Goal: Task Accomplishment & Management: Use online tool/utility

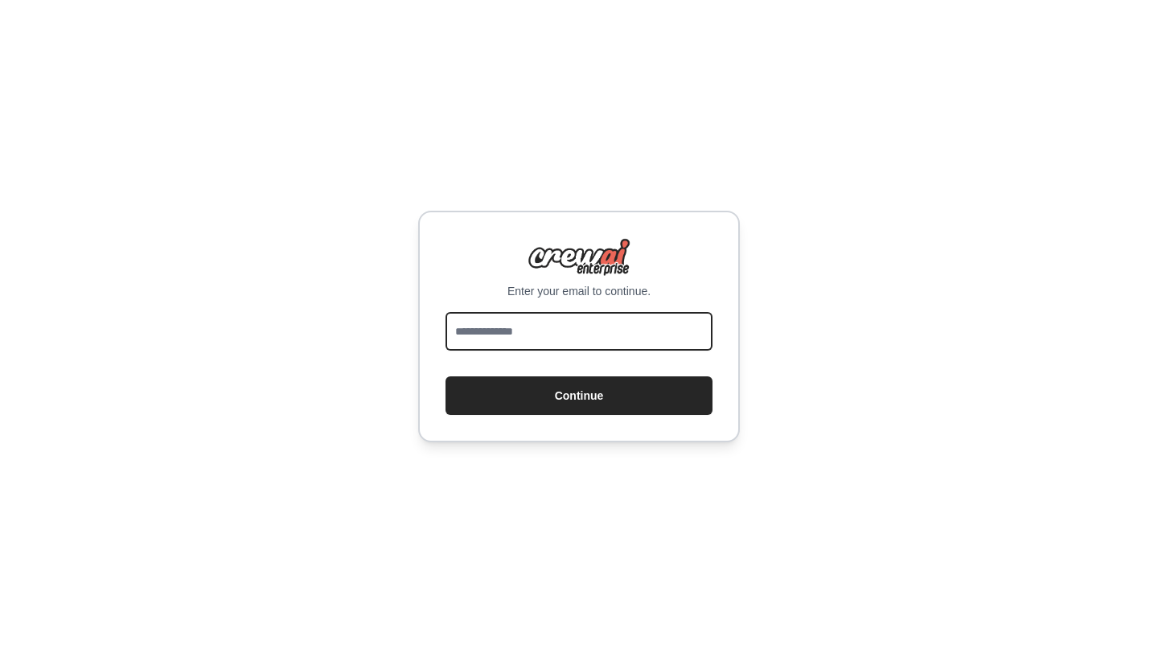
click at [596, 344] on input "email" at bounding box center [579, 331] width 267 height 39
type input "**********"
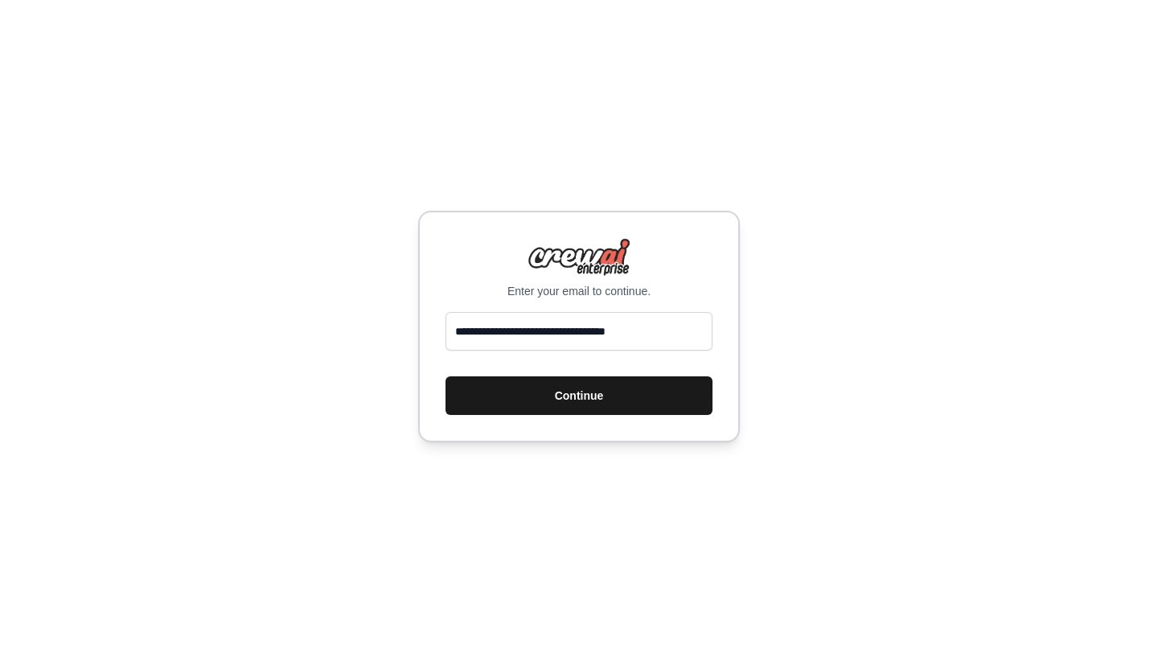
click at [552, 396] on button "Continue" at bounding box center [579, 395] width 267 height 39
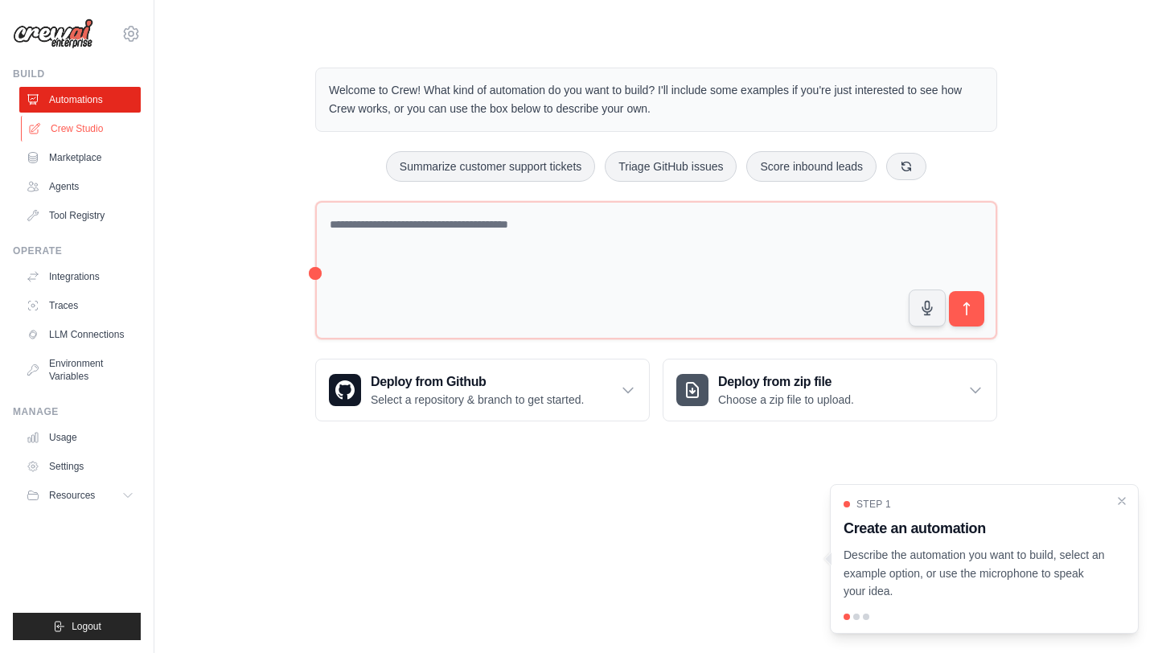
click at [88, 118] on link "Crew Studio" at bounding box center [81, 129] width 121 height 26
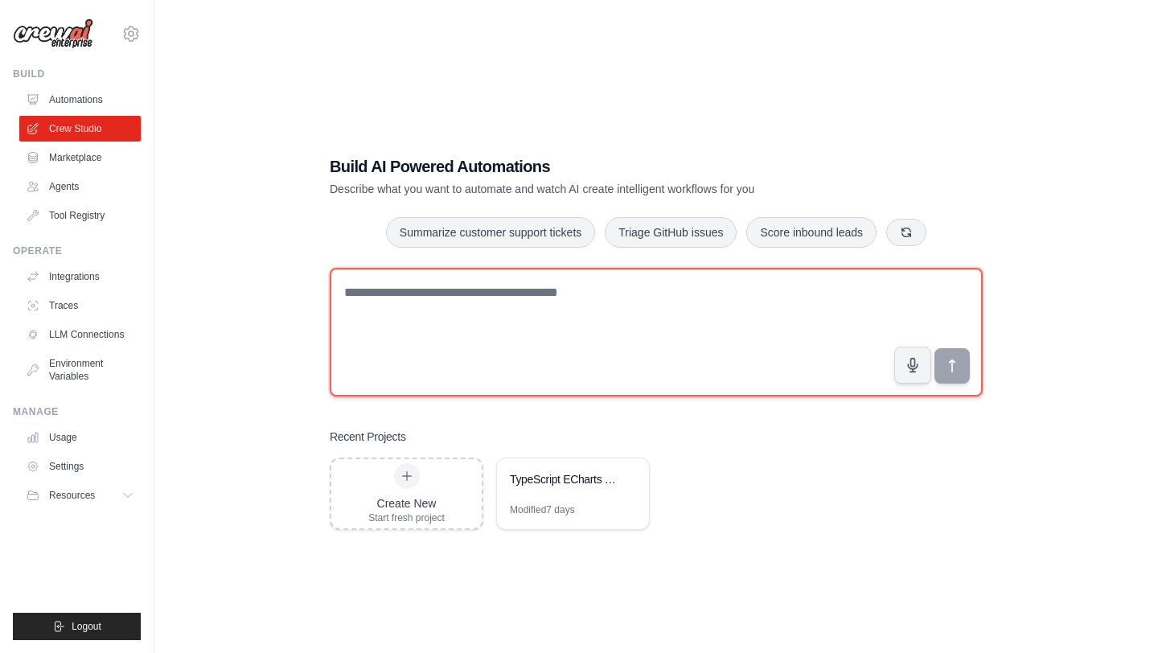
click at [437, 287] on textarea at bounding box center [656, 332] width 653 height 129
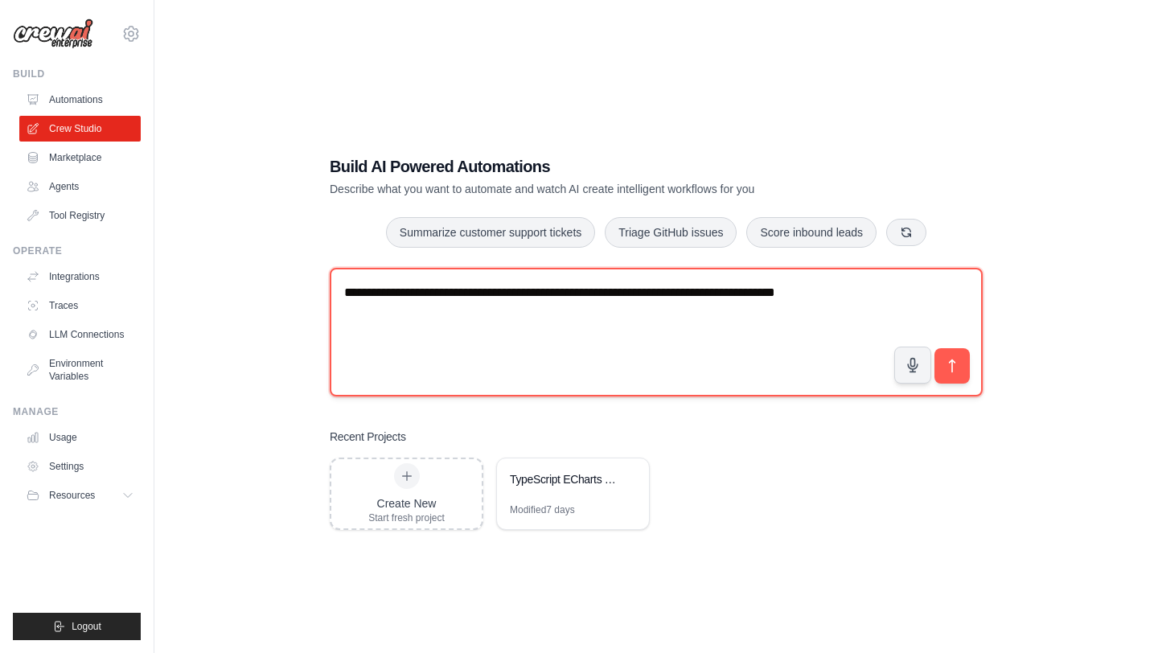
drag, startPoint x: 852, startPoint y: 294, endPoint x: 775, endPoint y: 296, distance: 76.4
click at [775, 296] on textarea "**********" at bounding box center [656, 332] width 653 height 129
type textarea "**********"
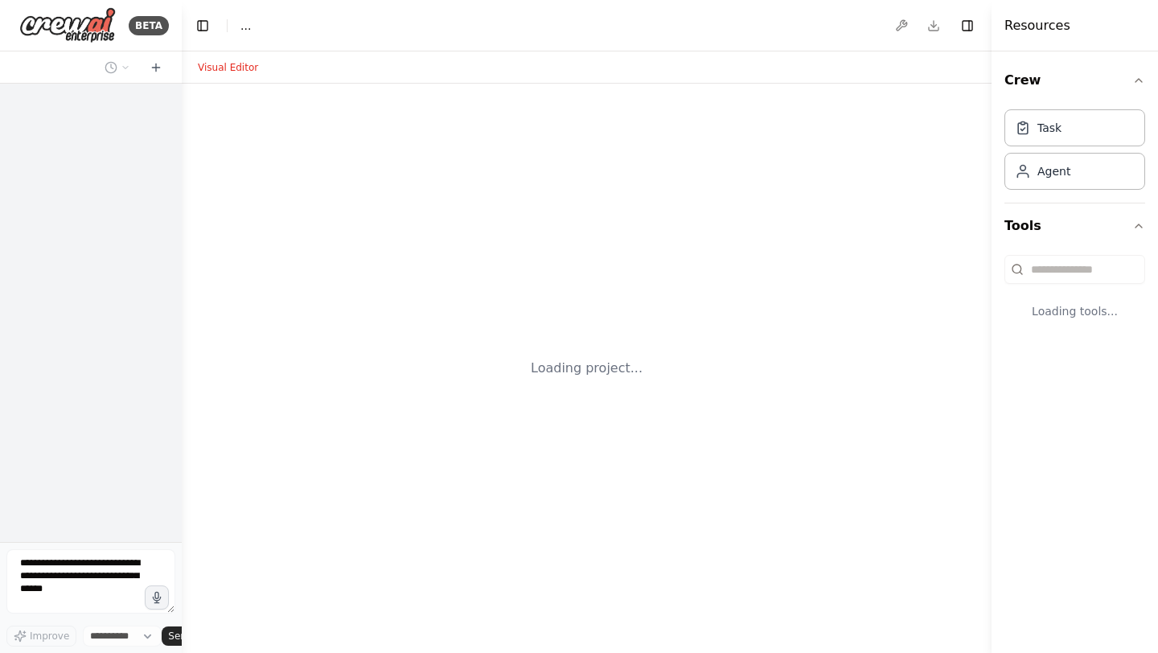
select select "****"
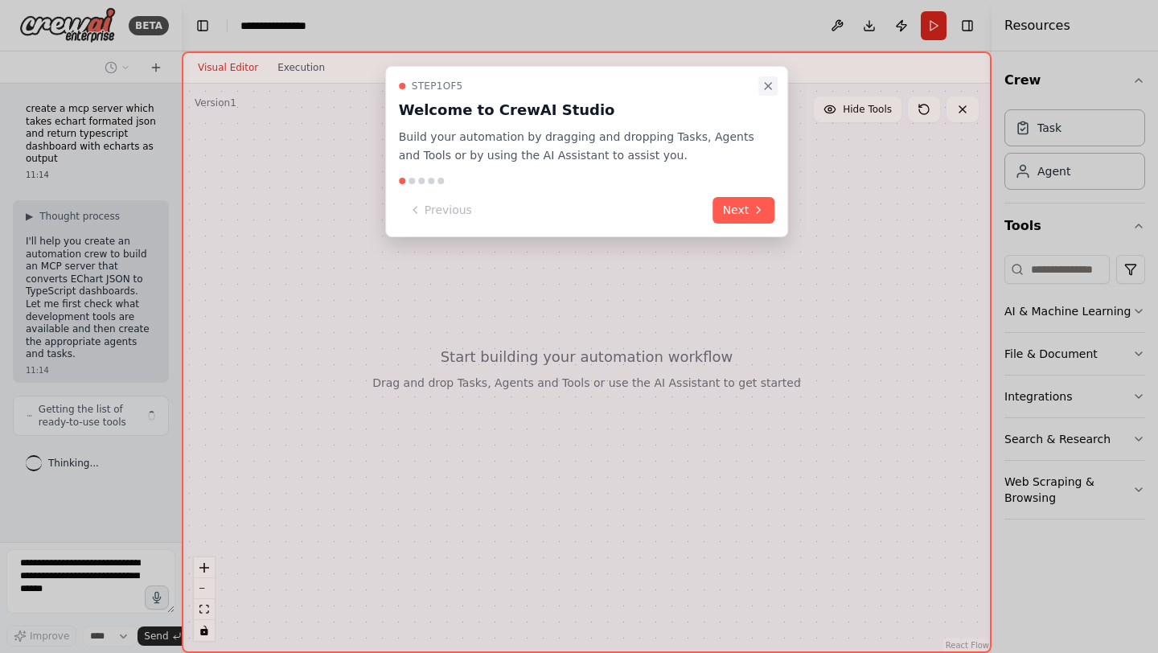
click at [767, 86] on icon "Close walkthrough" at bounding box center [768, 86] width 6 height 6
click at [758, 92] on div "Step 1 of 5 Welcome to CrewAI Studio Build your automation by dragging and drop…" at bounding box center [587, 151] width 404 height 171
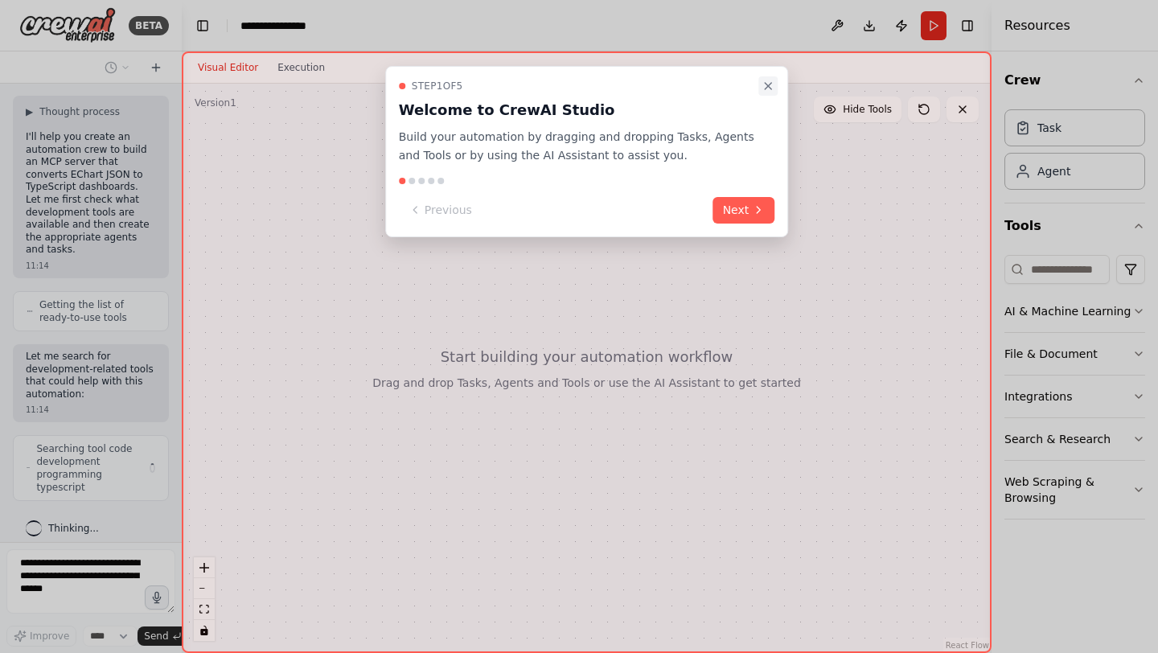
click at [764, 90] on icon "Close walkthrough" at bounding box center [768, 86] width 13 height 13
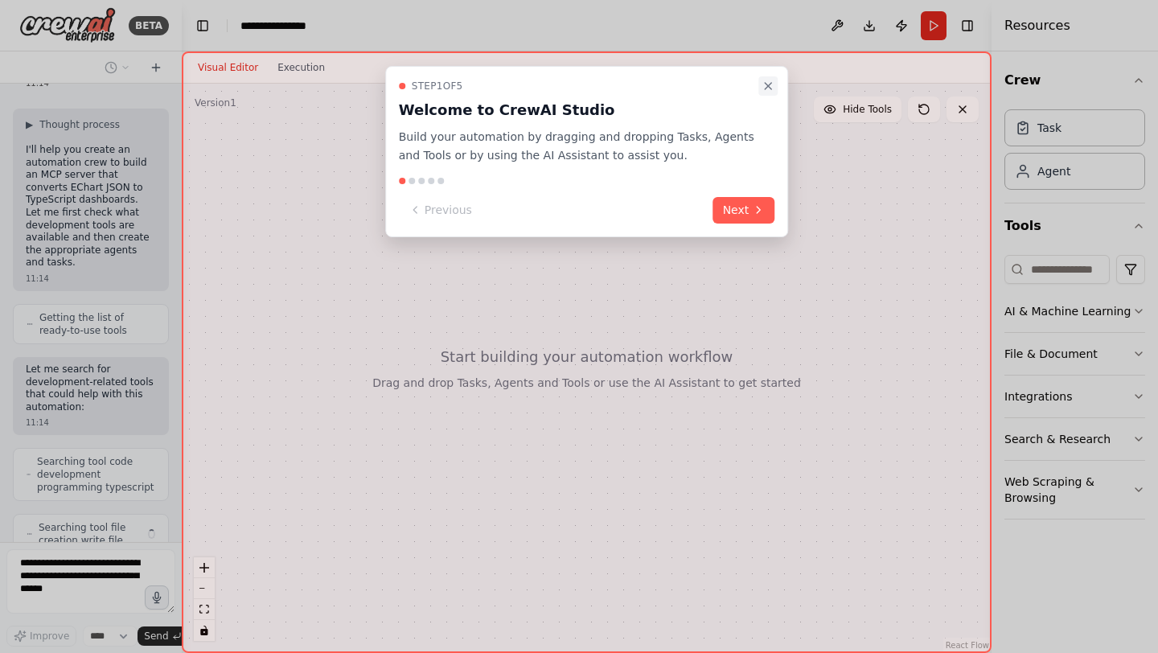
scroll to position [145, 0]
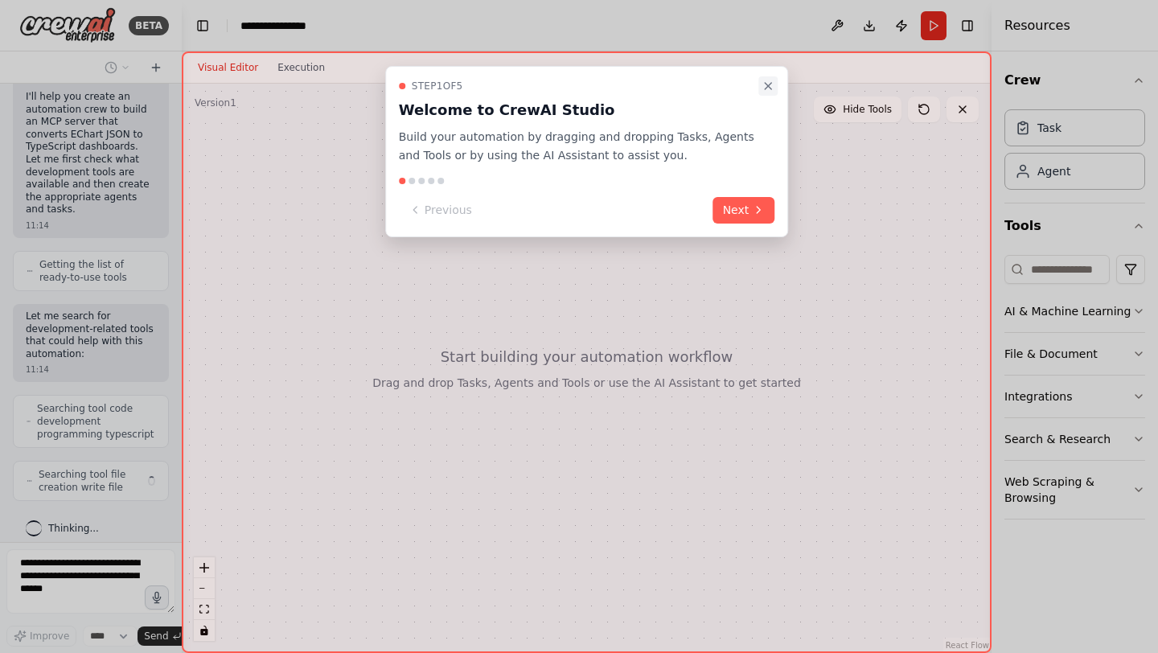
click at [766, 84] on icon "Close walkthrough" at bounding box center [768, 86] width 13 height 13
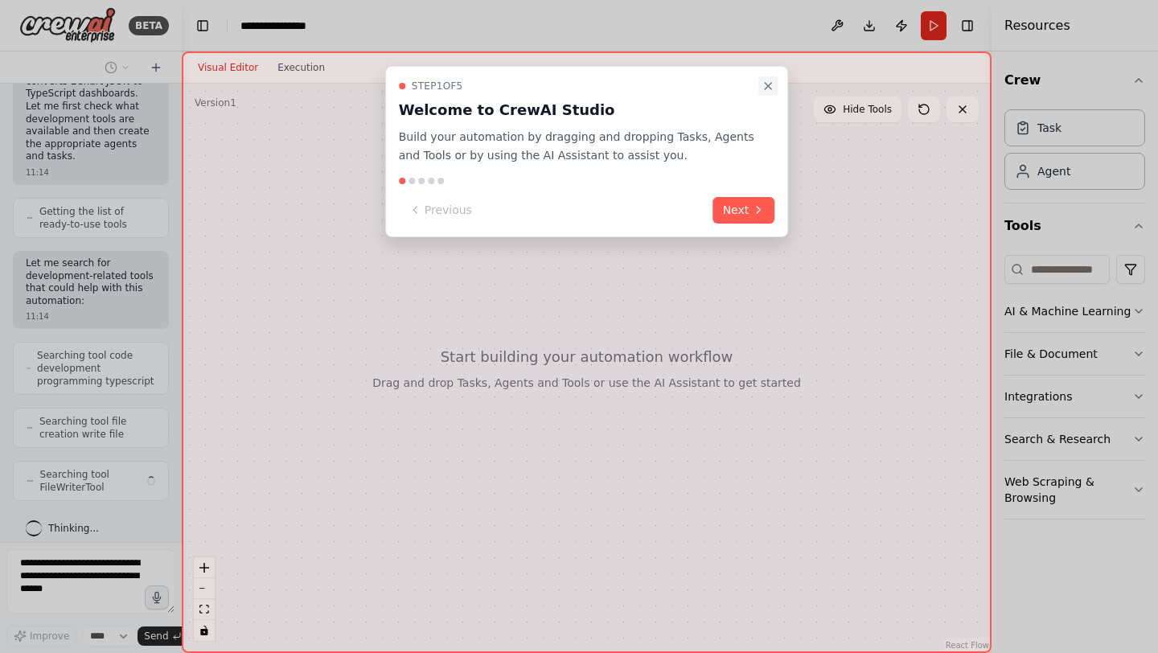
click at [768, 92] on icon "Close walkthrough" at bounding box center [768, 86] width 13 height 13
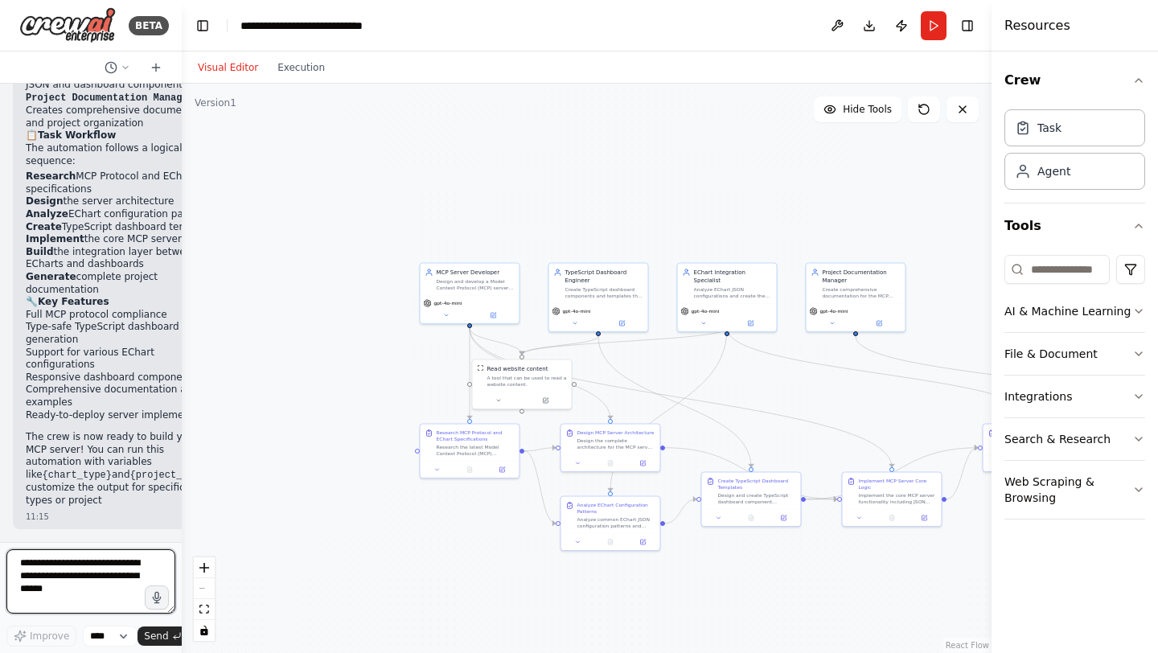
scroll to position [2351, 0]
click at [867, 31] on button "Download" at bounding box center [869, 25] width 26 height 29
click at [871, 27] on button "Download" at bounding box center [869, 25] width 26 height 29
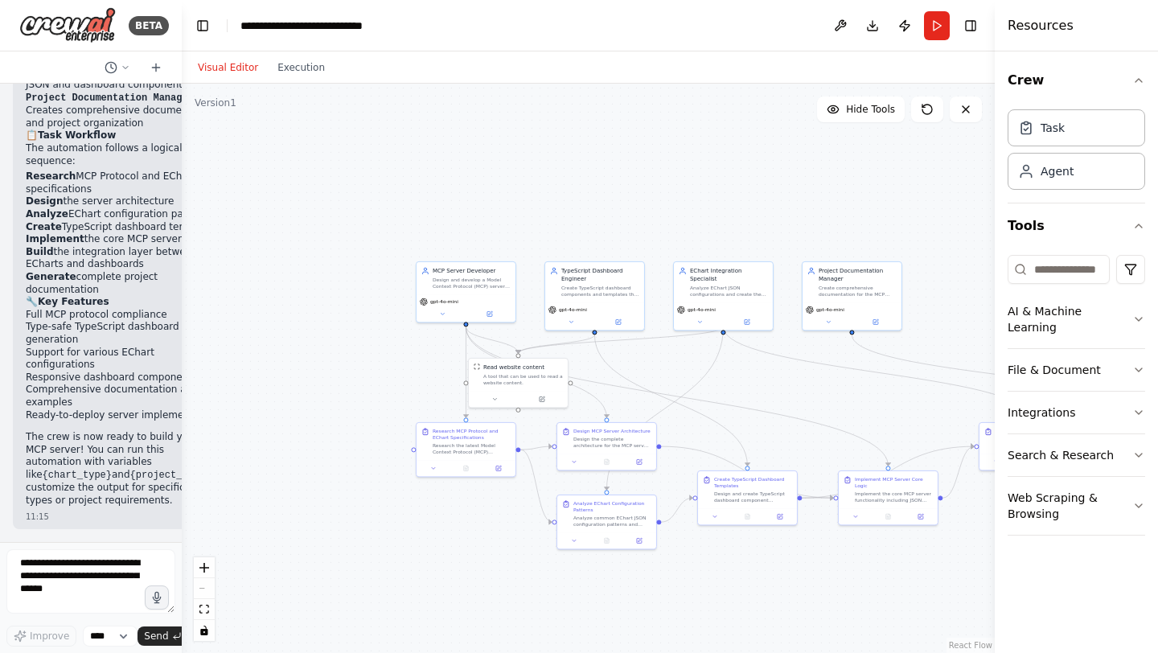
drag, startPoint x: 993, startPoint y: 190, endPoint x: 1128, endPoint y: 190, distance: 135.1
click at [1128, 190] on div "Resources Crew Task Agent Tools AI & Machine Learning File & Document Integrati…" at bounding box center [1076, 326] width 163 height 653
click at [865, 29] on button "Download" at bounding box center [873, 25] width 26 height 29
click at [866, 25] on button "Download" at bounding box center [873, 25] width 26 height 29
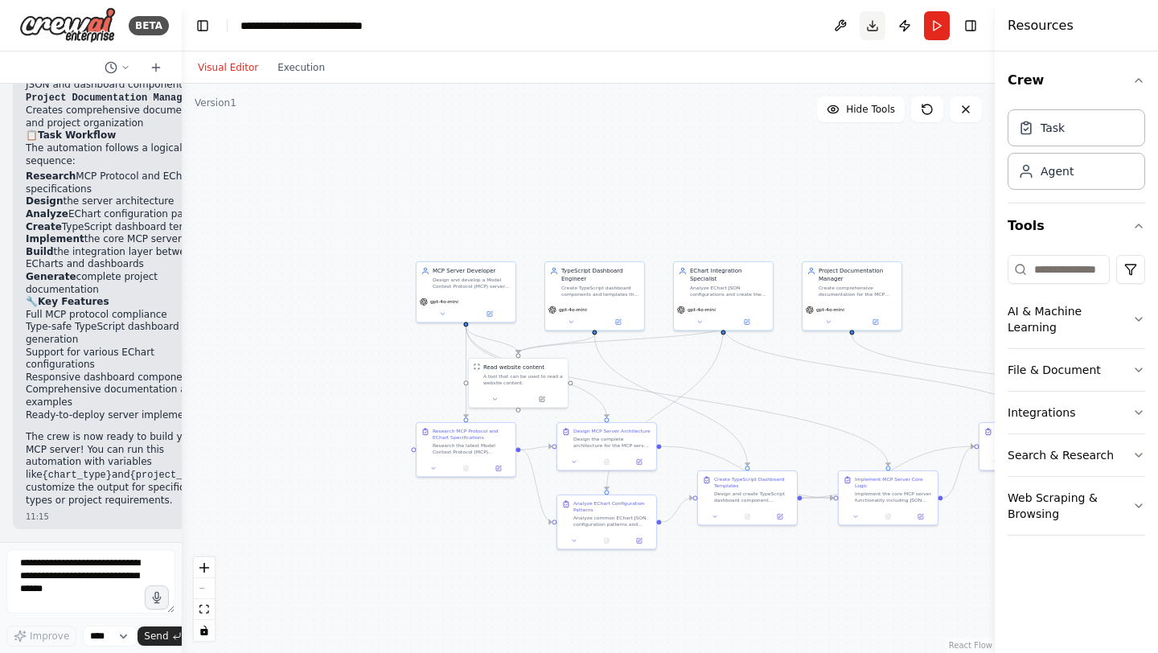
click at [866, 25] on button "Download" at bounding box center [873, 25] width 26 height 29
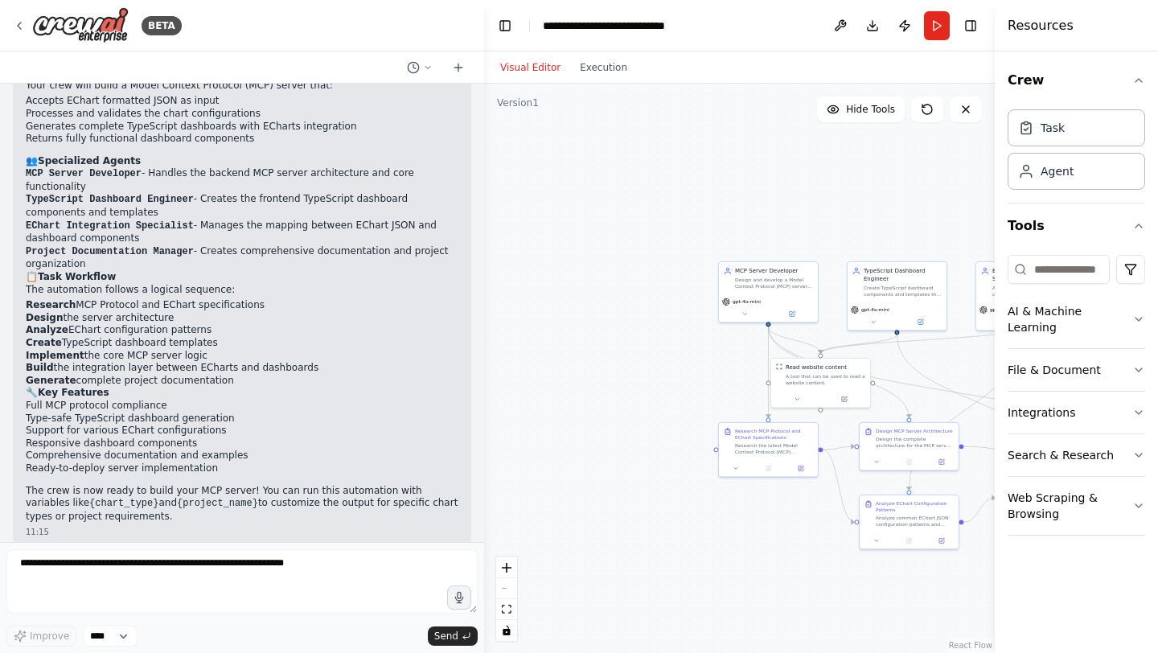
drag, startPoint x: 180, startPoint y: 542, endPoint x: 489, endPoint y: 501, distance: 311.5
click at [489, 501] on div "BETA create a mcp server which takes echart formated json and return typescript…" at bounding box center [579, 326] width 1158 height 653
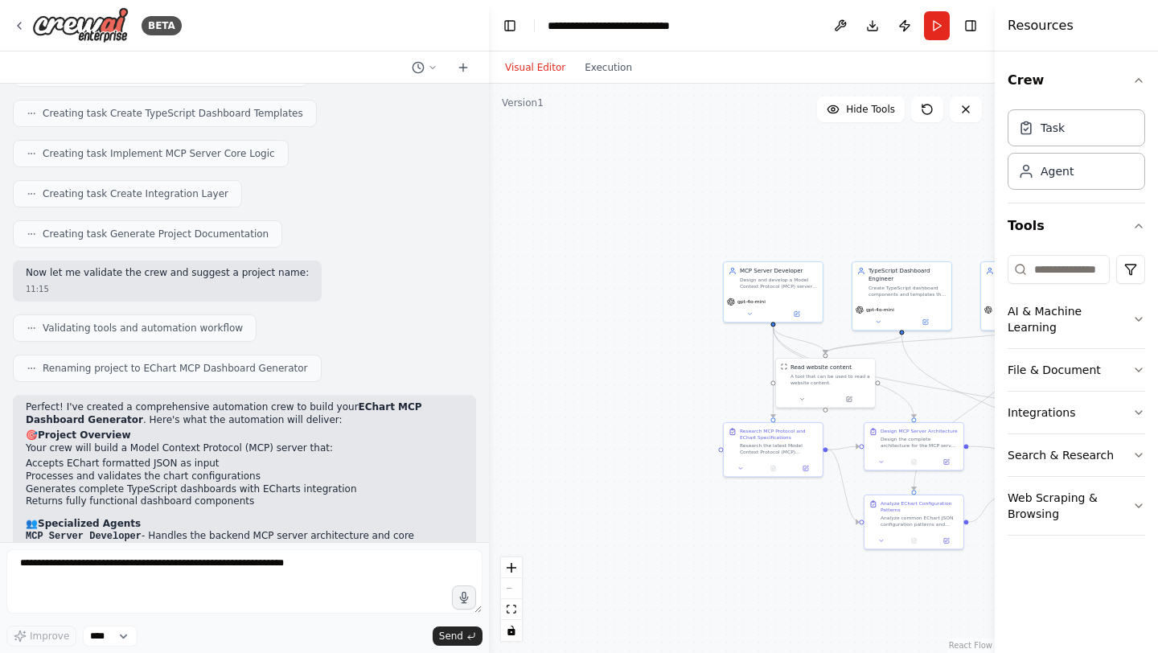
scroll to position [1161, 0]
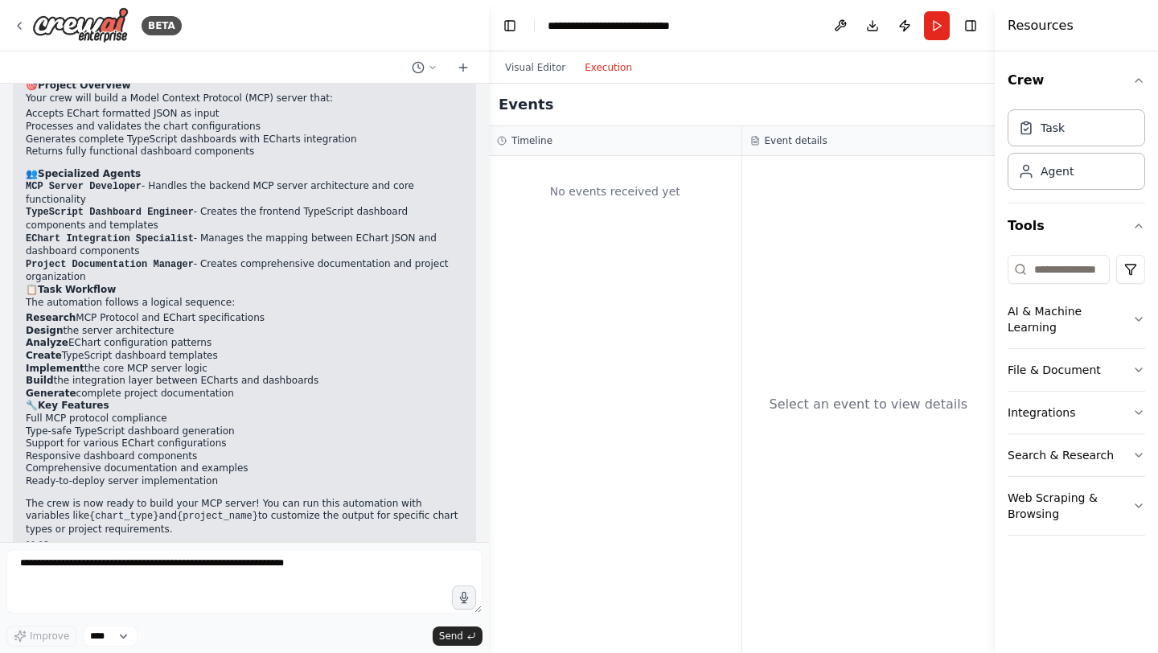
click at [614, 74] on button "Execution" at bounding box center [608, 67] width 67 height 19
click at [525, 75] on button "Visual Editor" at bounding box center [535, 67] width 80 height 19
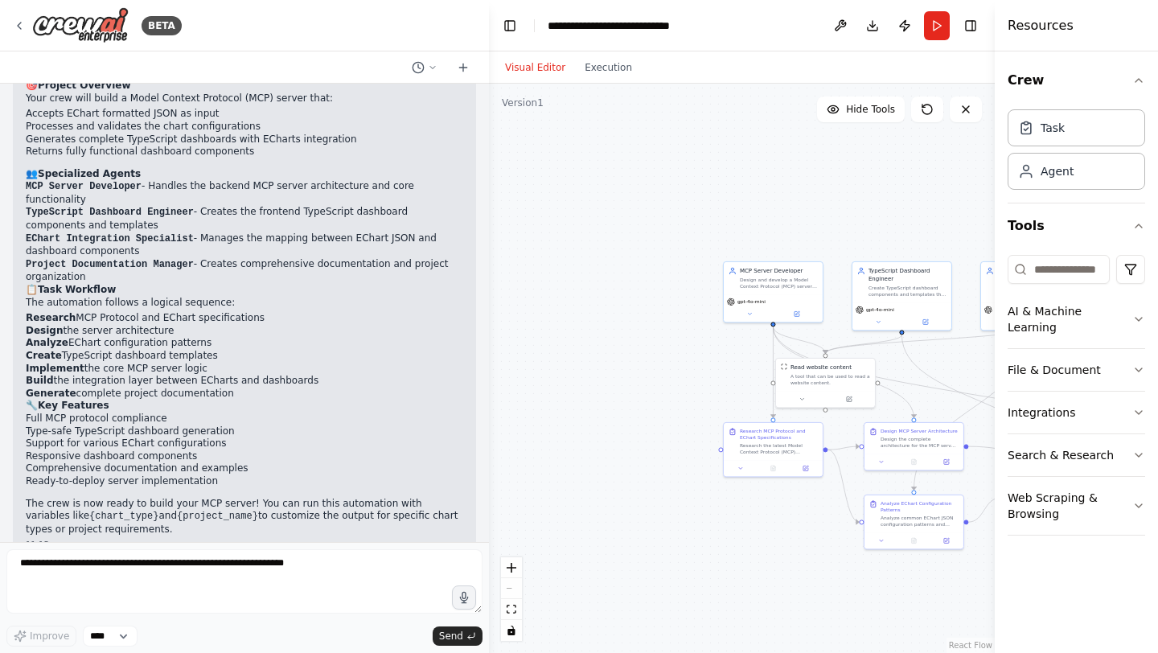
click at [639, 60] on div "Visual Editor Execution" at bounding box center [742, 67] width 506 height 32
click at [614, 68] on button "Execution" at bounding box center [608, 67] width 67 height 19
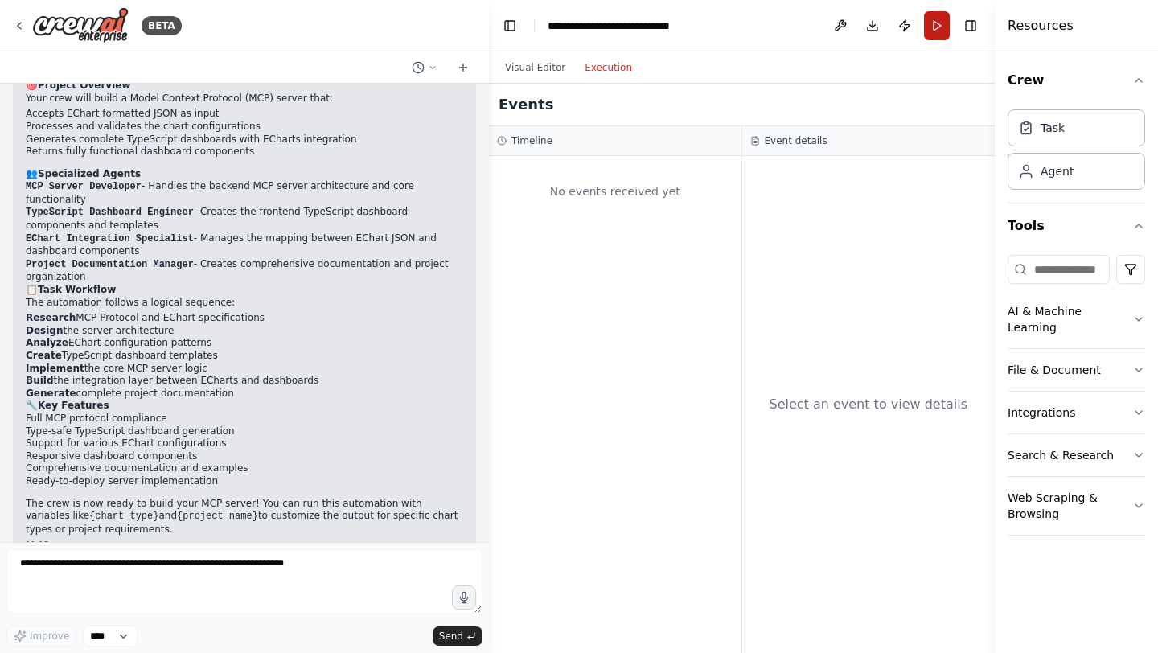
click at [935, 31] on button "Run" at bounding box center [937, 25] width 26 height 29
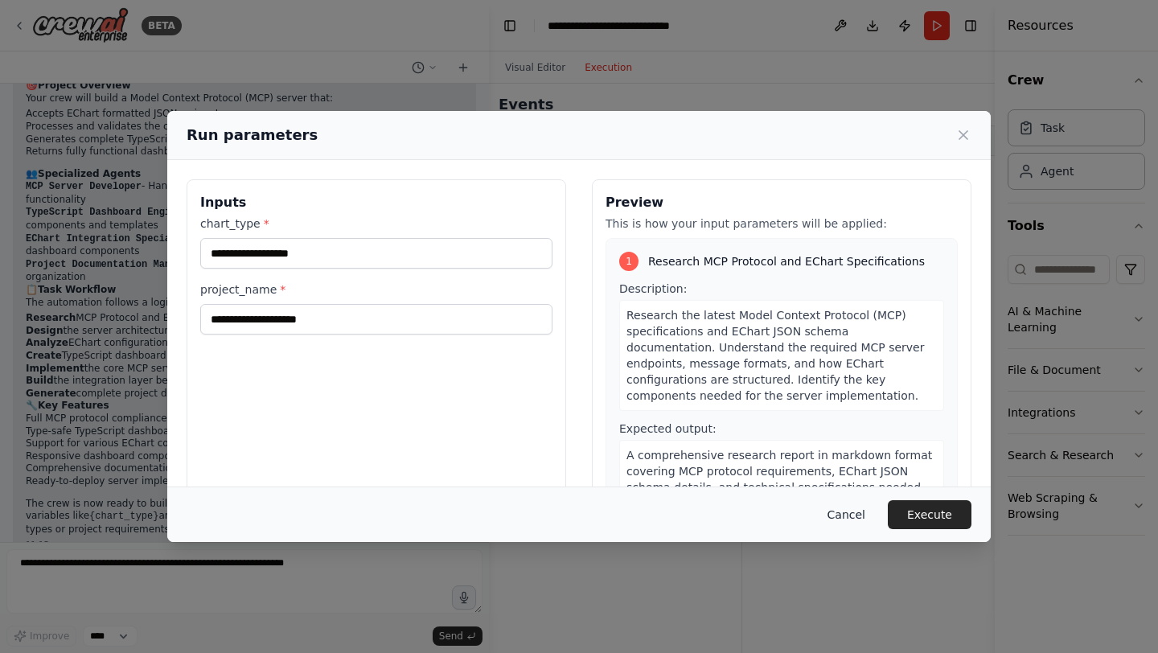
click at [842, 514] on button "Cancel" at bounding box center [847, 514] width 64 height 29
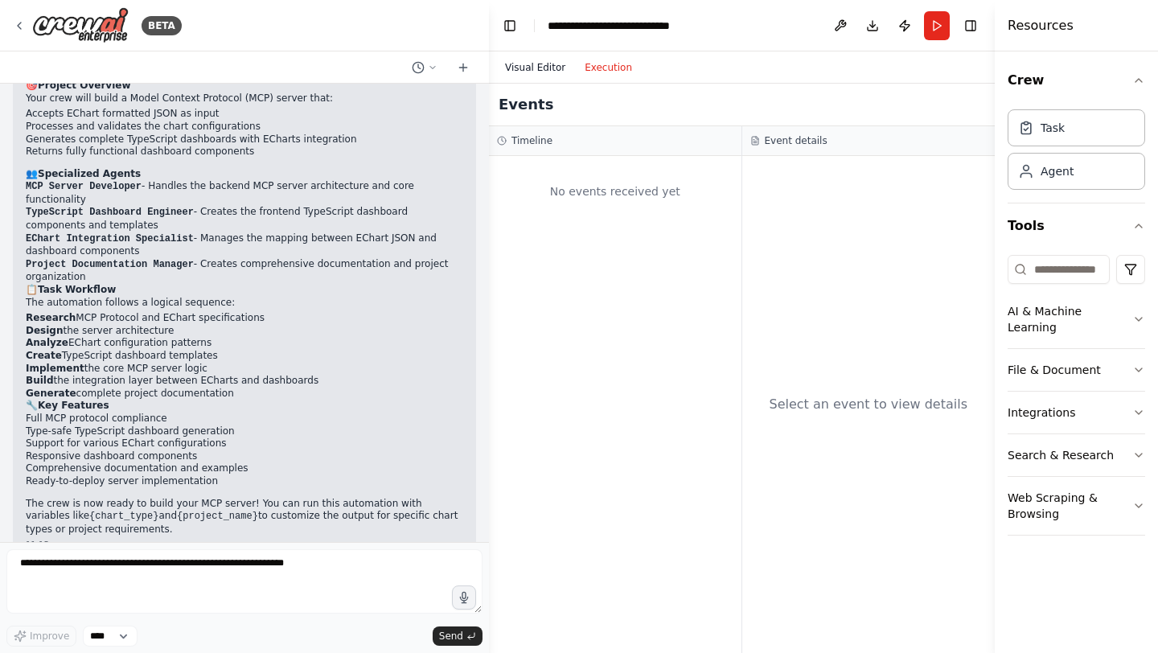
click at [543, 67] on button "Visual Editor" at bounding box center [535, 67] width 80 height 19
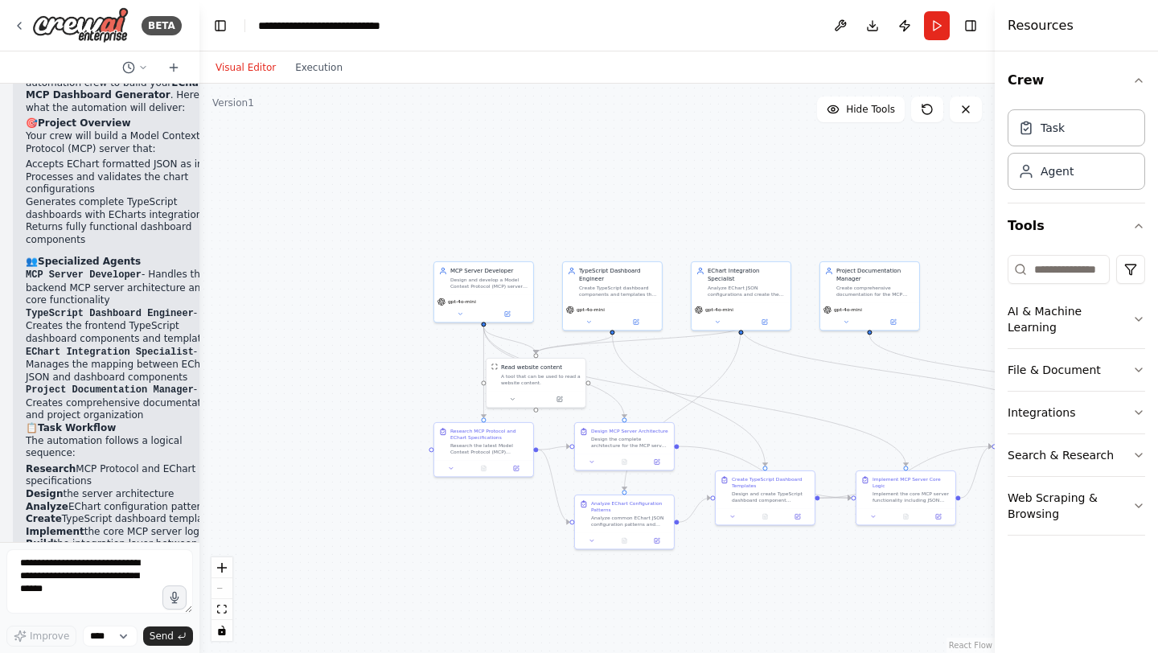
drag, startPoint x: 487, startPoint y: 113, endPoint x: 199, endPoint y: 133, distance: 288.5
click at [199, 133] on div "BETA create a mcp server which takes echart formated json and return typescript…" at bounding box center [579, 326] width 1158 height 653
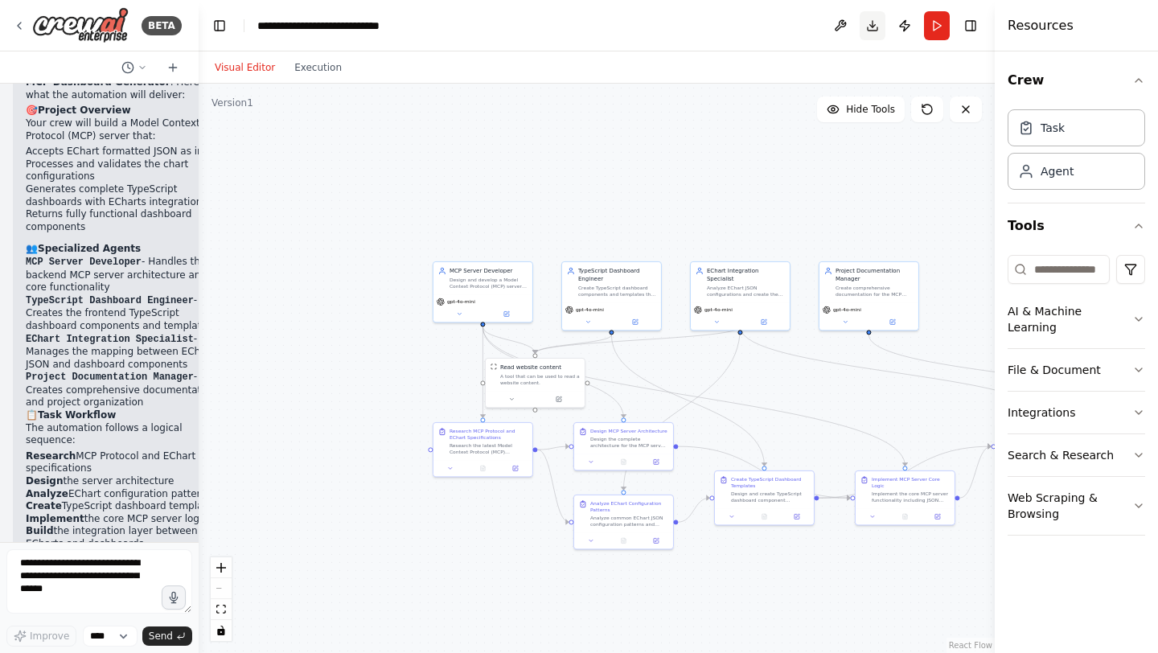
click at [871, 23] on button "Download" at bounding box center [873, 25] width 26 height 29
click at [851, 30] on button at bounding box center [841, 25] width 26 height 29
click at [873, 30] on button "Download" at bounding box center [873, 25] width 26 height 29
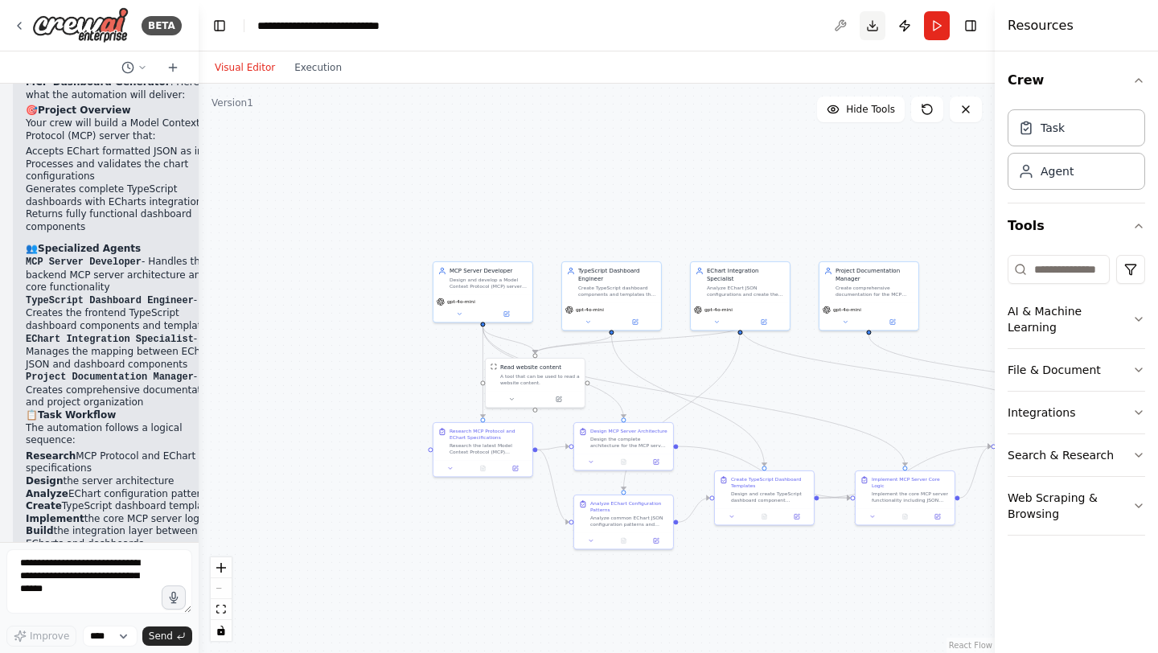
click at [873, 30] on button "Download" at bounding box center [873, 25] width 26 height 29
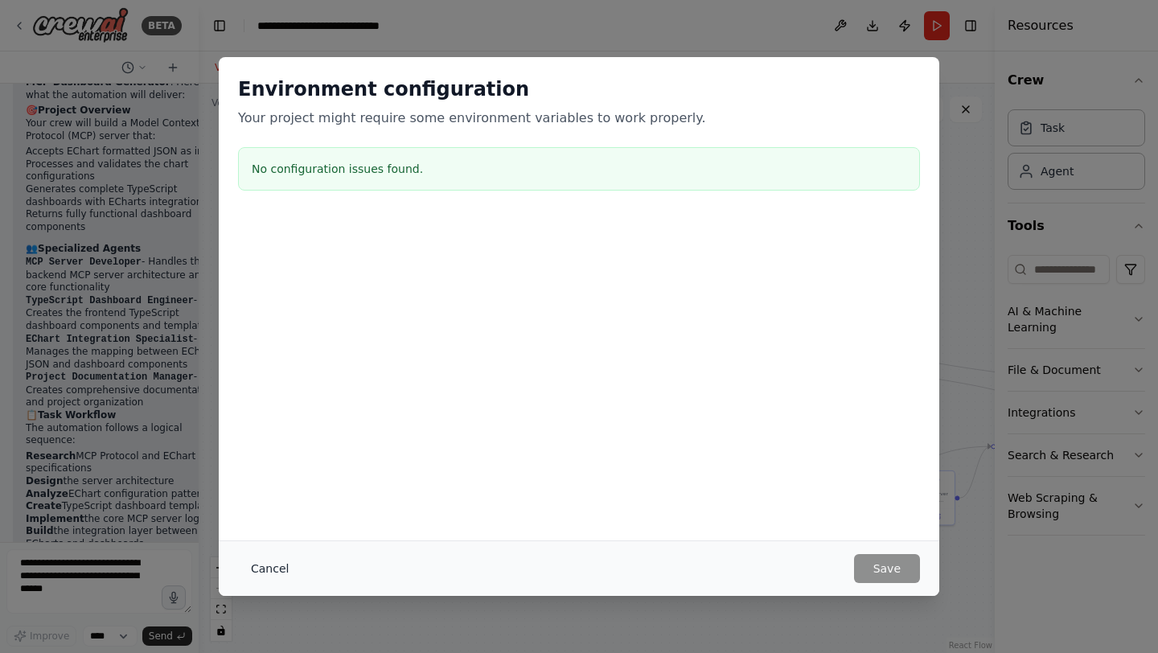
click at [273, 564] on button "Cancel" at bounding box center [270, 568] width 64 height 29
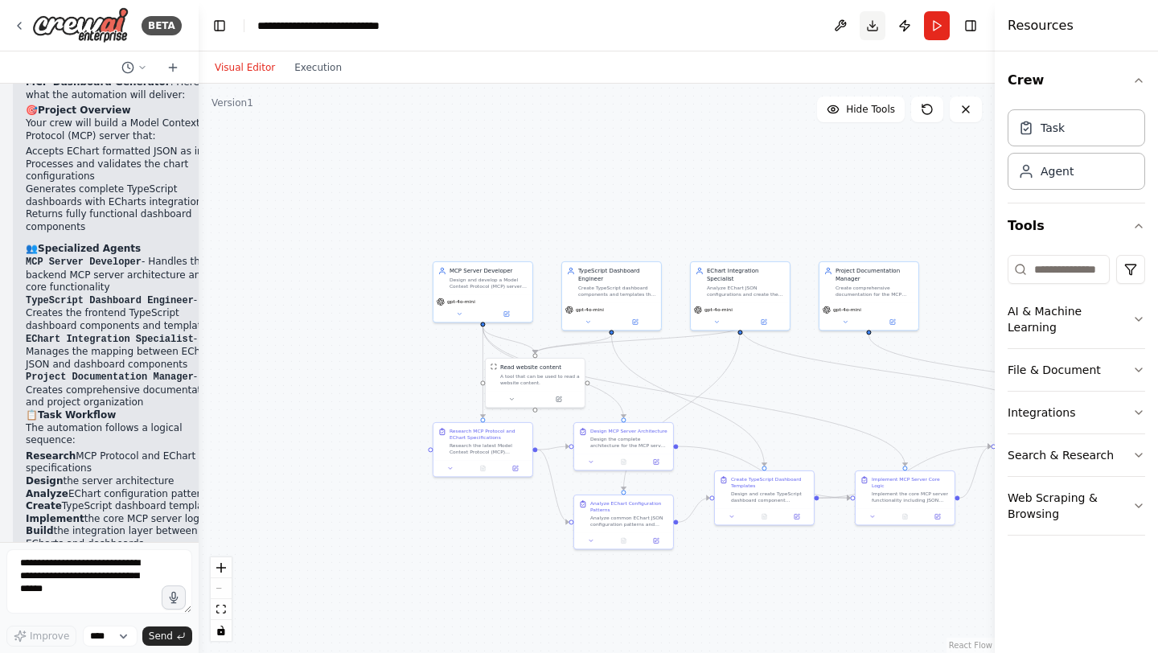
click at [873, 23] on button "Download" at bounding box center [873, 25] width 26 height 29
click at [873, 31] on button "Download" at bounding box center [873, 25] width 26 height 29
click at [228, 589] on button "zoom out" at bounding box center [221, 588] width 21 height 21
click at [228, 589] on div "React Flow controls" at bounding box center [221, 599] width 21 height 84
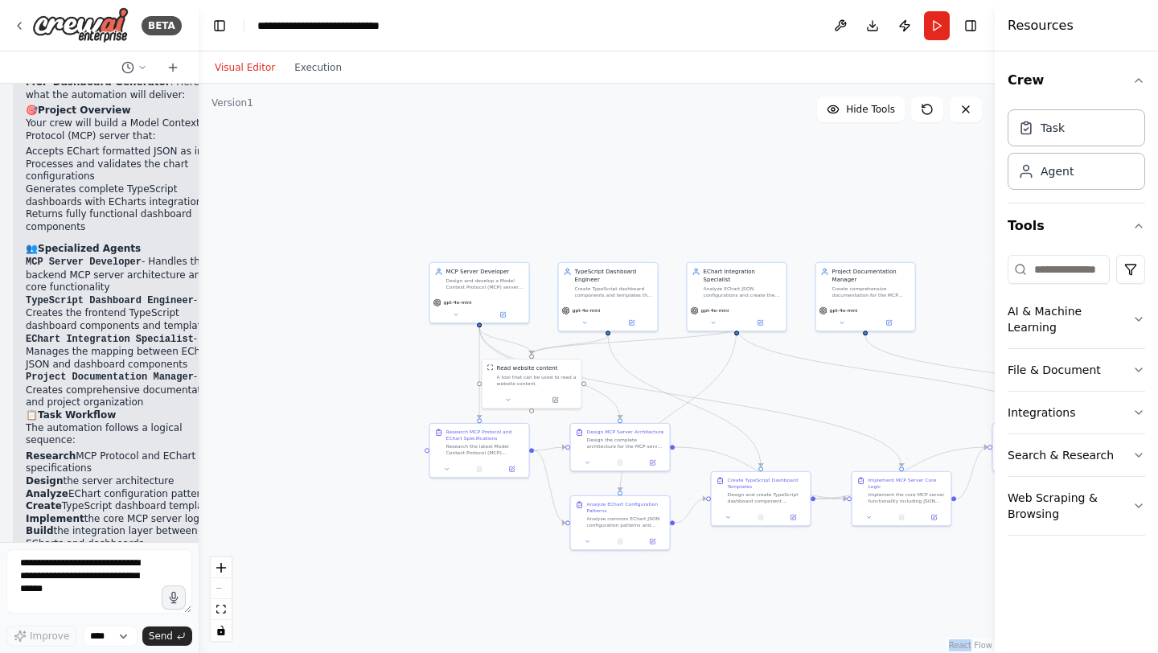
click at [228, 589] on div "React Flow controls" at bounding box center [221, 599] width 21 height 84
click at [219, 585] on div "React Flow controls" at bounding box center [221, 599] width 21 height 84
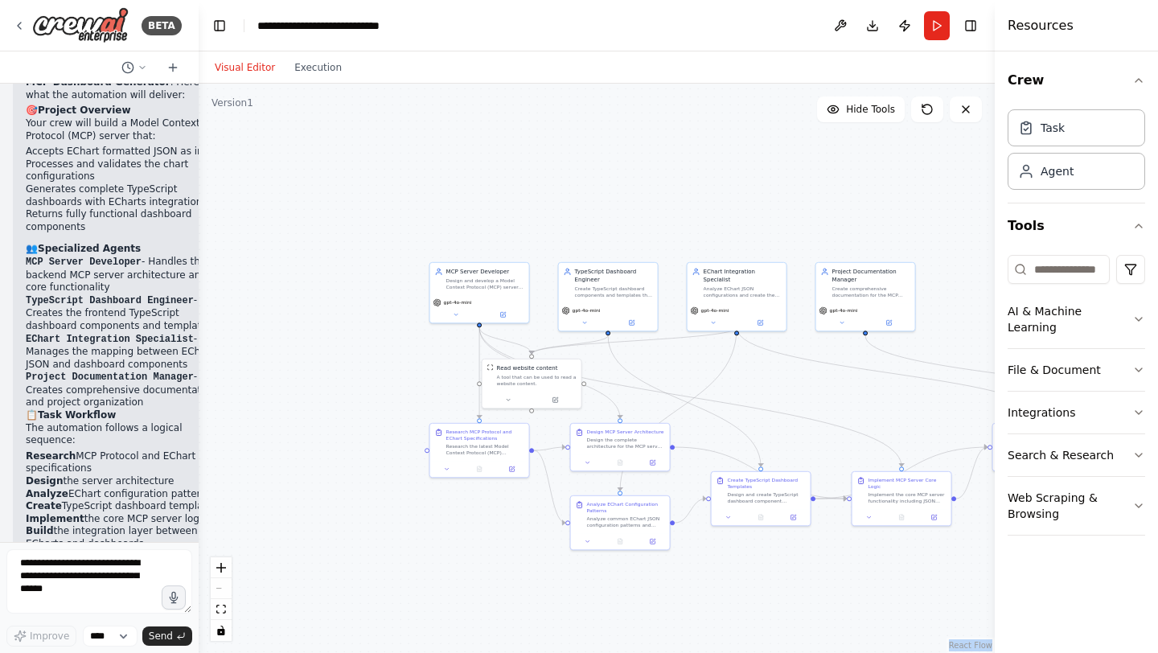
click at [219, 585] on div "React Flow controls" at bounding box center [221, 599] width 21 height 84
click at [876, 33] on button "Download" at bounding box center [873, 25] width 26 height 29
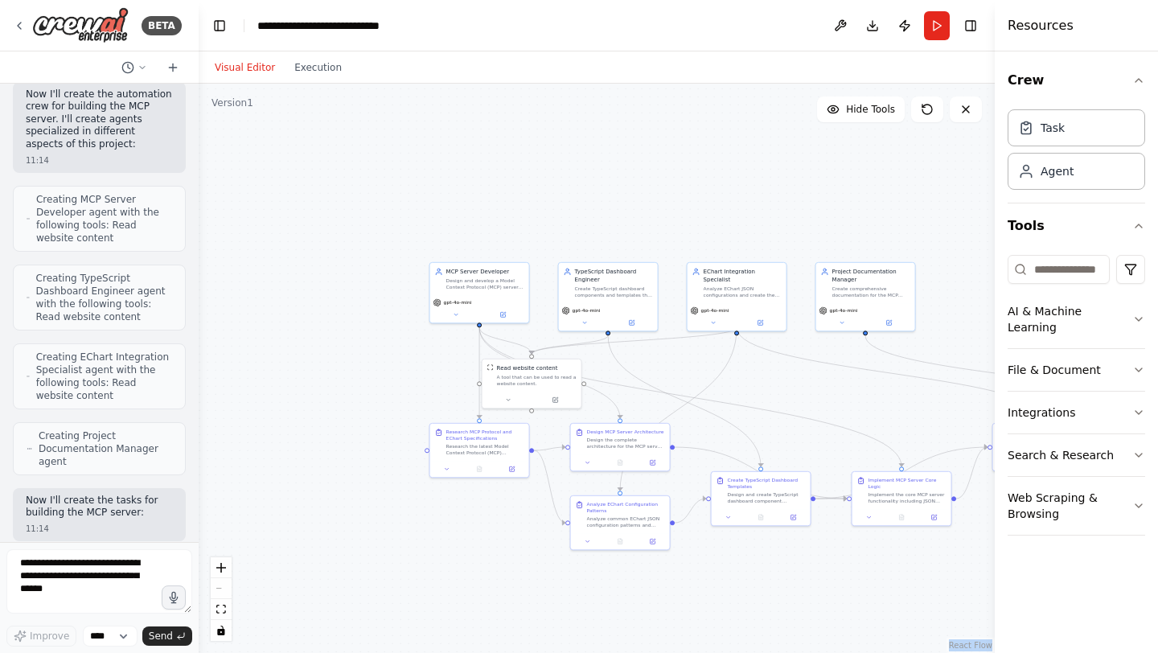
scroll to position [0, 0]
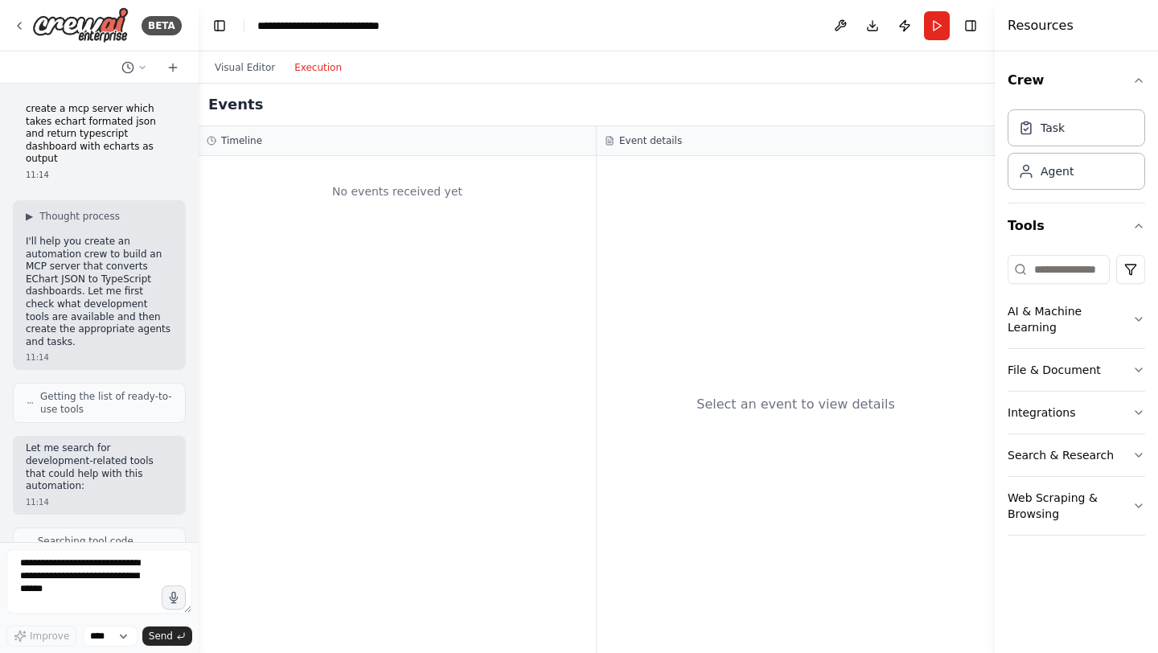
click at [318, 72] on button "Execution" at bounding box center [318, 67] width 67 height 19
click at [242, 69] on button "Visual Editor" at bounding box center [245, 67] width 80 height 19
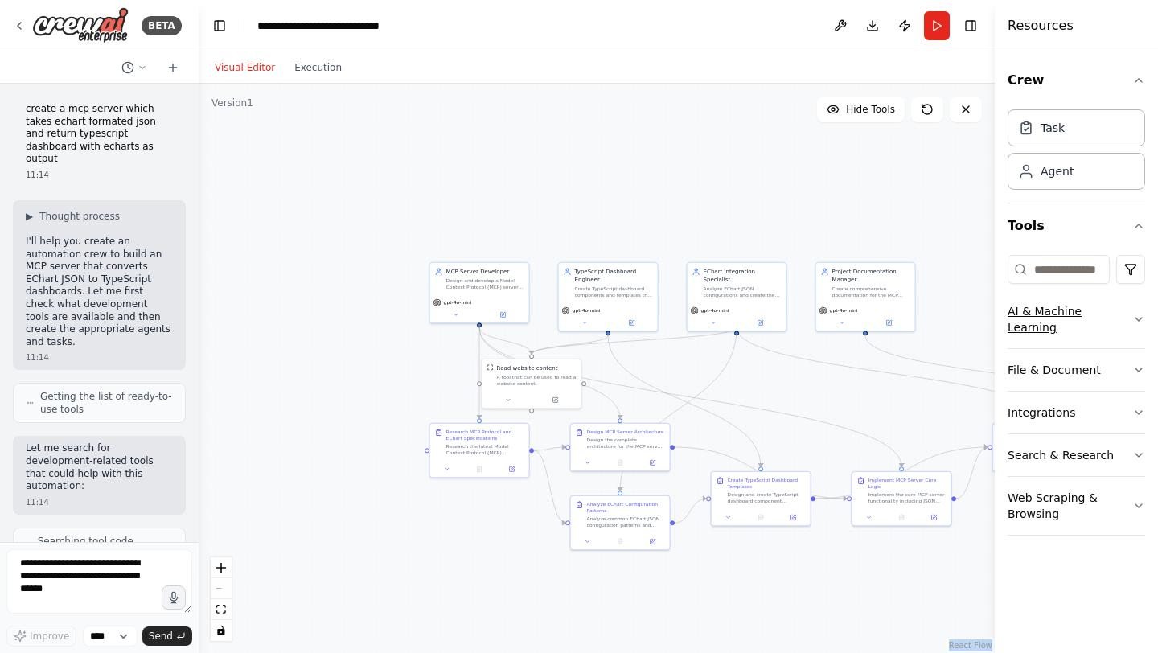
click at [1131, 315] on button "AI & Machine Learning" at bounding box center [1077, 319] width 138 height 58
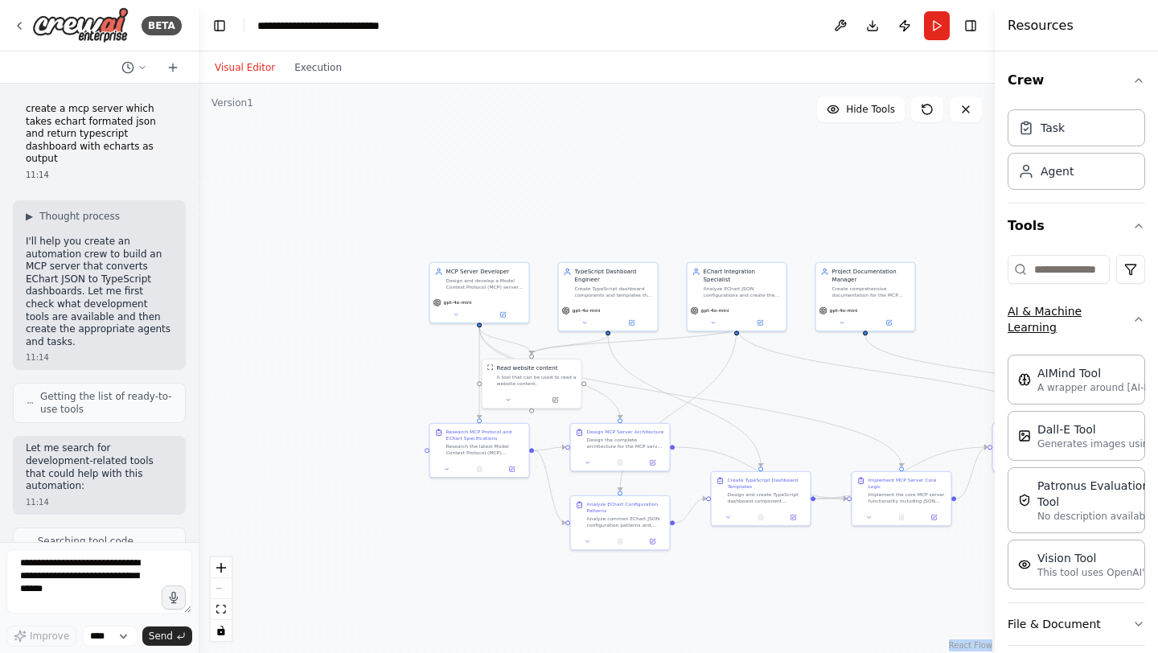
click at [1137, 316] on icon "button" at bounding box center [1138, 319] width 13 height 13
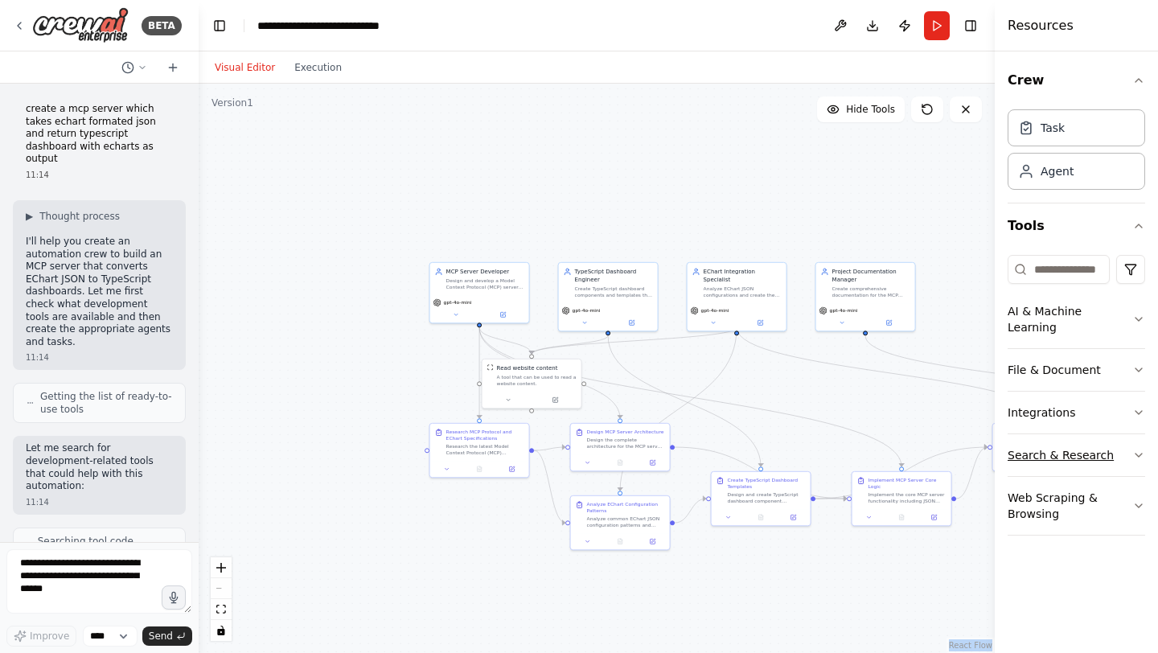
click at [1136, 449] on icon "button" at bounding box center [1138, 455] width 13 height 13
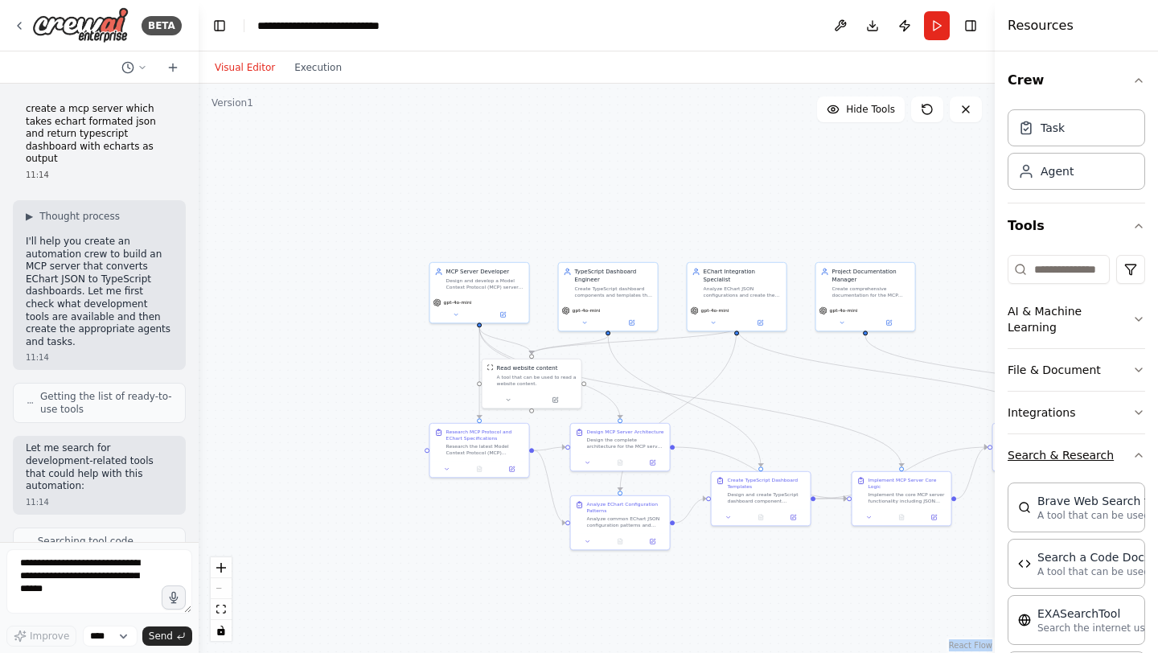
click at [1135, 449] on icon "button" at bounding box center [1138, 455] width 13 height 13
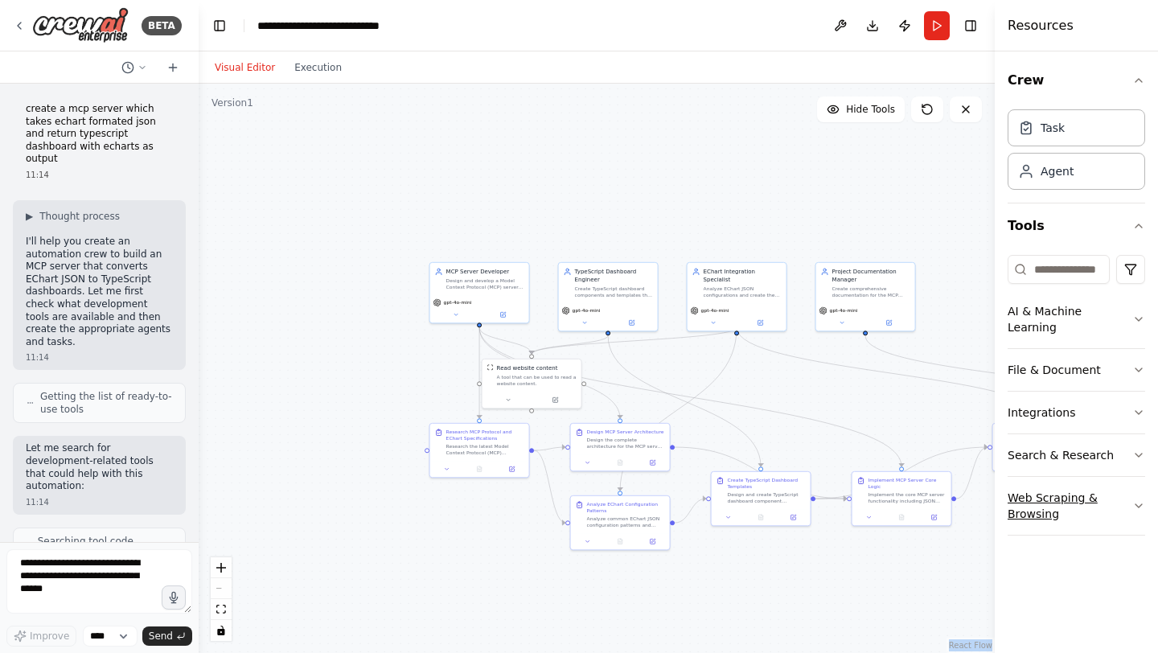
click at [1139, 499] on icon "button" at bounding box center [1138, 505] width 13 height 13
click at [1136, 499] on icon "button" at bounding box center [1138, 505] width 13 height 13
click at [873, 33] on button "Download" at bounding box center [873, 25] width 26 height 29
click at [965, 119] on button at bounding box center [966, 110] width 32 height 26
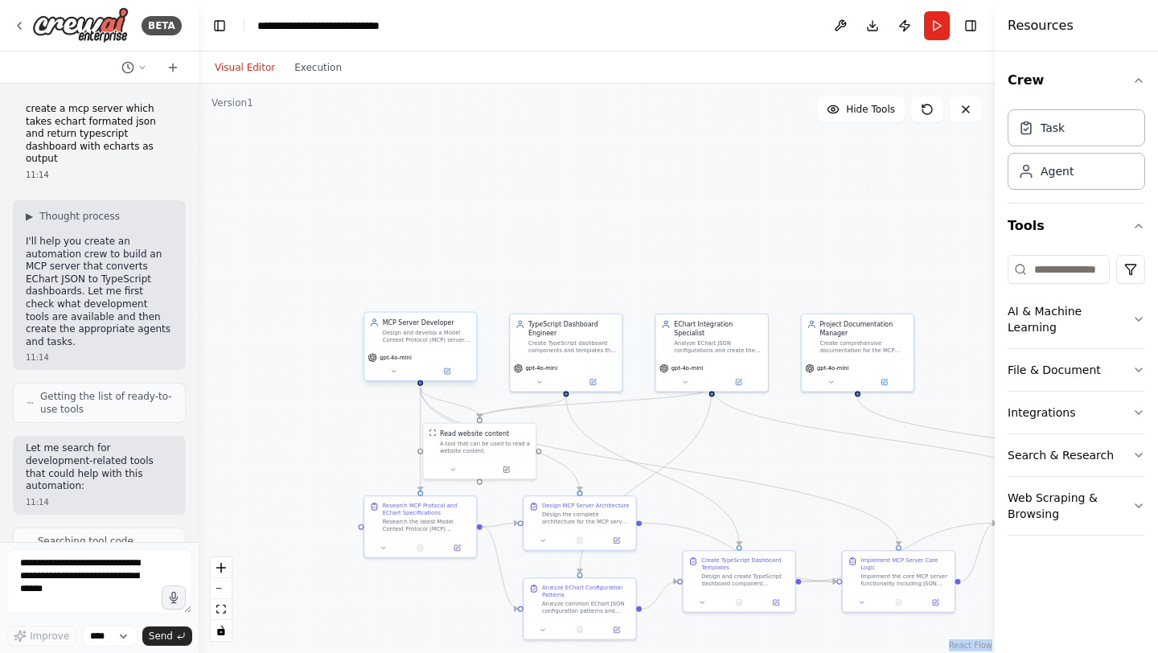
click at [454, 379] on div "gpt-4o-mini" at bounding box center [420, 364] width 112 height 31
click at [448, 377] on div "gpt-4o-mini" at bounding box center [420, 364] width 112 height 31
click at [400, 369] on button at bounding box center [393, 371] width 51 height 11
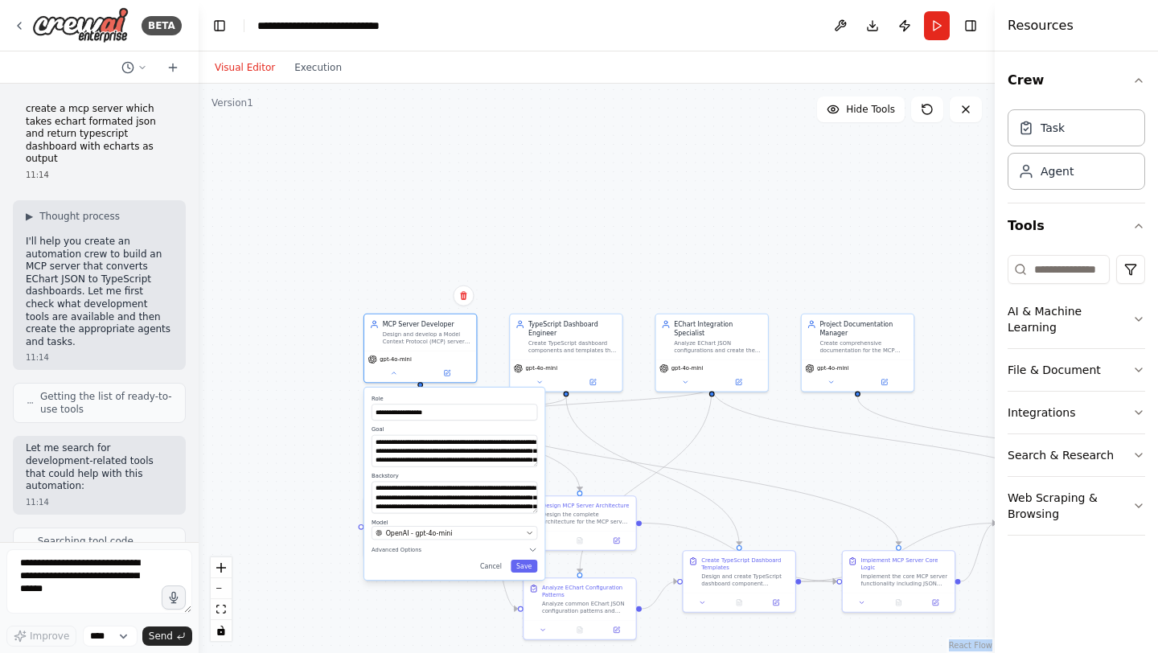
click at [834, 194] on div "**********" at bounding box center [597, 368] width 796 height 569
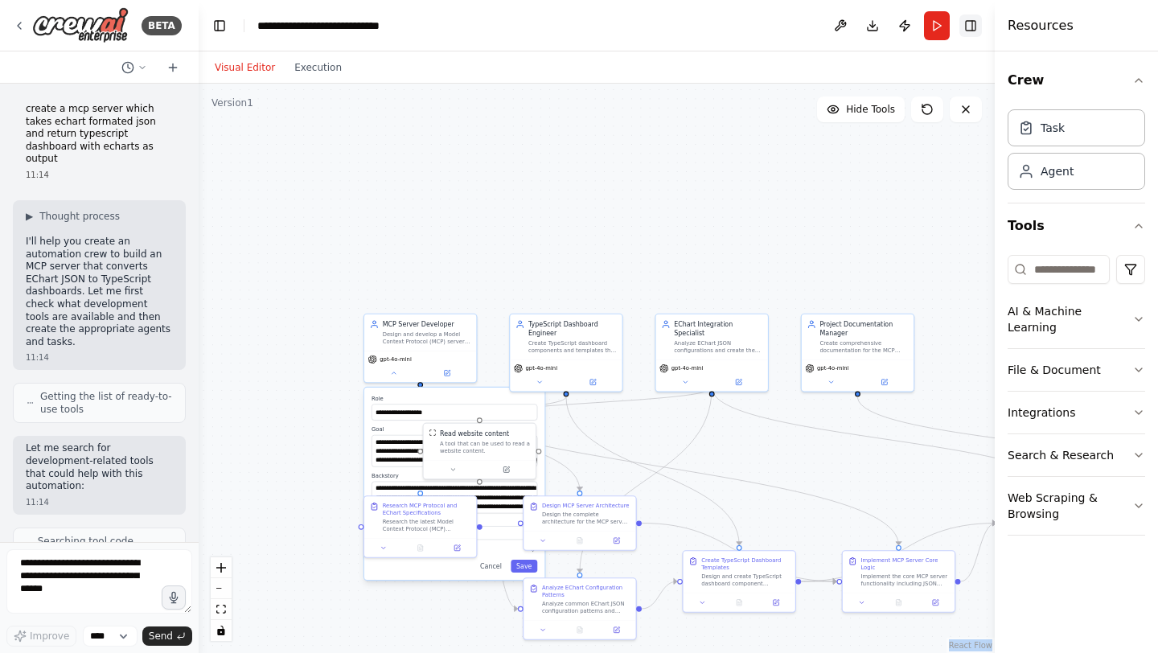
click at [967, 27] on button "Toggle Right Sidebar" at bounding box center [970, 25] width 23 height 23
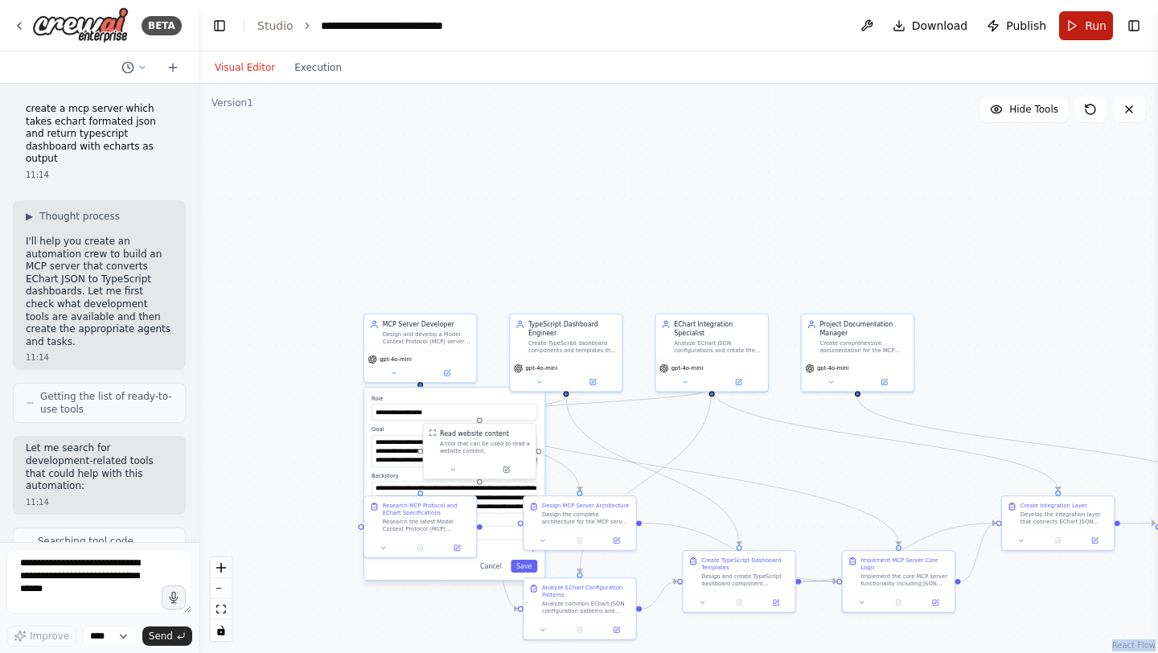
click at [1086, 26] on span "Run" at bounding box center [1096, 26] width 22 height 16
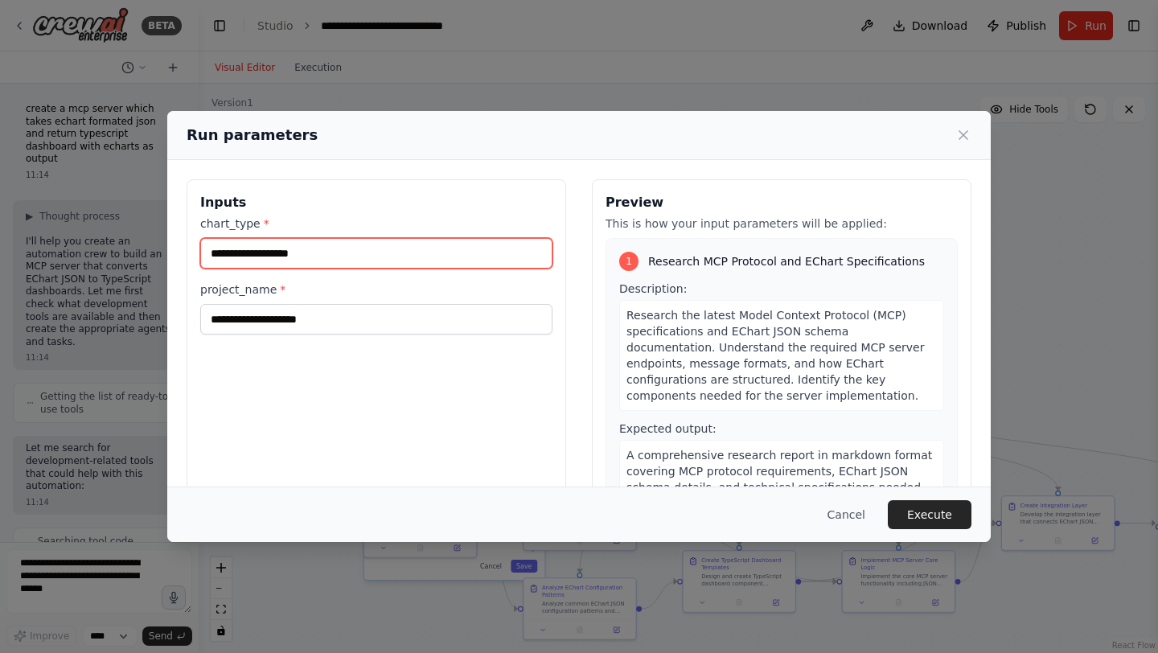
click at [245, 265] on input "chart_type *" at bounding box center [376, 253] width 352 height 31
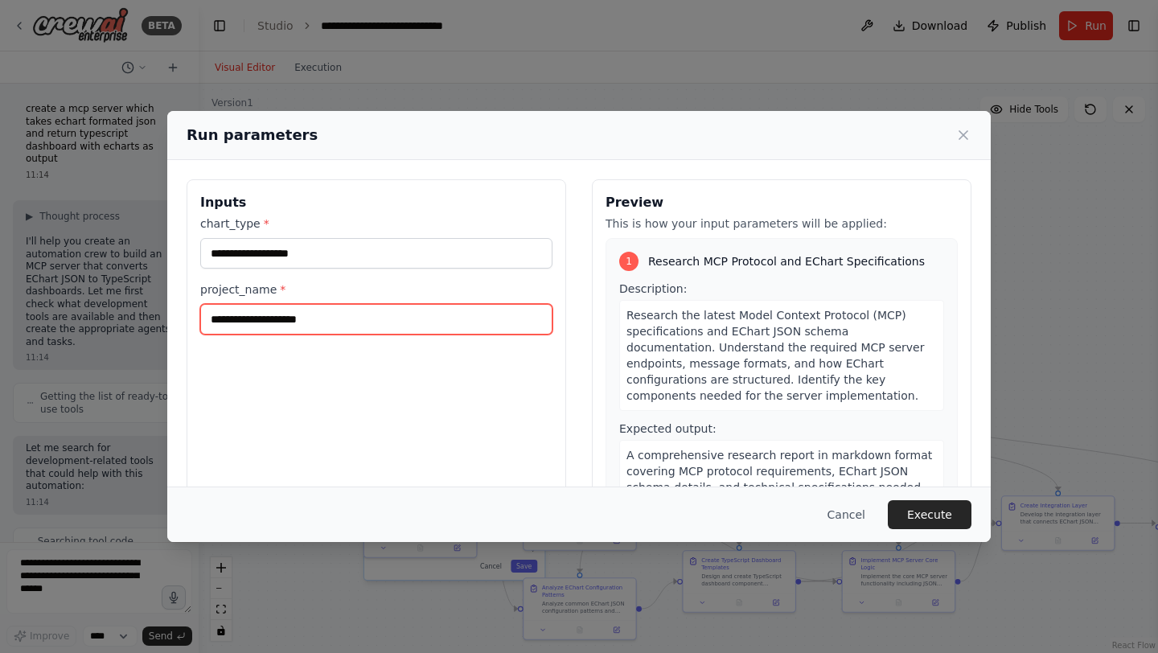
click at [251, 318] on input "project_name *" at bounding box center [376, 319] width 352 height 31
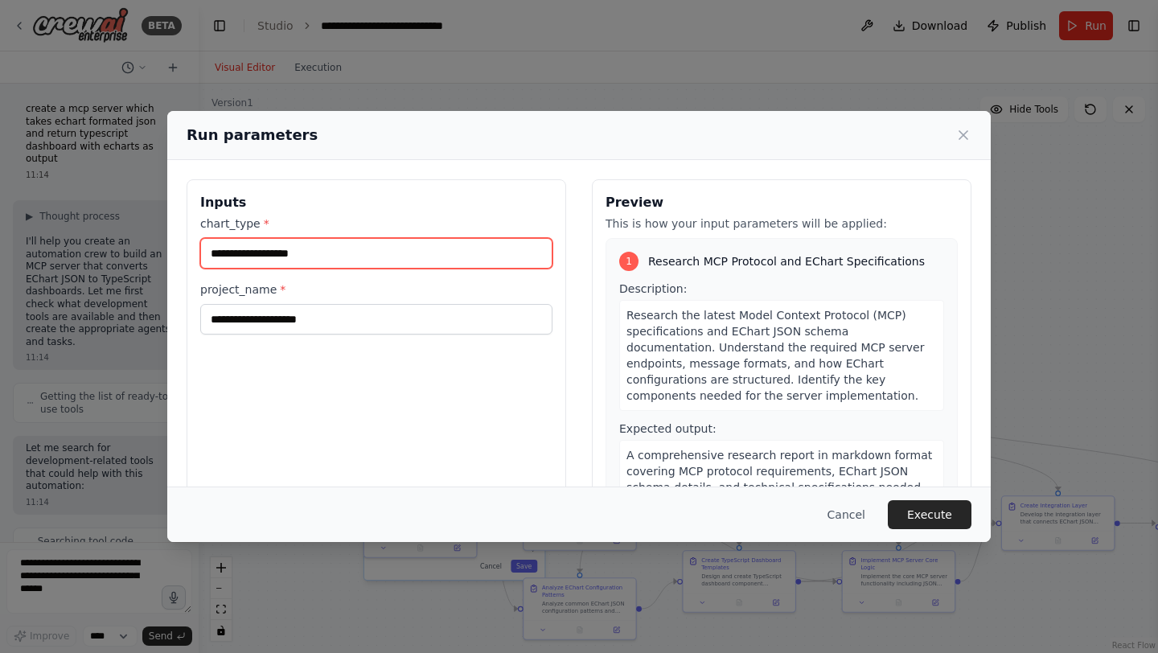
click at [269, 251] on input "chart_type *" at bounding box center [376, 253] width 352 height 31
type input "****"
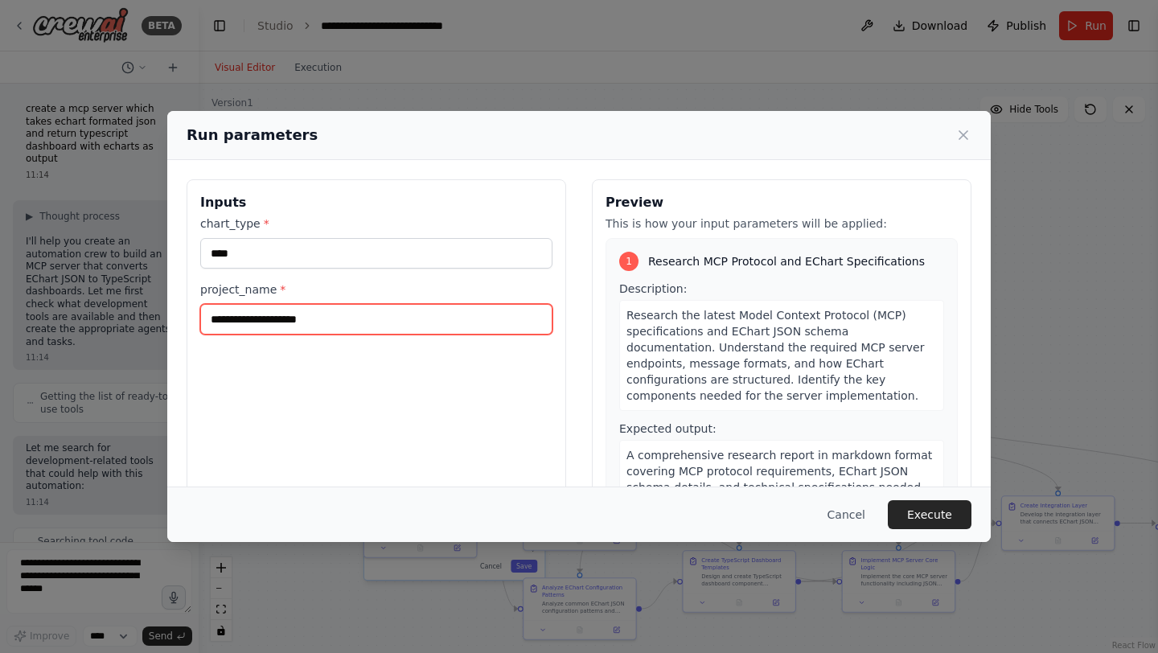
click at [259, 326] on input "project_name *" at bounding box center [376, 319] width 352 height 31
type input "****"
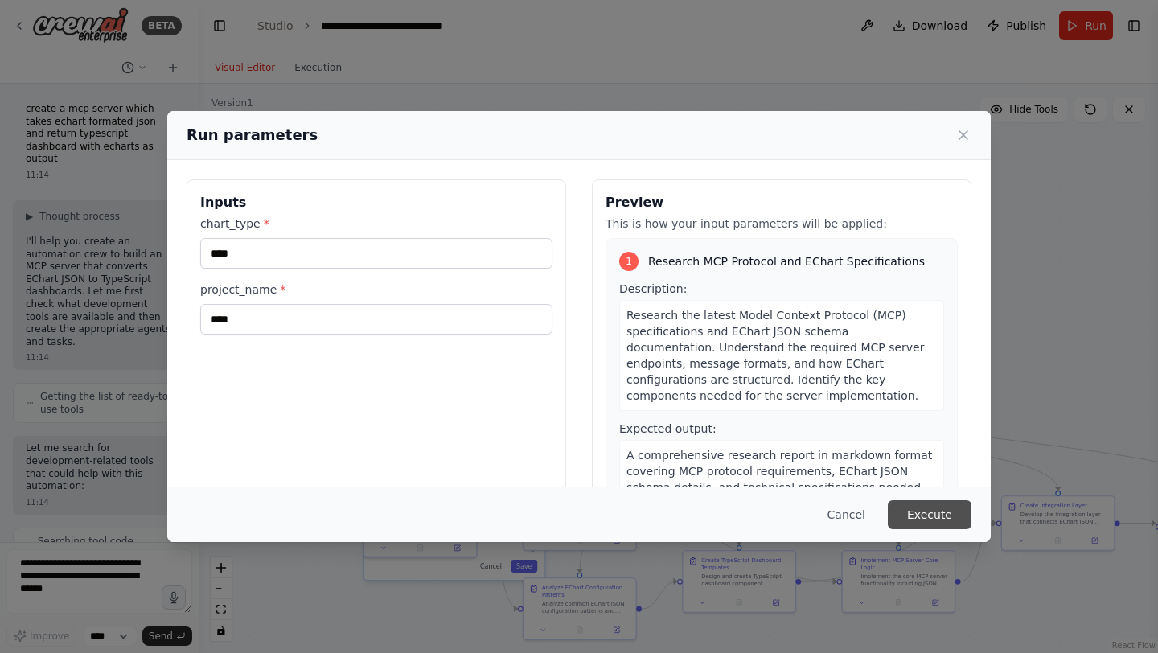
click at [954, 523] on button "Execute" at bounding box center [930, 514] width 84 height 29
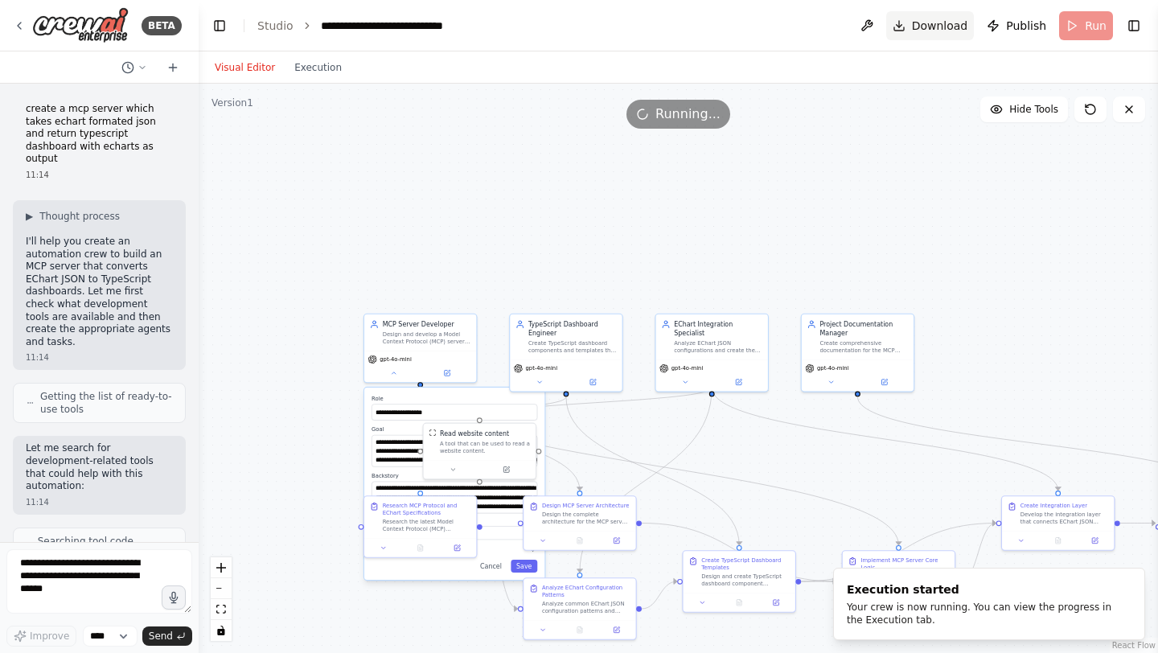
click at [926, 25] on span "Download" at bounding box center [940, 26] width 56 height 16
click at [923, 27] on span "Download" at bounding box center [940, 26] width 56 height 16
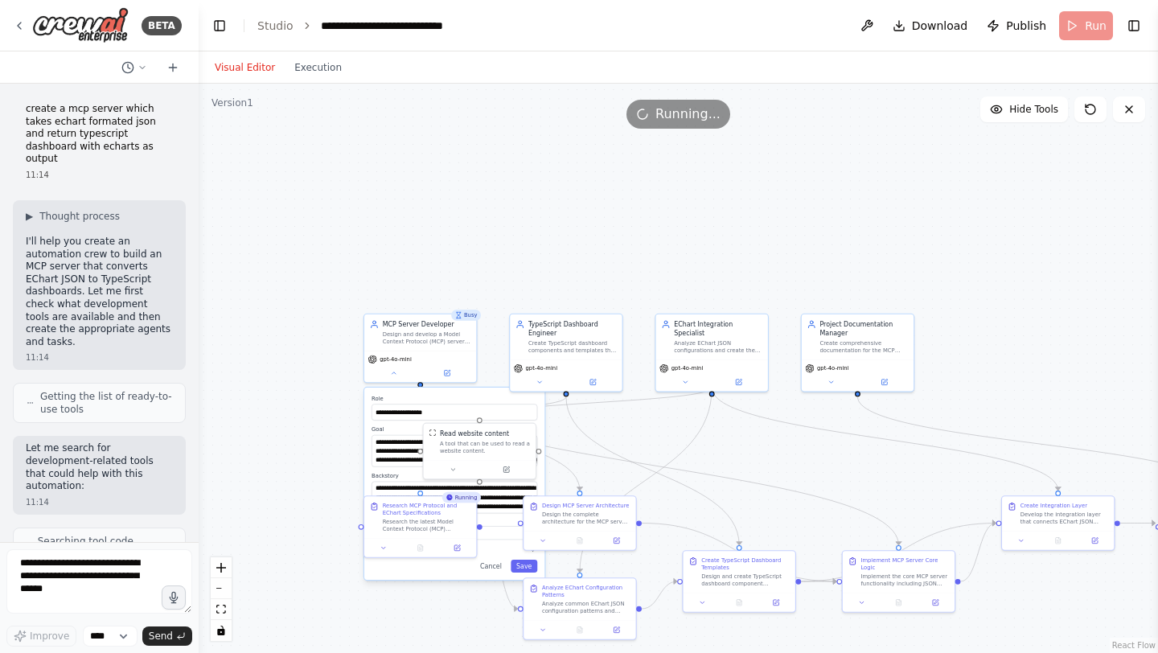
click at [774, 221] on div "**********" at bounding box center [678, 368] width 959 height 569
click at [316, 512] on div "**********" at bounding box center [678, 368] width 959 height 569
click at [917, 33] on button "Download" at bounding box center [930, 25] width 88 height 29
click at [910, 34] on button "Download" at bounding box center [930, 25] width 88 height 29
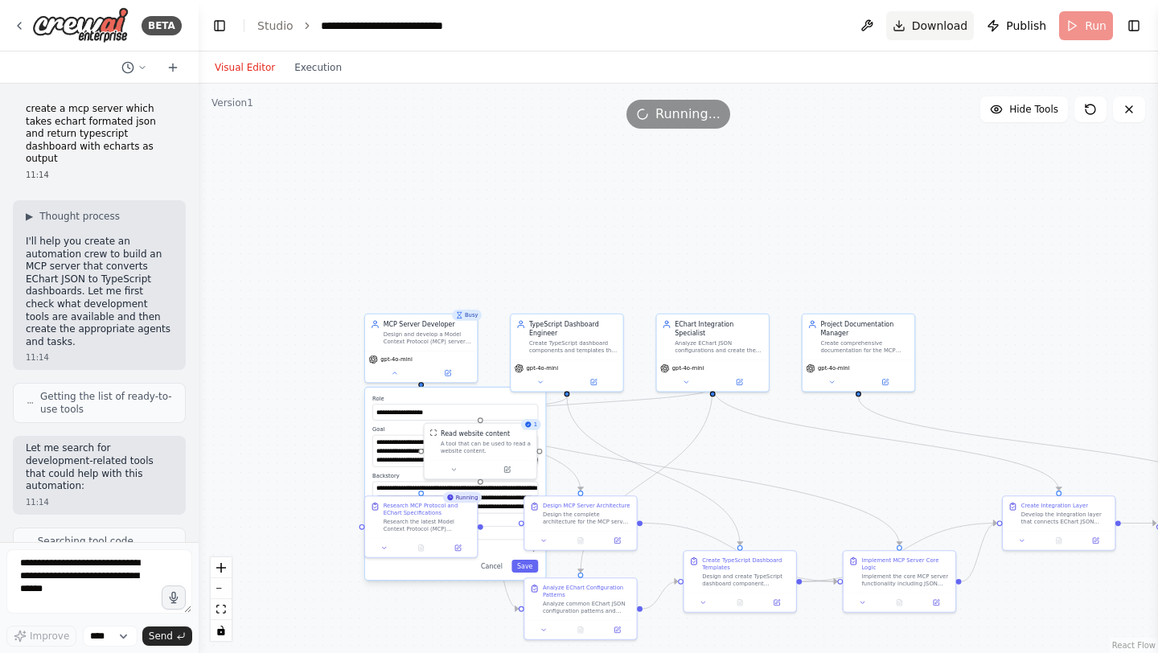
click at [914, 25] on button "Download" at bounding box center [930, 25] width 88 height 29
click at [951, 32] on span "Download" at bounding box center [940, 26] width 56 height 16
click at [308, 26] on icon "breadcrumb" at bounding box center [307, 25] width 11 height 11
click at [302, 26] on icon "breadcrumb" at bounding box center [307, 25] width 11 height 11
click at [226, 31] on button "Toggle Left Sidebar" at bounding box center [219, 25] width 23 height 23
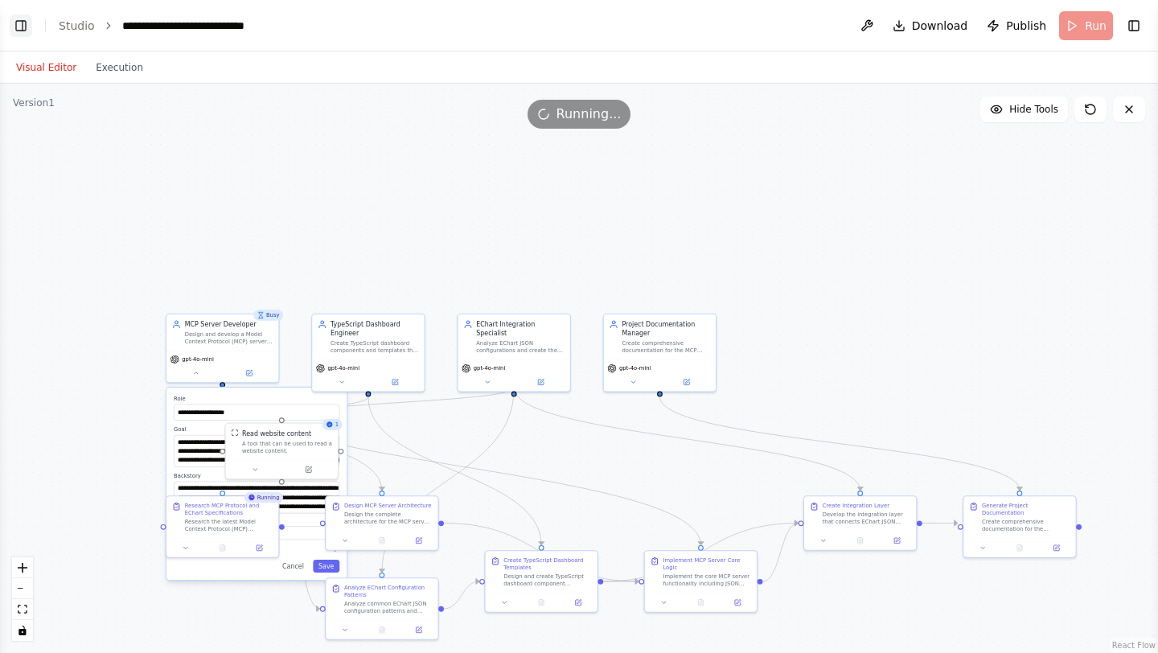
click at [21, 24] on button "Toggle Left Sidebar" at bounding box center [21, 25] width 23 height 23
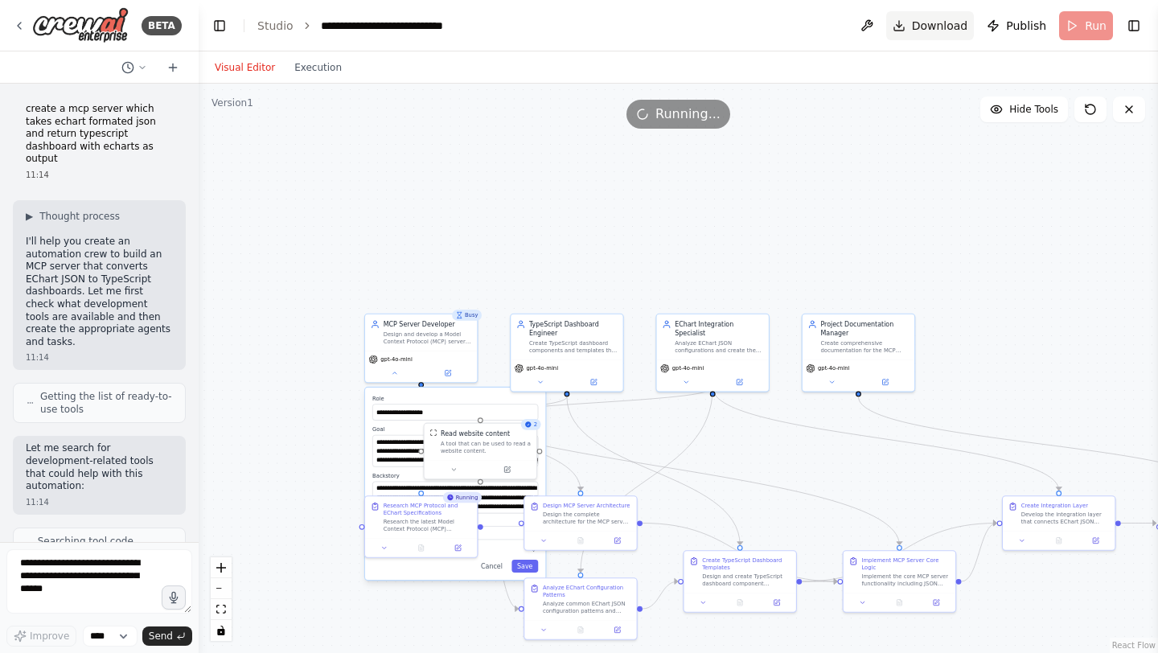
click at [925, 23] on span "Download" at bounding box center [940, 26] width 56 height 16
click at [926, 24] on span "Download" at bounding box center [940, 26] width 56 height 16
click at [907, 27] on button "Download" at bounding box center [930, 25] width 88 height 29
click at [843, 158] on main "**********" at bounding box center [678, 326] width 959 height 653
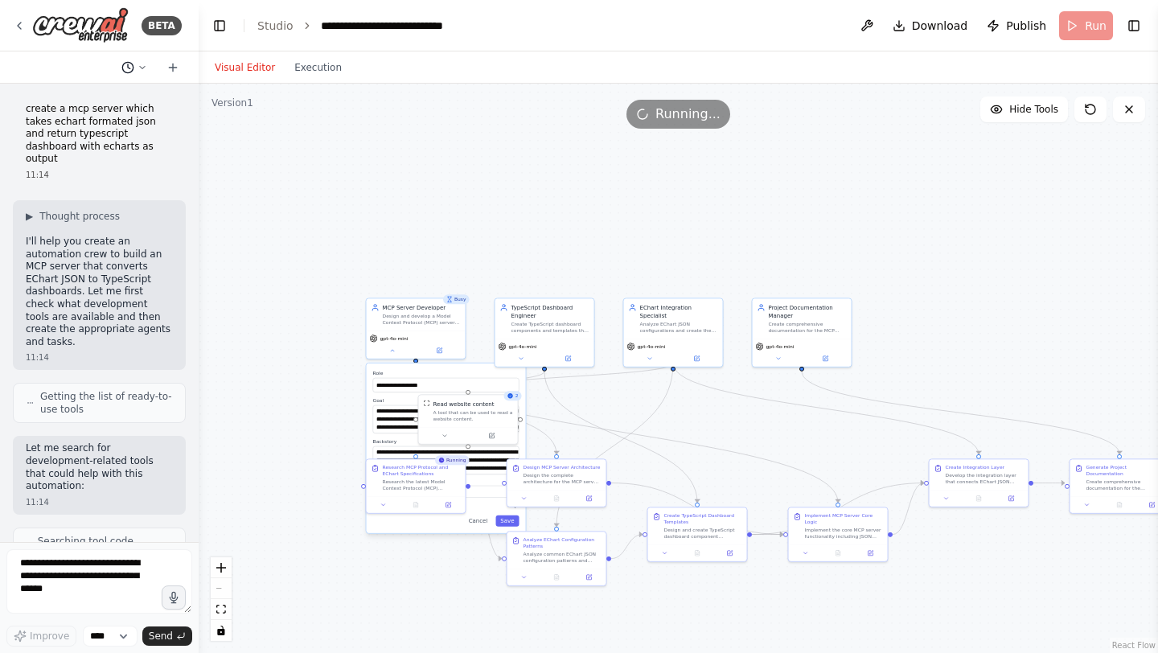
click at [143, 68] on icon at bounding box center [143, 68] width 10 height 10
click at [116, 101] on span "create a mcp server which takes echart formated json and return typescript dash…" at bounding box center [76, 100] width 119 height 13
click at [17, 23] on icon at bounding box center [19, 25] width 13 height 13
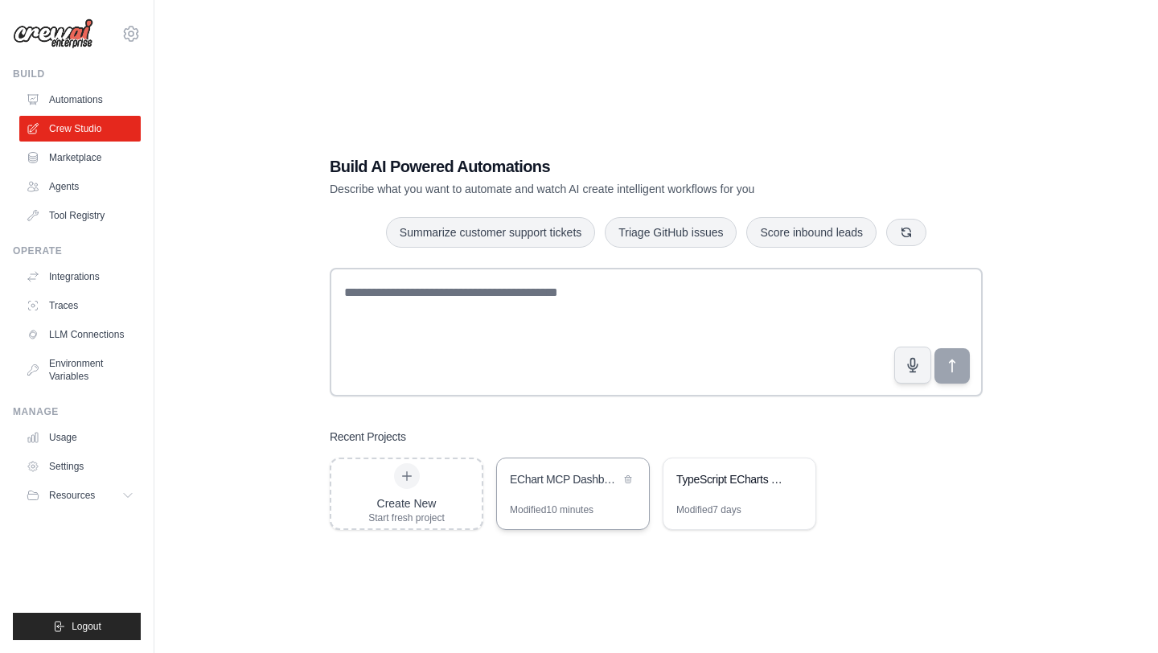
click at [563, 511] on div "Modified 10 minutes" at bounding box center [552, 509] width 84 height 13
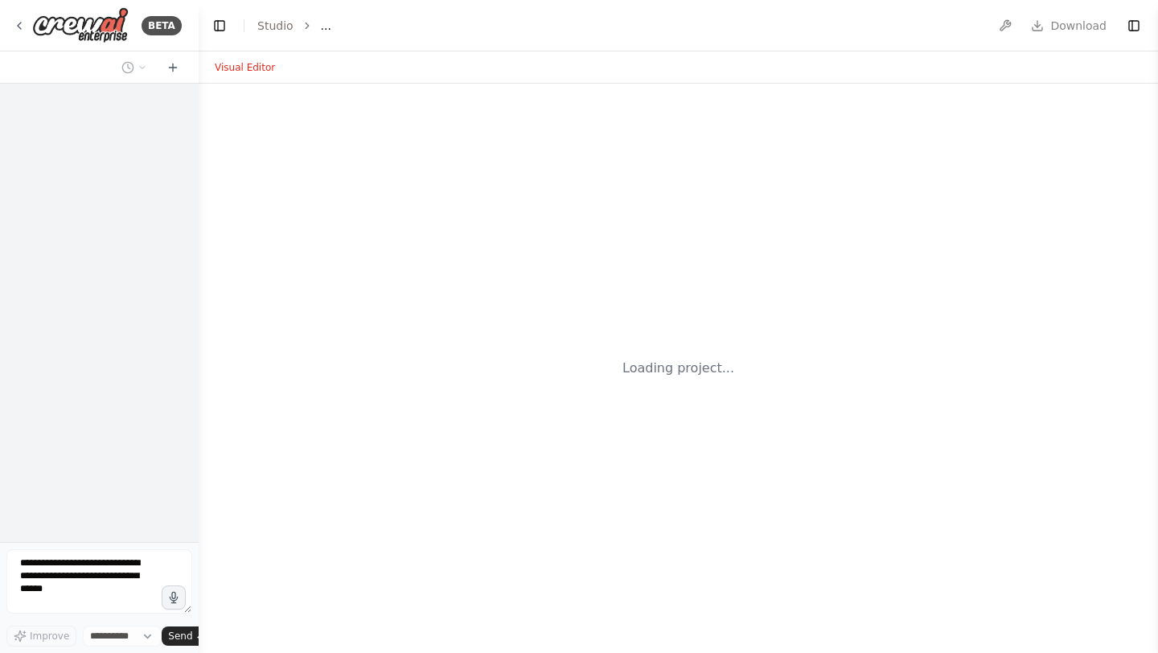
select select "****"
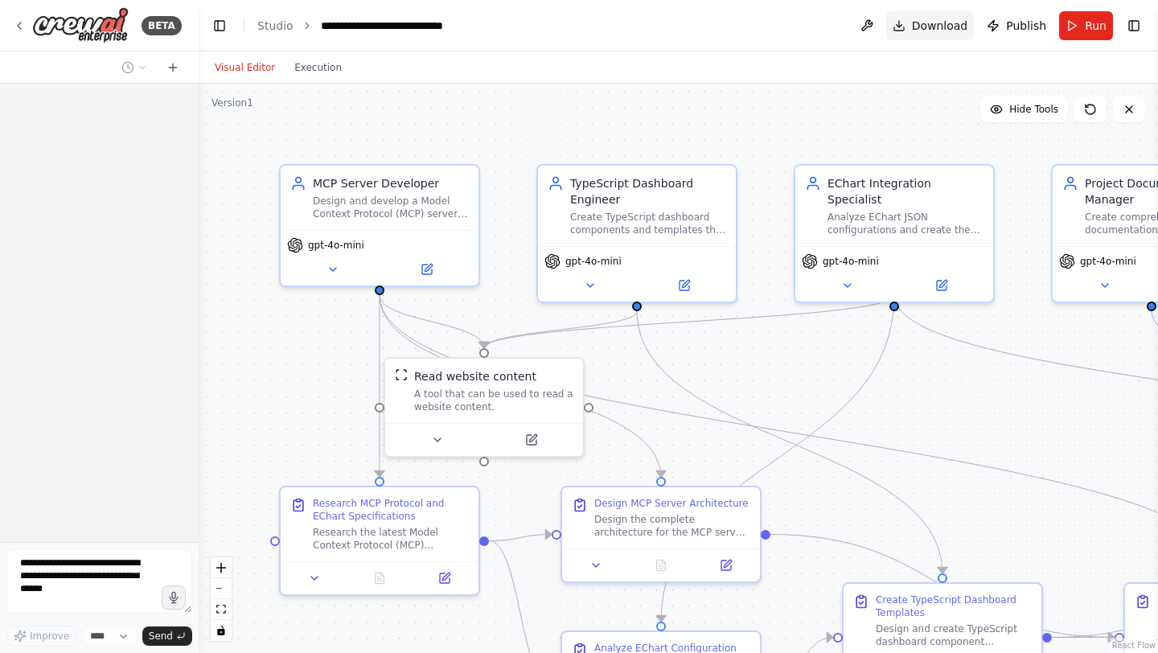
click at [922, 18] on span "Download" at bounding box center [940, 26] width 56 height 16
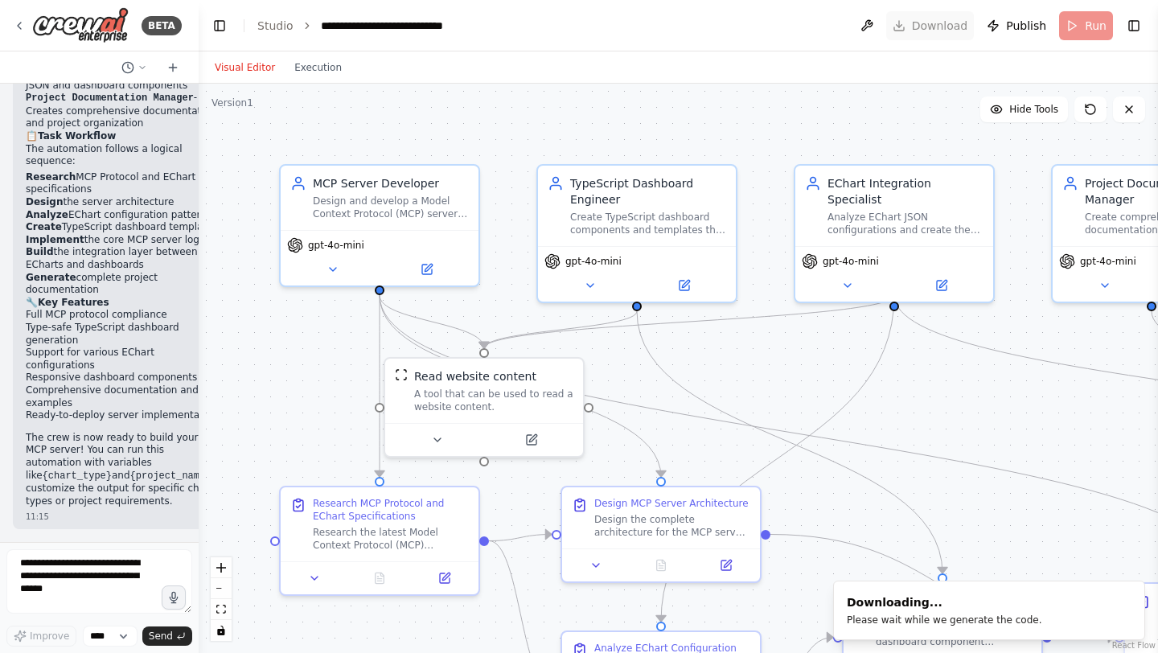
scroll to position [2125, 0]
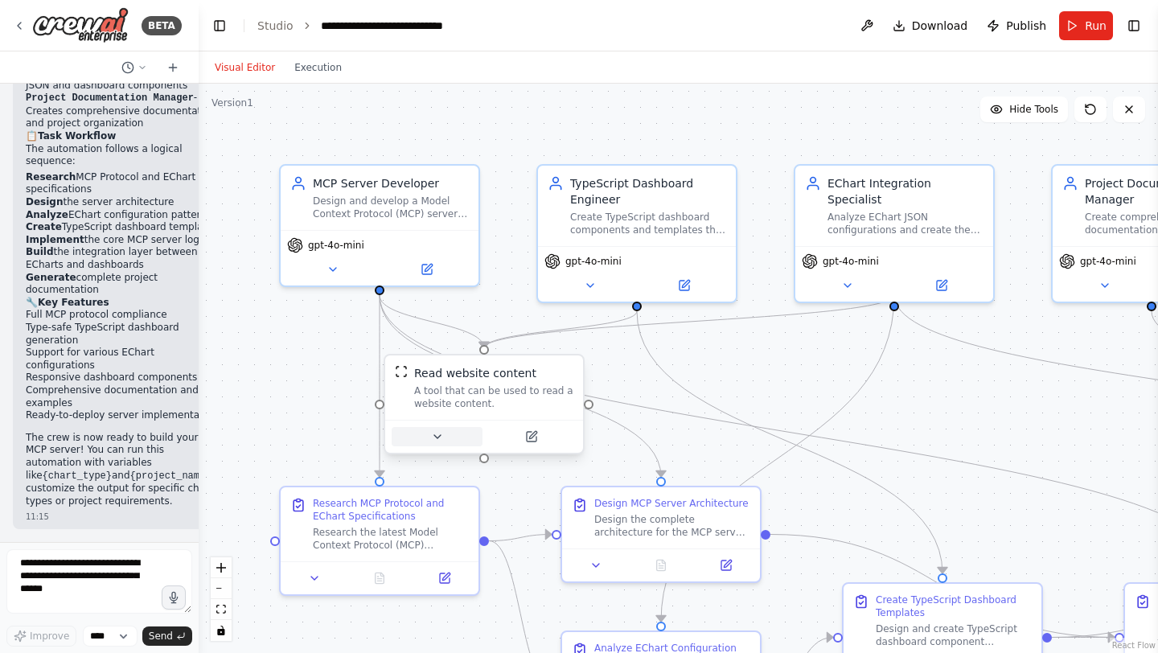
click at [440, 433] on icon at bounding box center [437, 436] width 13 height 13
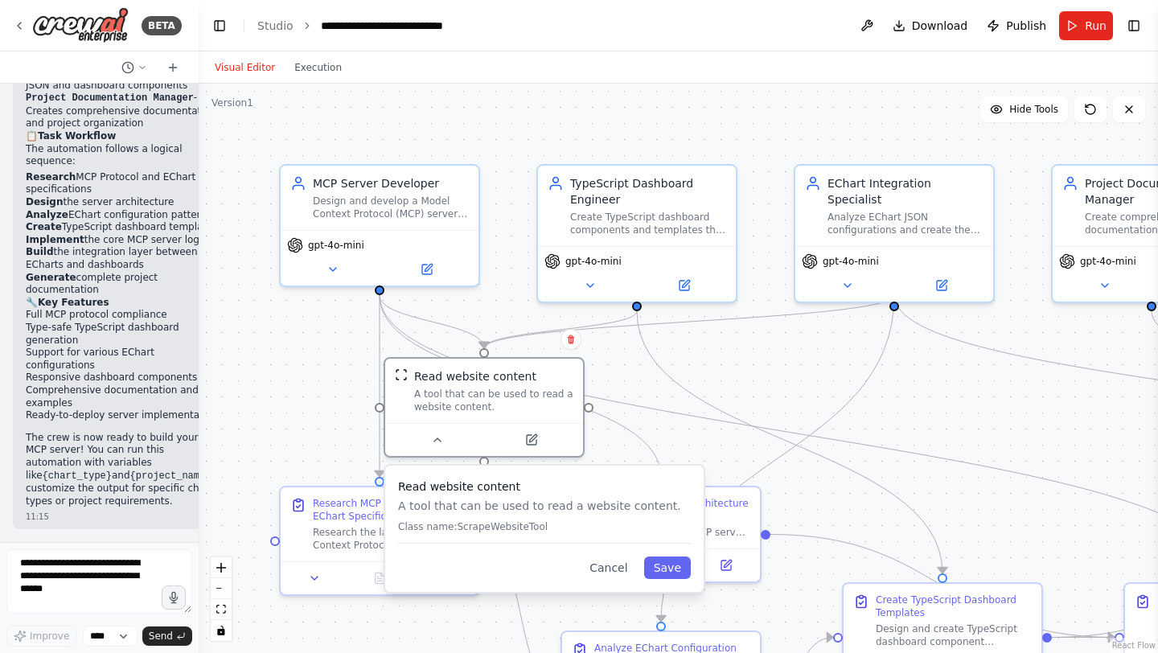
click at [598, 579] on div "Read website content A tool that can be used to read a website content. Class n…" at bounding box center [544, 529] width 318 height 126
click at [607, 576] on button "Cancel" at bounding box center [608, 567] width 57 height 23
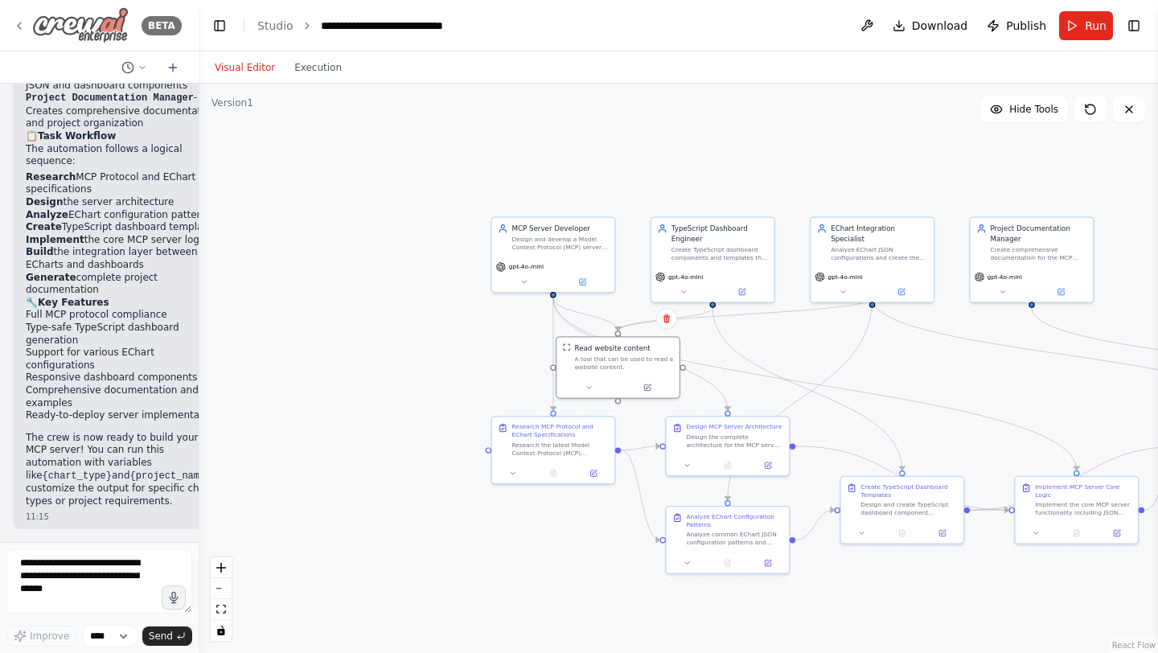
click at [21, 31] on icon at bounding box center [19, 25] width 13 height 13
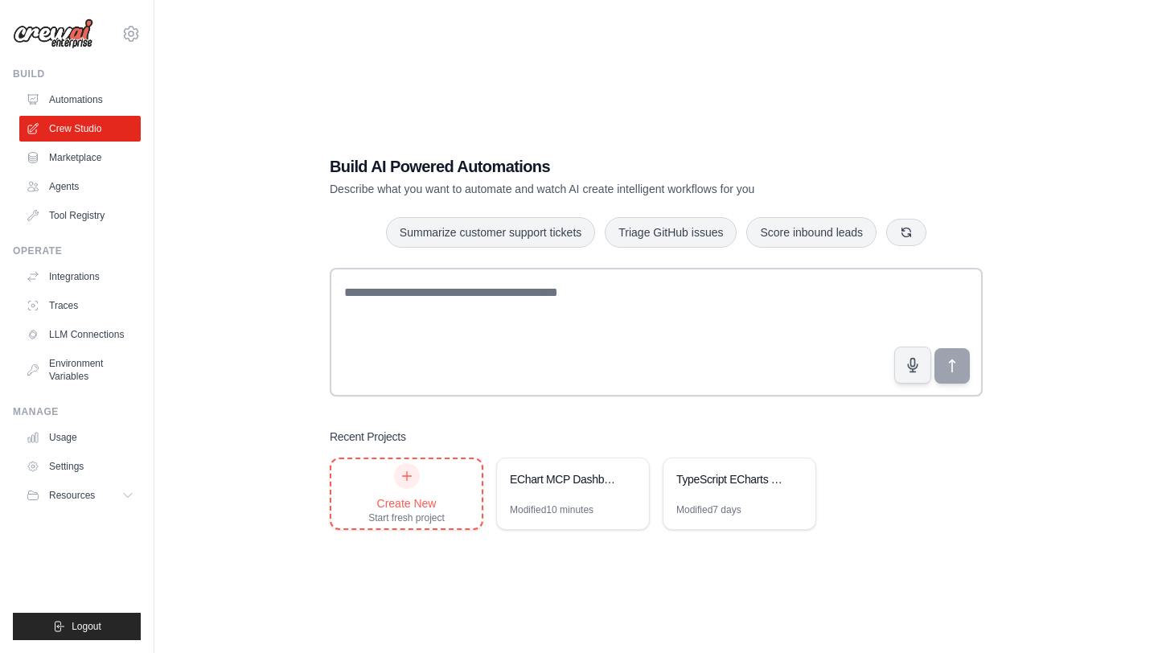
click at [408, 484] on div at bounding box center [407, 476] width 26 height 26
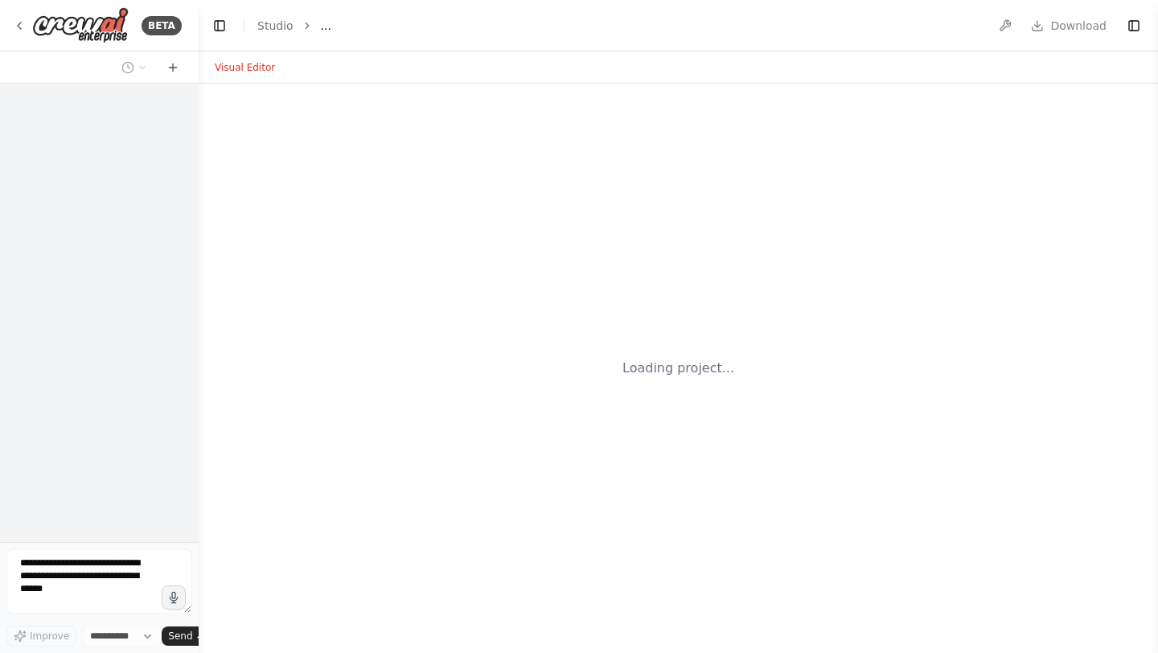
select select "****"
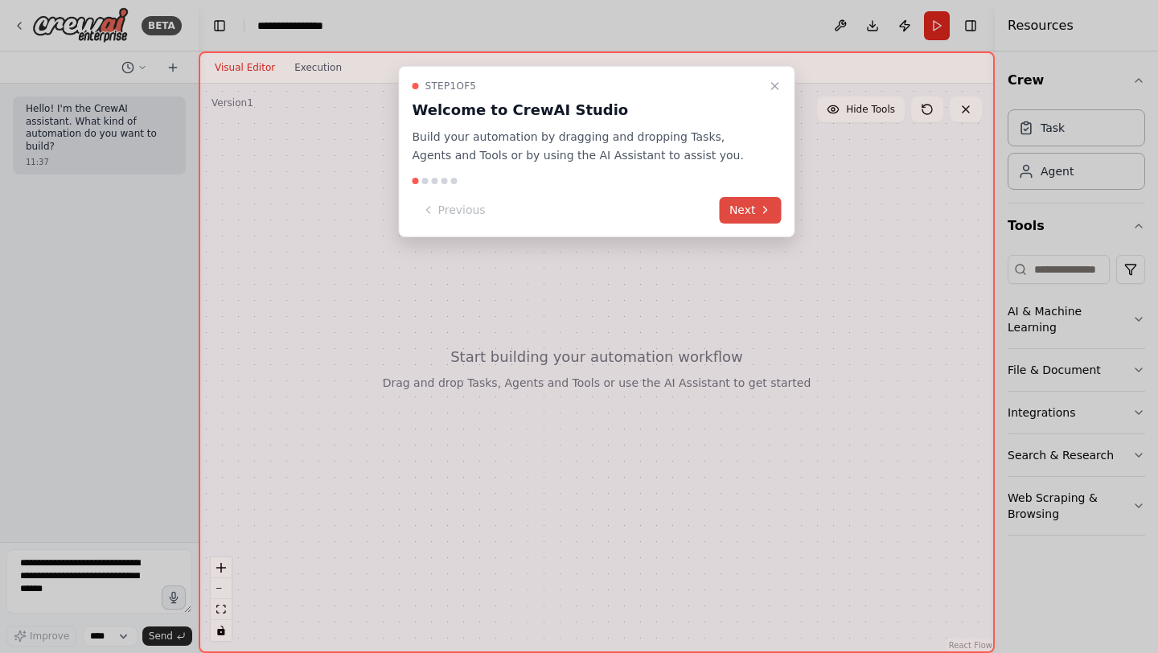
click at [749, 211] on button "Next" at bounding box center [751, 210] width 62 height 27
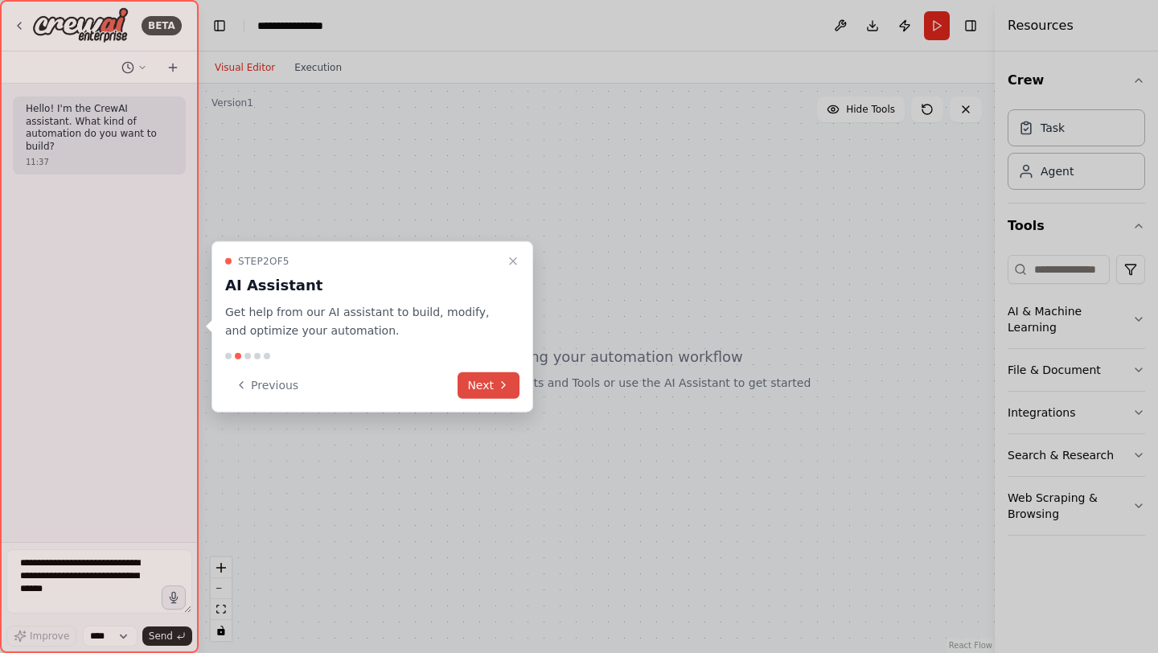
click at [486, 394] on button "Next" at bounding box center [489, 385] width 62 height 27
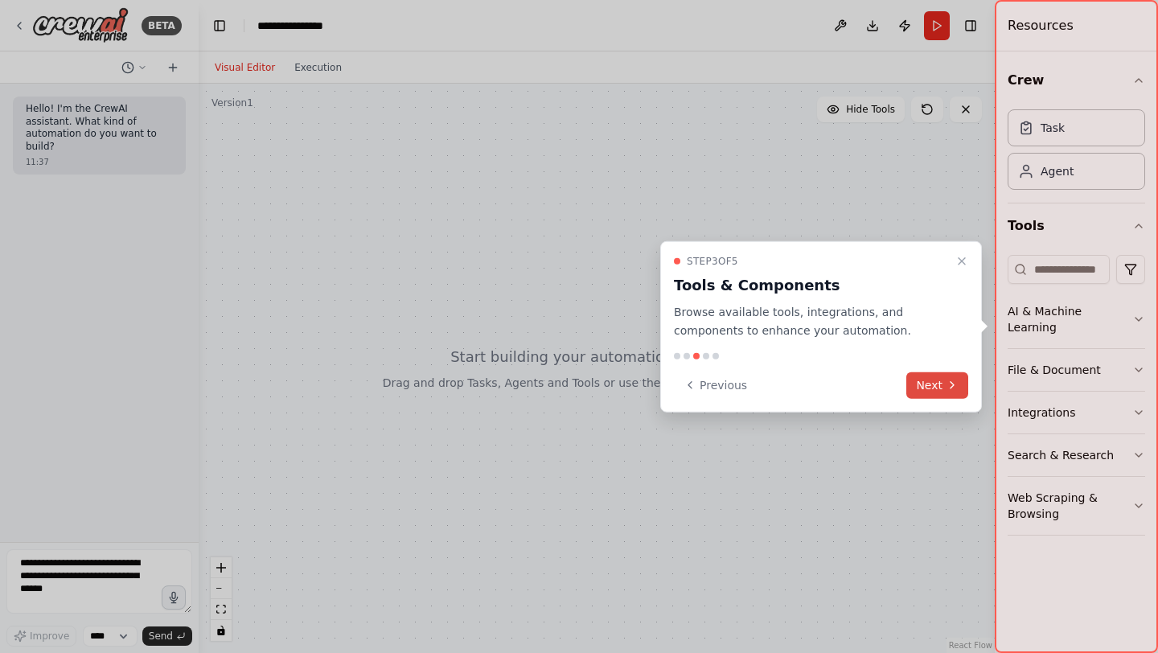
click at [959, 389] on button "Next" at bounding box center [937, 385] width 62 height 27
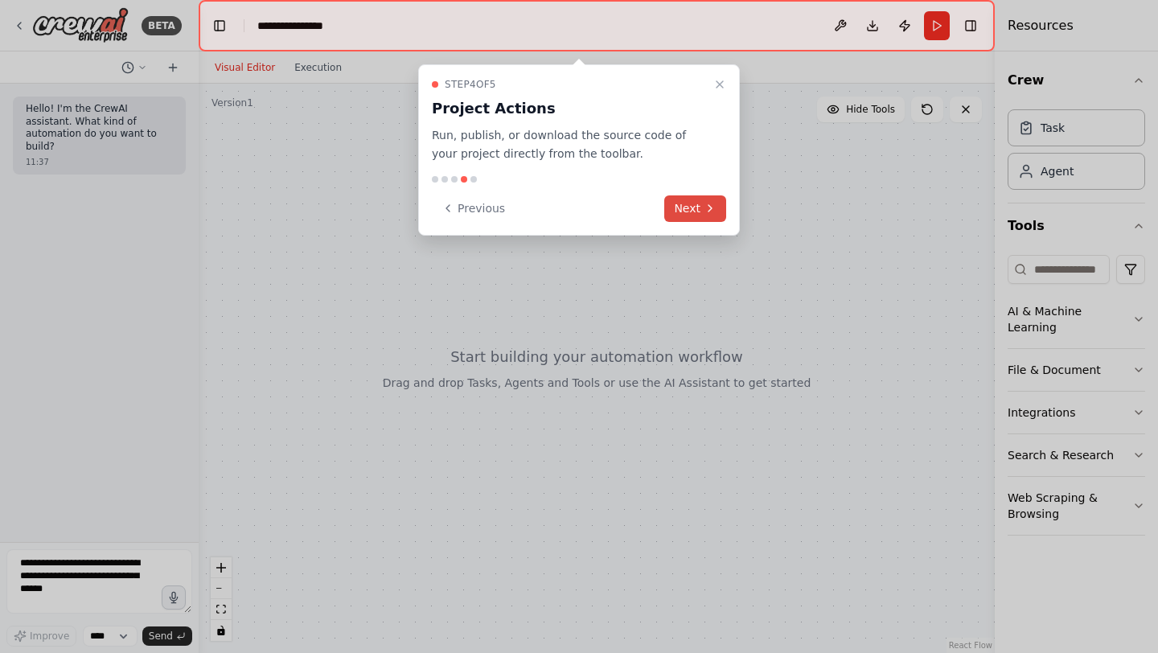
click at [713, 215] on button "Next" at bounding box center [695, 208] width 62 height 27
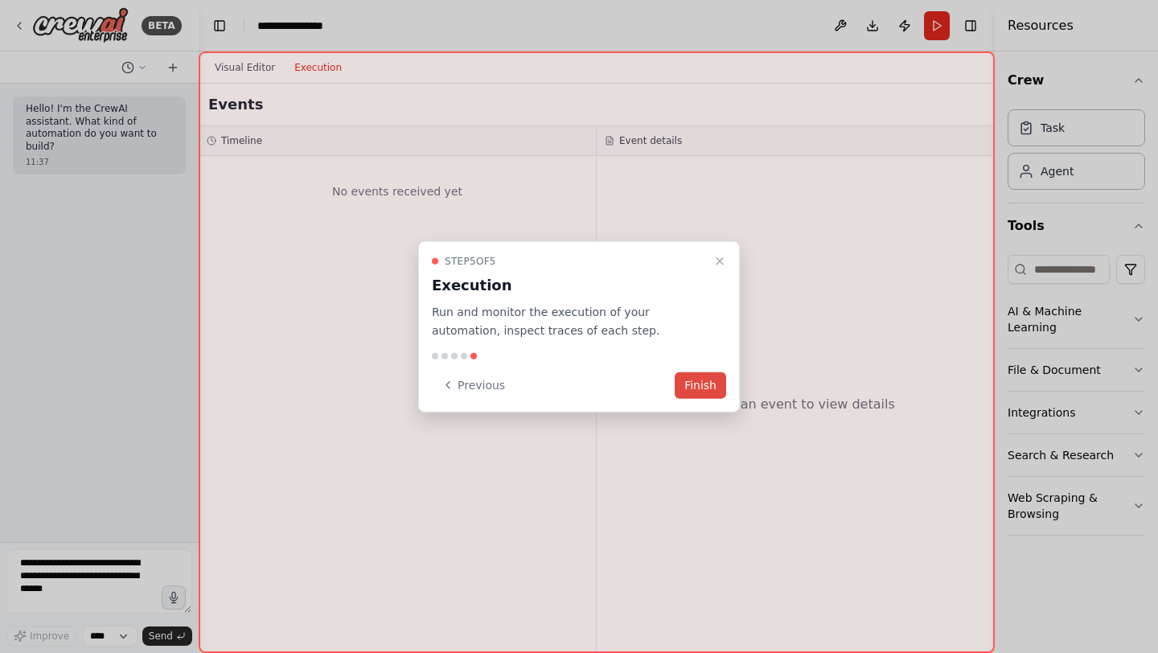
click at [709, 392] on button "Finish" at bounding box center [700, 385] width 51 height 27
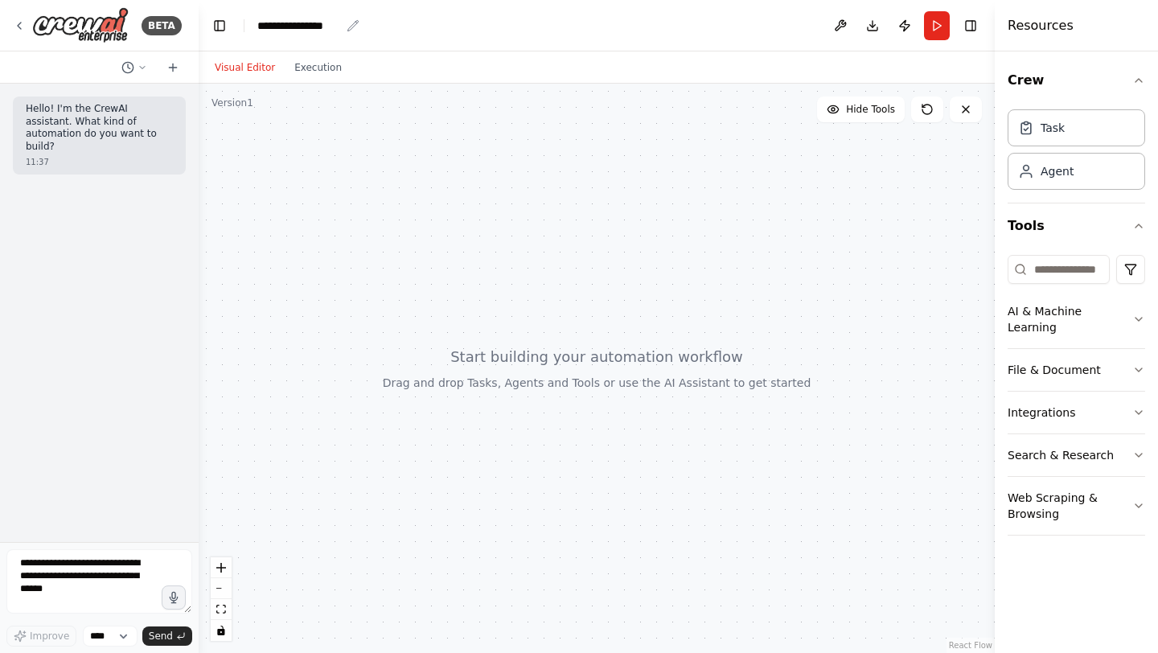
click at [304, 23] on div "**********" at bounding box center [298, 26] width 83 height 16
click at [350, 27] on div "**********" at bounding box center [317, 26] width 121 height 16
click at [339, 27] on div "**********" at bounding box center [317, 26] width 121 height 16
drag, startPoint x: 339, startPoint y: 27, endPoint x: 217, endPoint y: 27, distance: 122.2
click at [217, 27] on header "**********" at bounding box center [597, 25] width 796 height 51
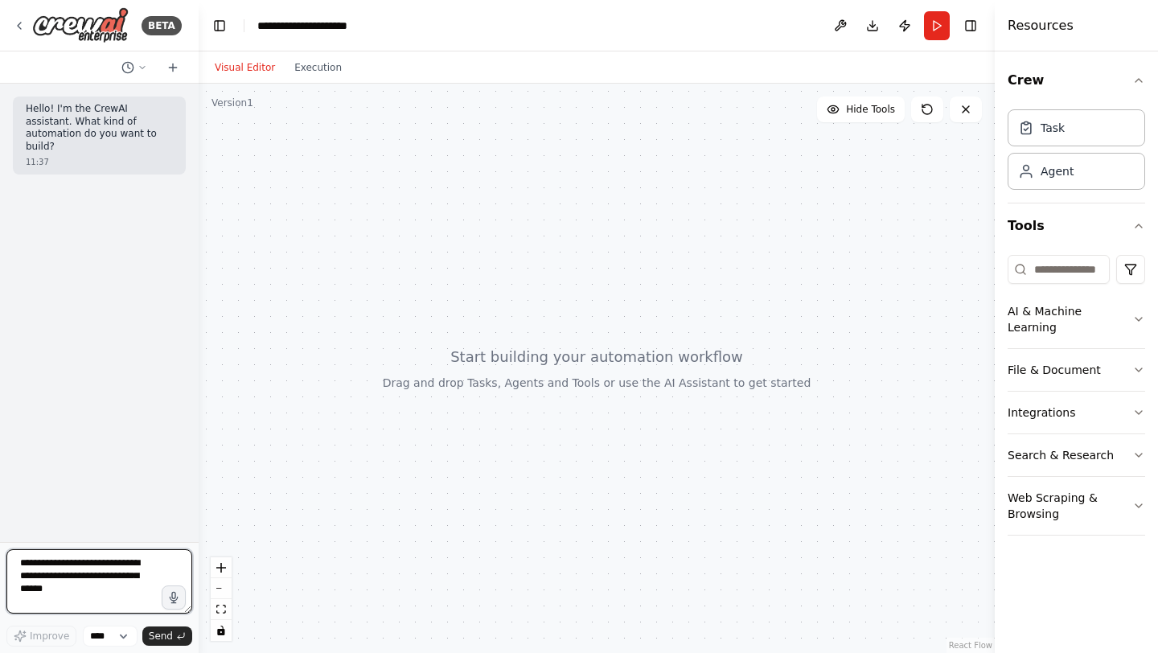
click at [60, 568] on textarea at bounding box center [99, 581] width 186 height 64
type textarea "**********"
click at [67, 573] on textarea "**********" at bounding box center [99, 581] width 186 height 64
click at [51, 589] on textarea "**********" at bounding box center [99, 581] width 186 height 64
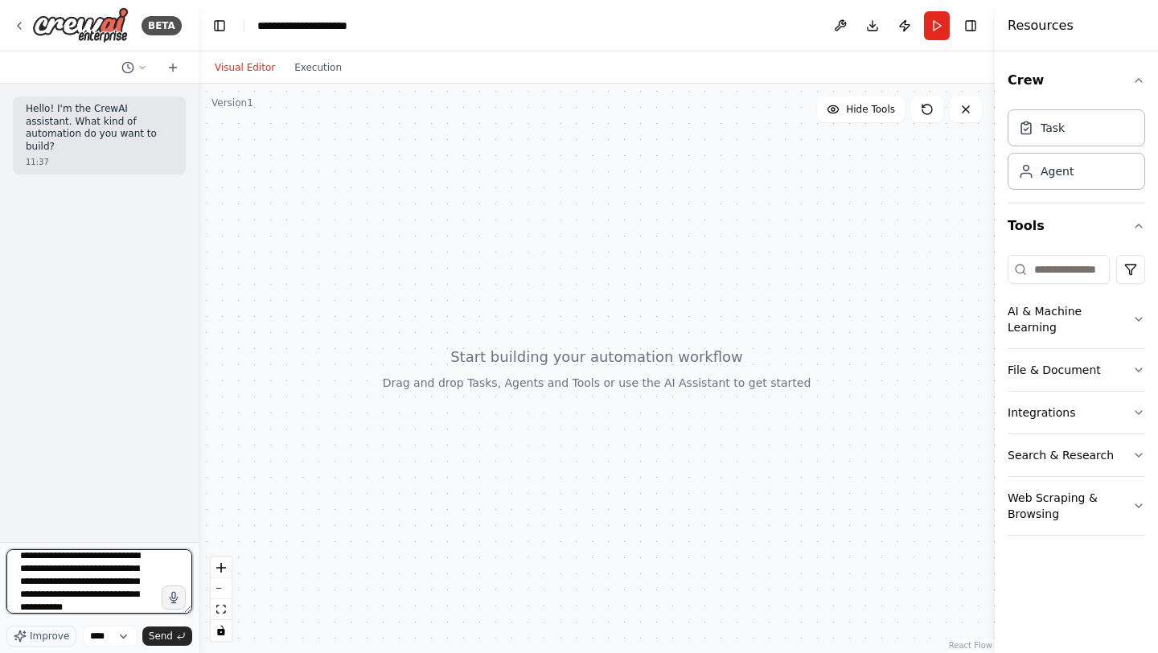
type textarea "**********"
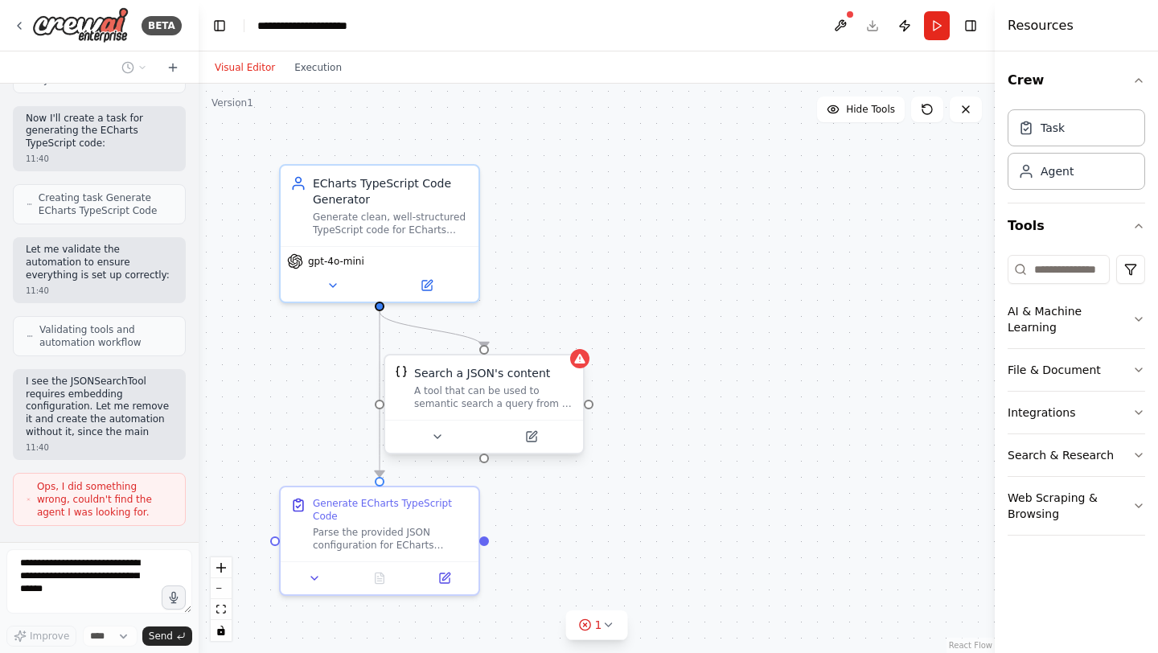
scroll to position [837, 0]
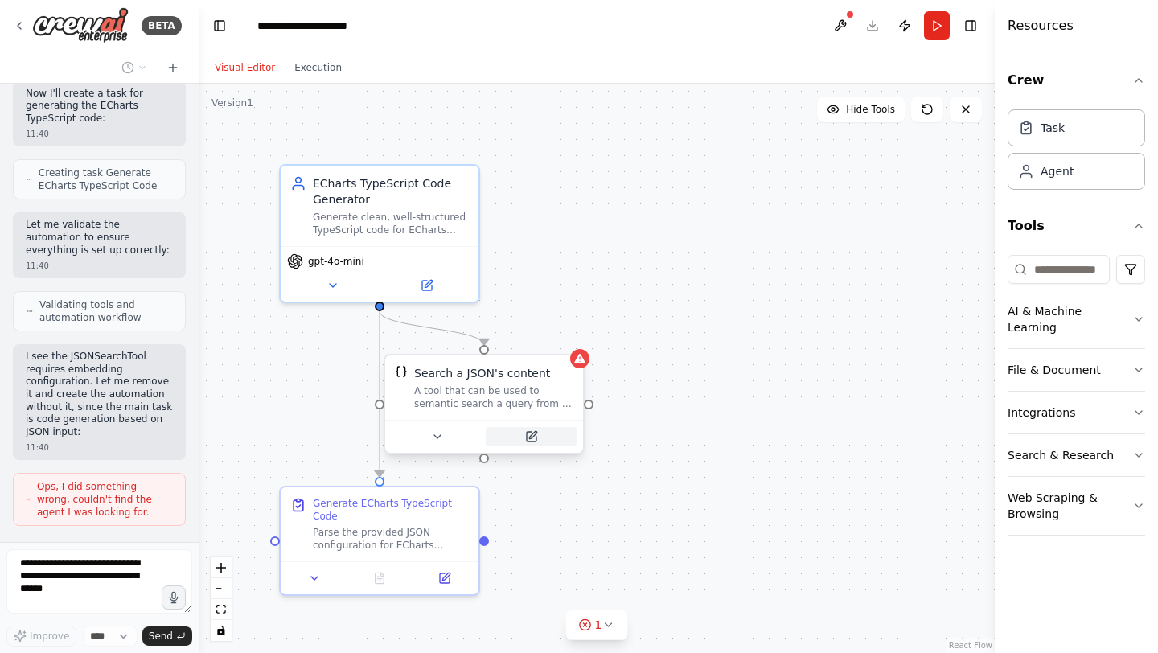
click at [541, 439] on button at bounding box center [531, 436] width 91 height 19
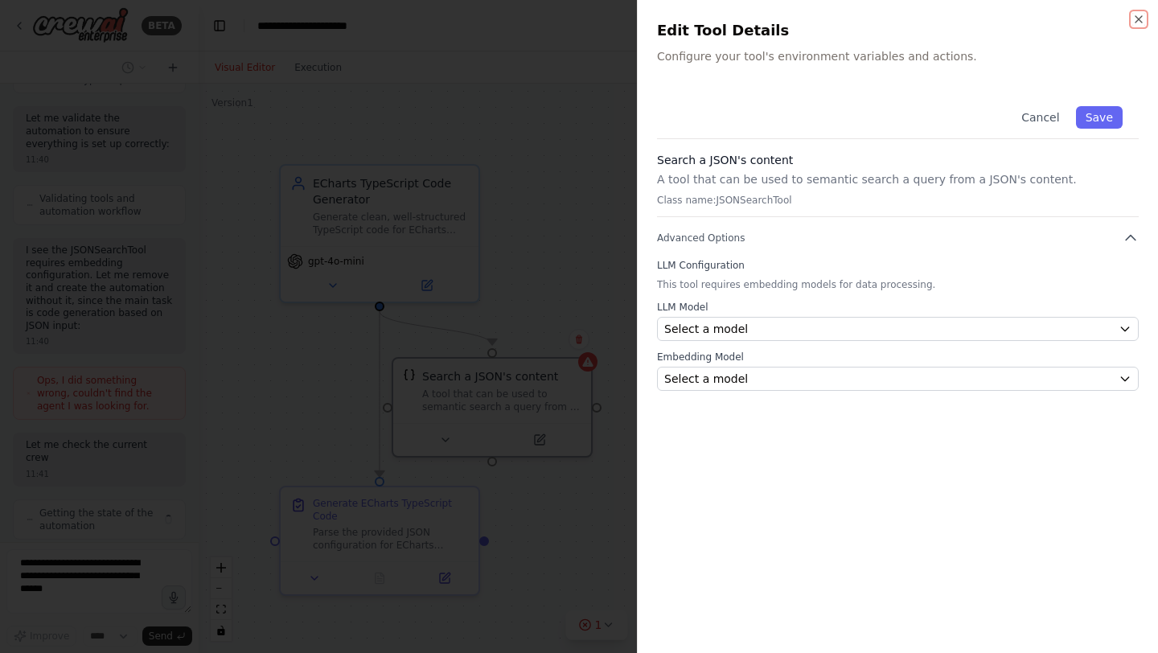
scroll to position [956, 0]
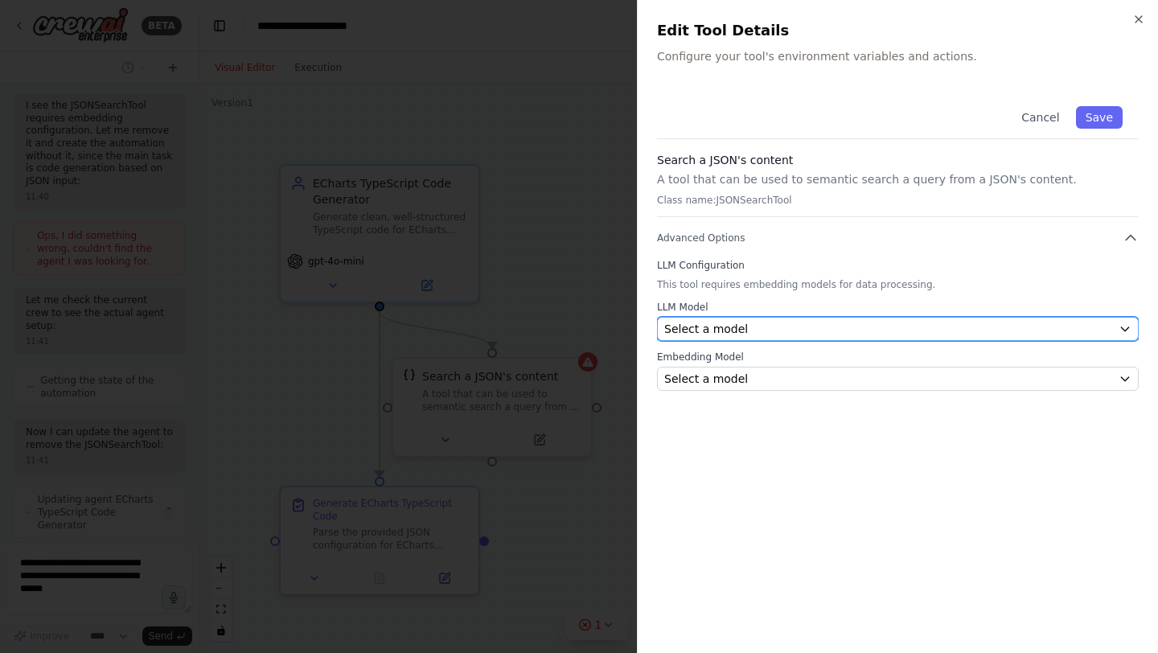
click at [808, 326] on div "Select a model" at bounding box center [888, 329] width 448 height 16
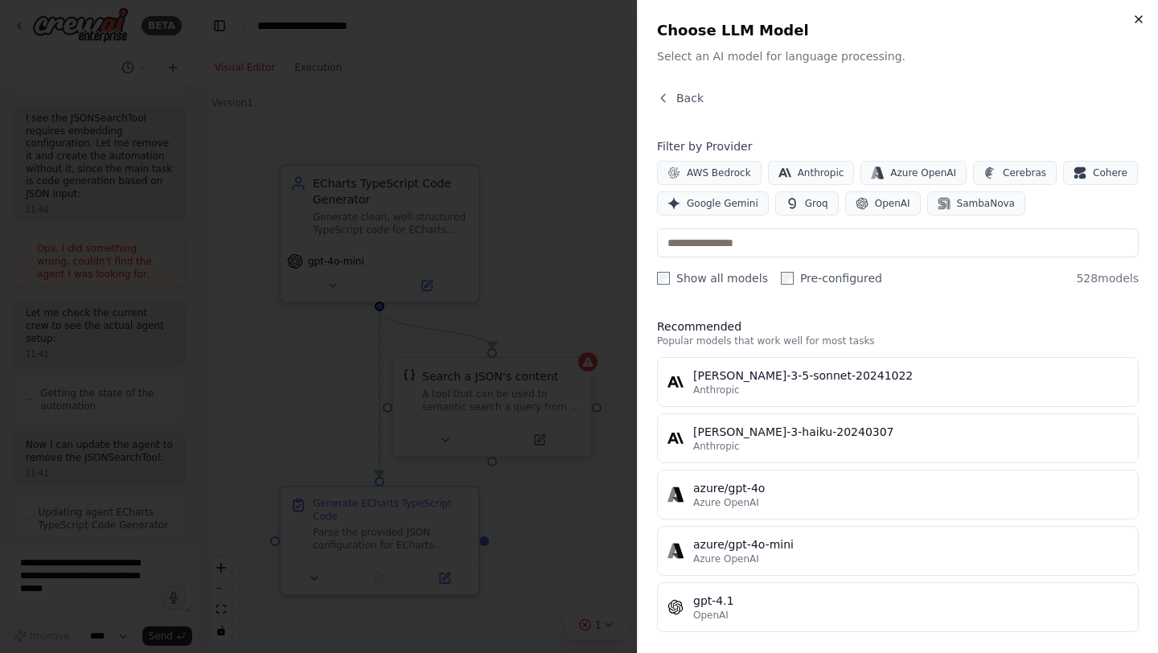
scroll to position [1182, 0]
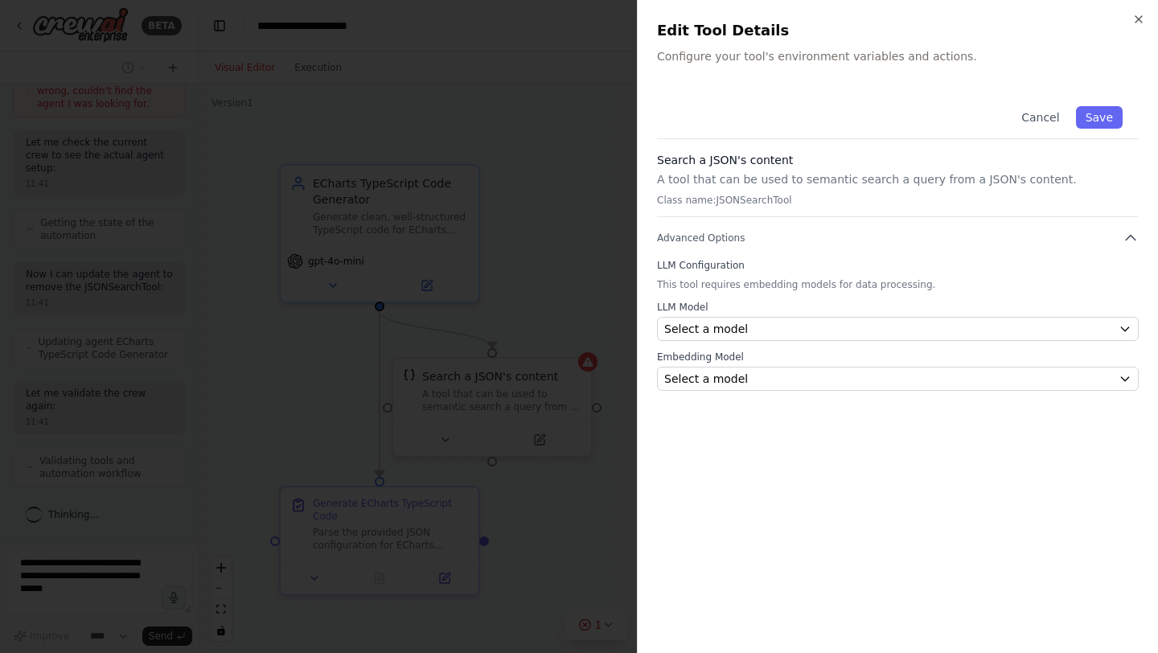
click at [1130, 23] on h2 "Edit Tool Details" at bounding box center [898, 30] width 482 height 23
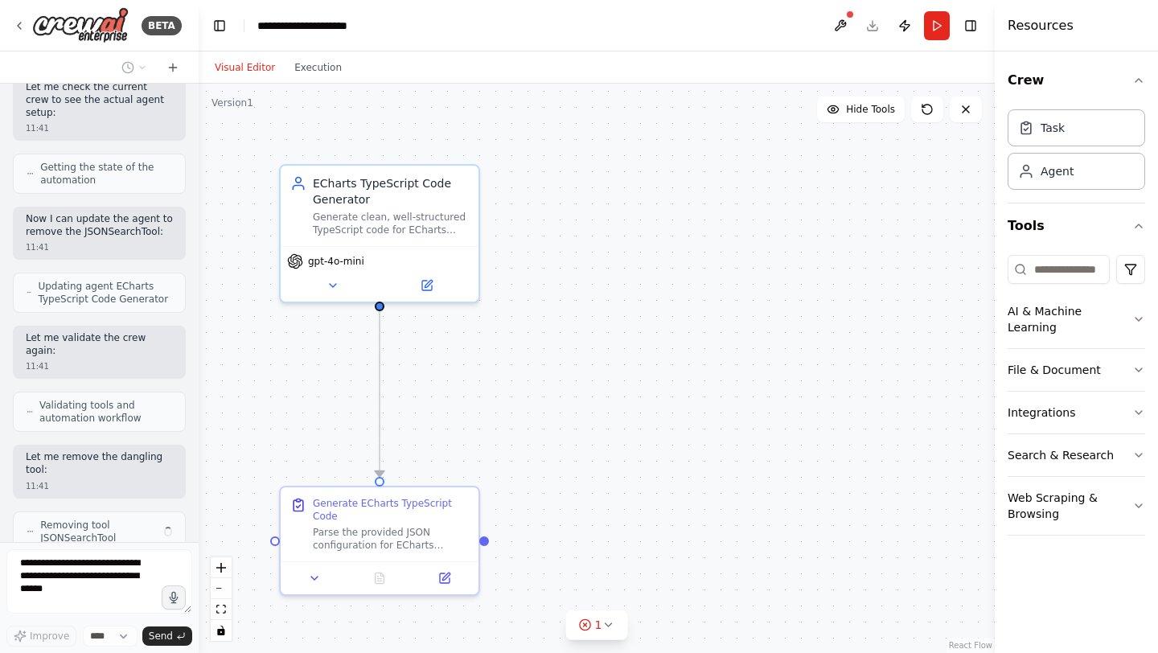
click at [1142, 16] on div "Resources" at bounding box center [1076, 25] width 163 height 51
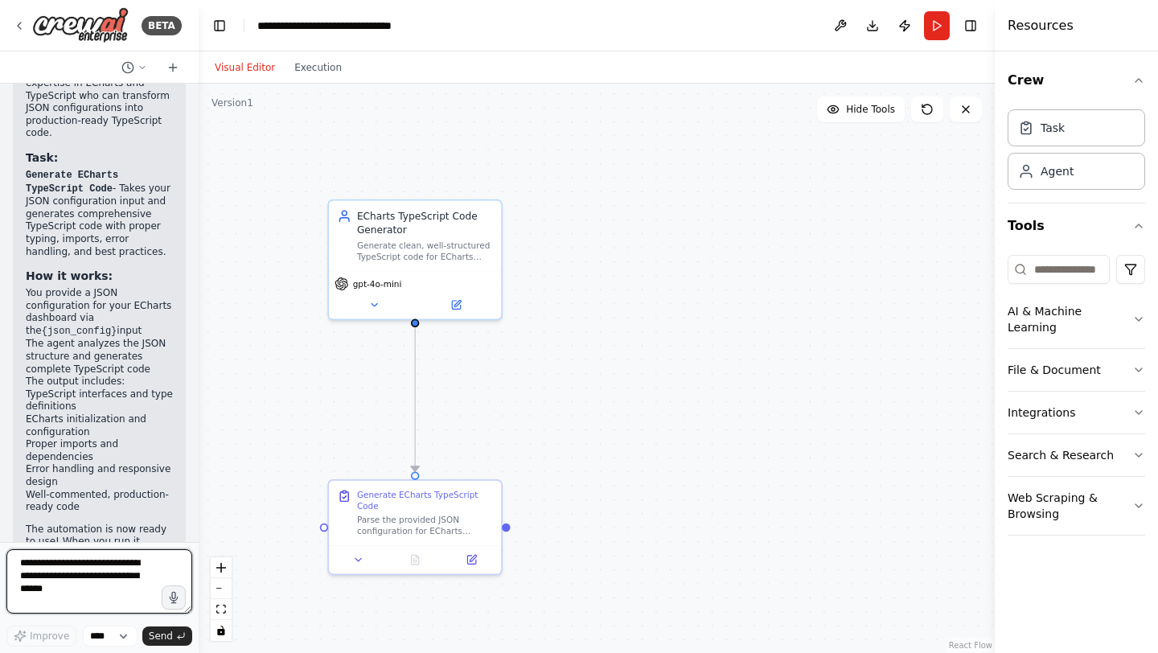
scroll to position [2218, 0]
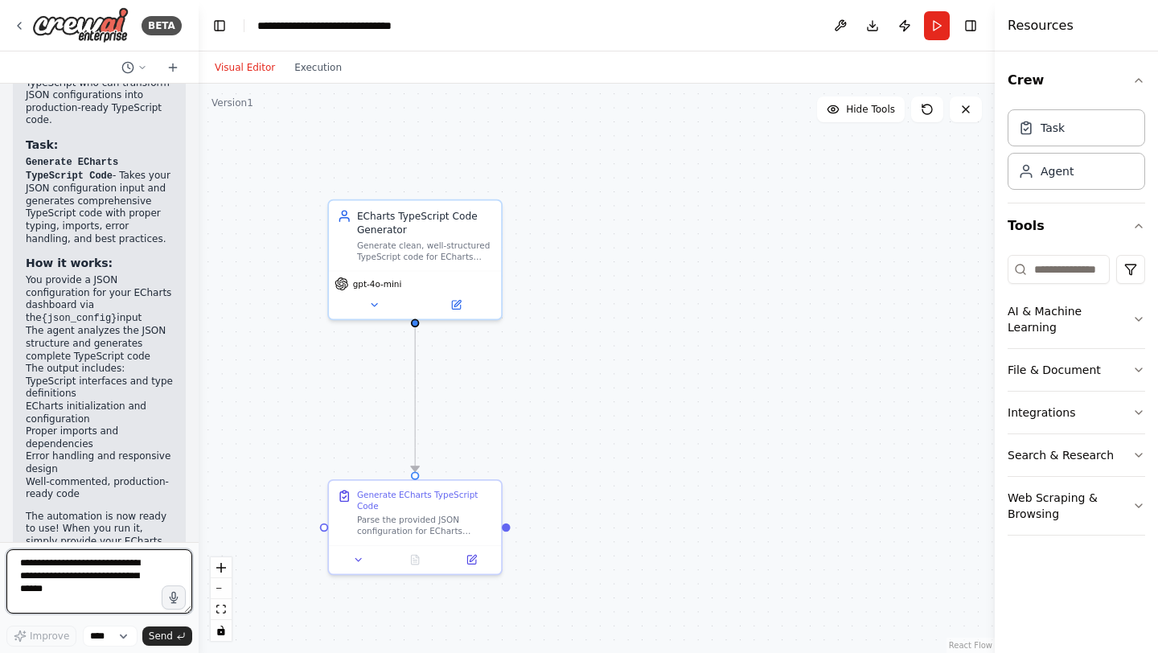
click at [68, 575] on textarea at bounding box center [99, 581] width 186 height 64
type textarea "*"
type textarea "**********"
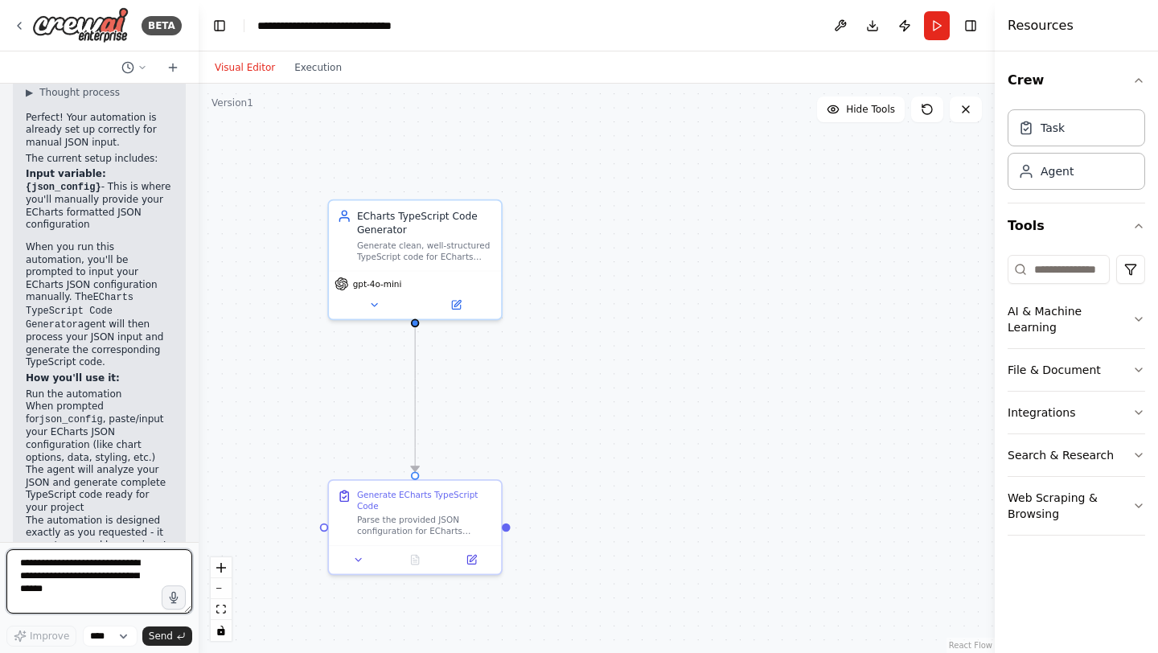
scroll to position [2621, 0]
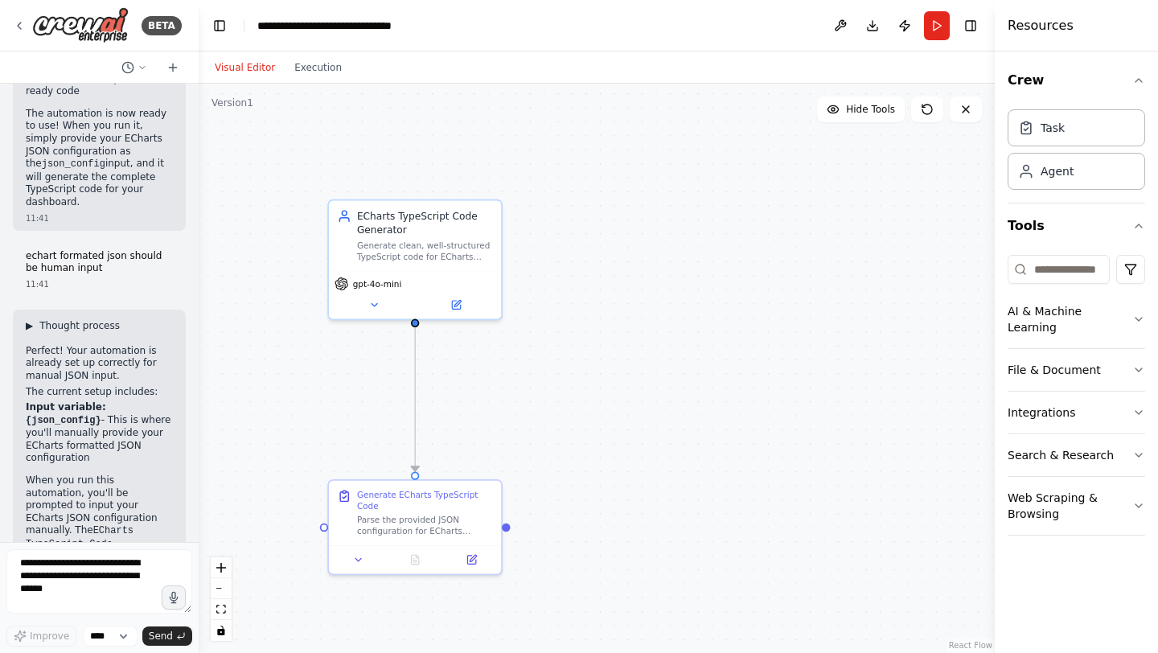
click at [29, 319] on span "▶" at bounding box center [29, 325] width 7 height 13
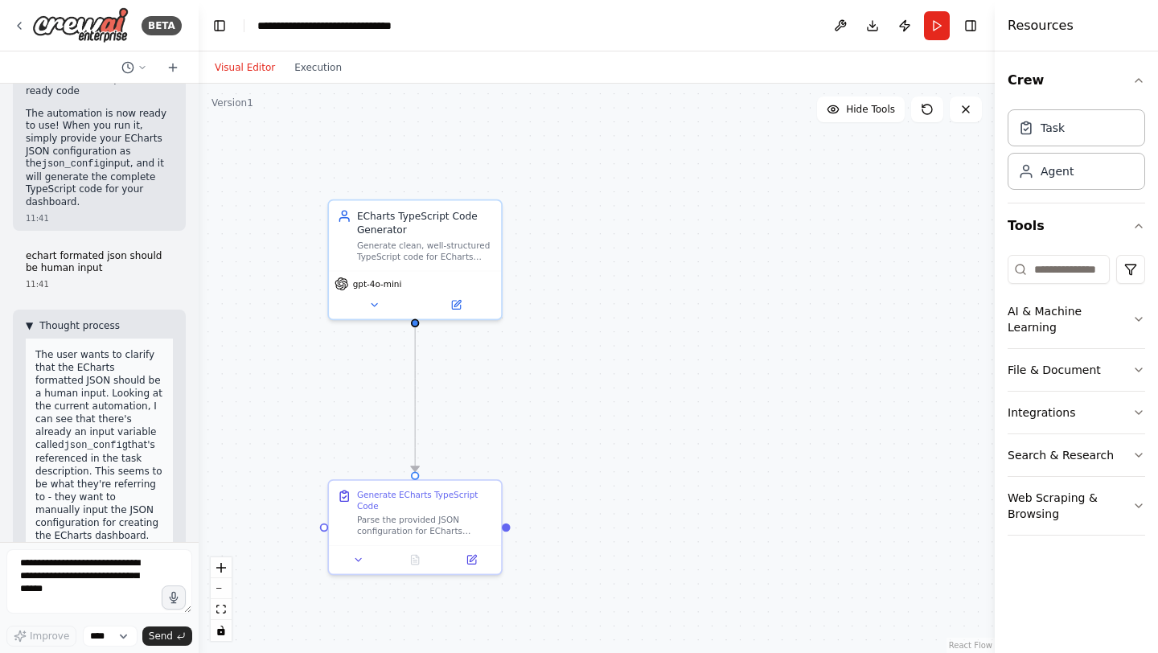
click at [29, 319] on span "▼" at bounding box center [29, 325] width 7 height 13
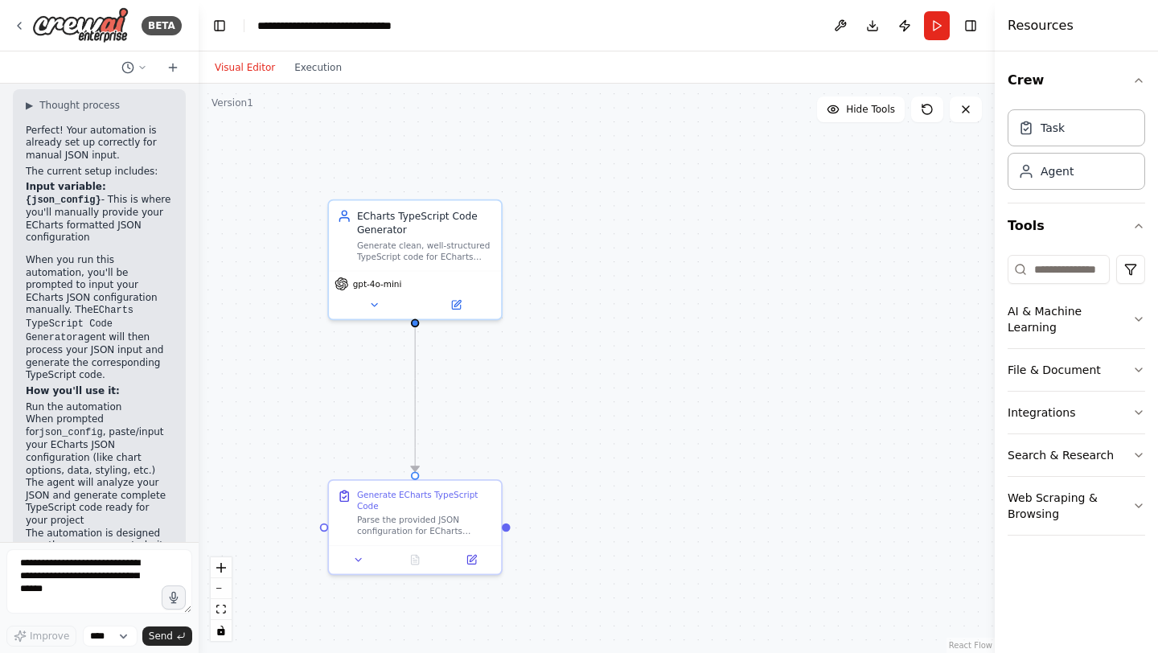
scroll to position [2854, 0]
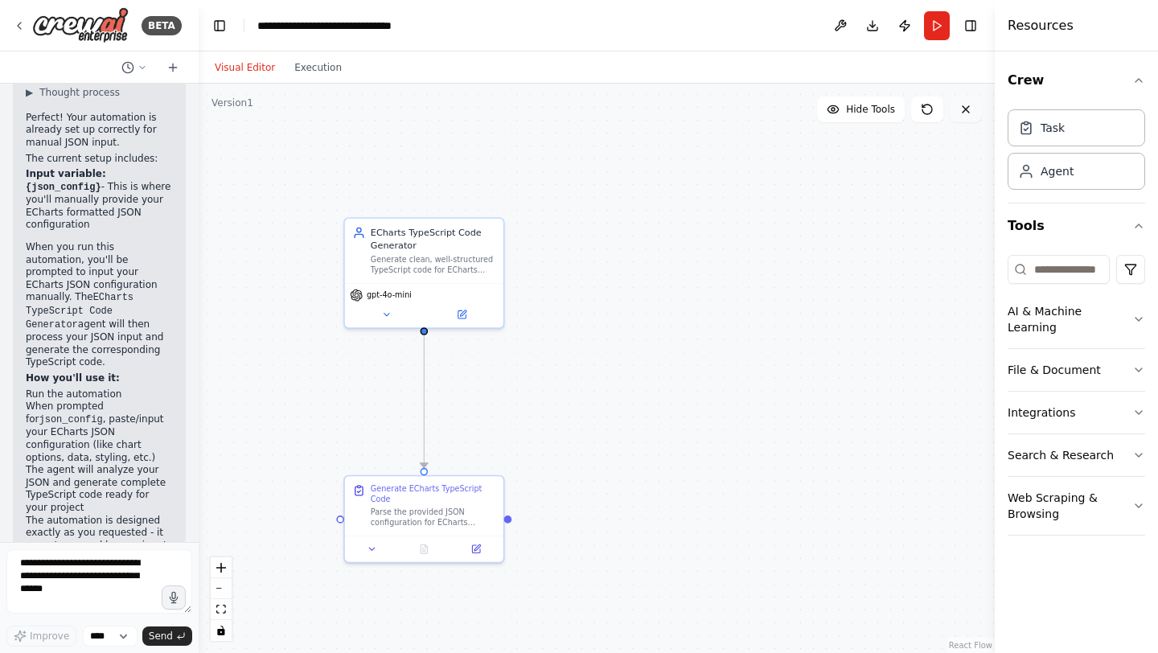
click at [964, 118] on button at bounding box center [966, 110] width 32 height 26
click at [30, 23] on div "BETA" at bounding box center [97, 25] width 169 height 36
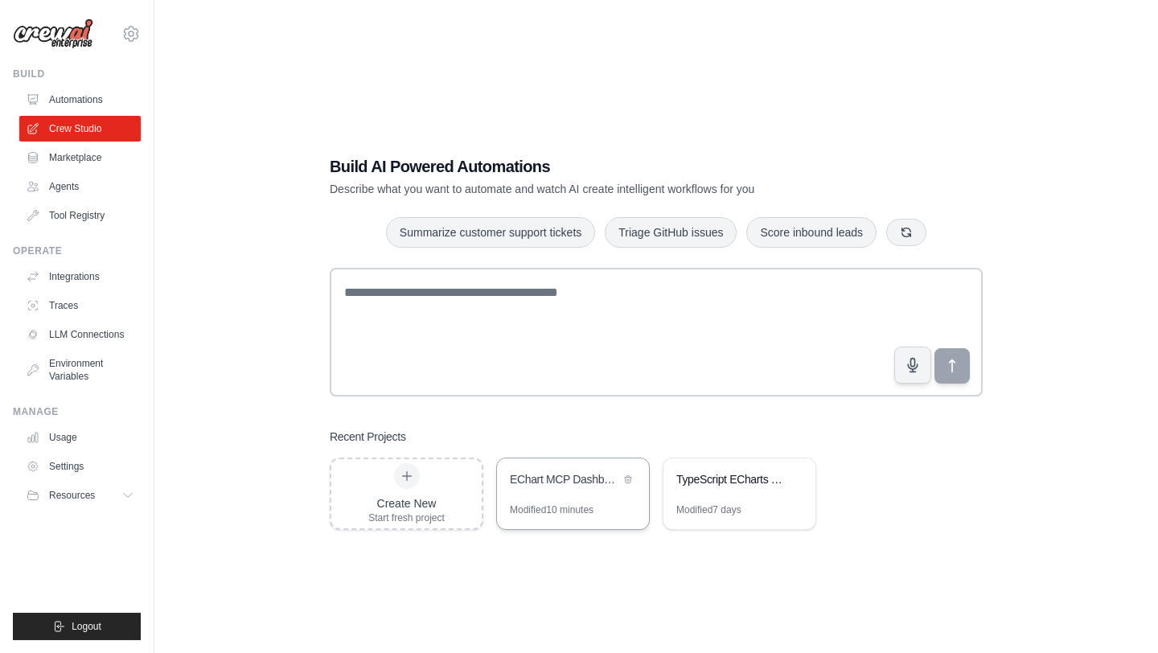
click at [559, 494] on div "EChart MCP Dashboard Generator" at bounding box center [573, 480] width 152 height 45
click at [91, 440] on link "Usage" at bounding box center [81, 438] width 121 height 26
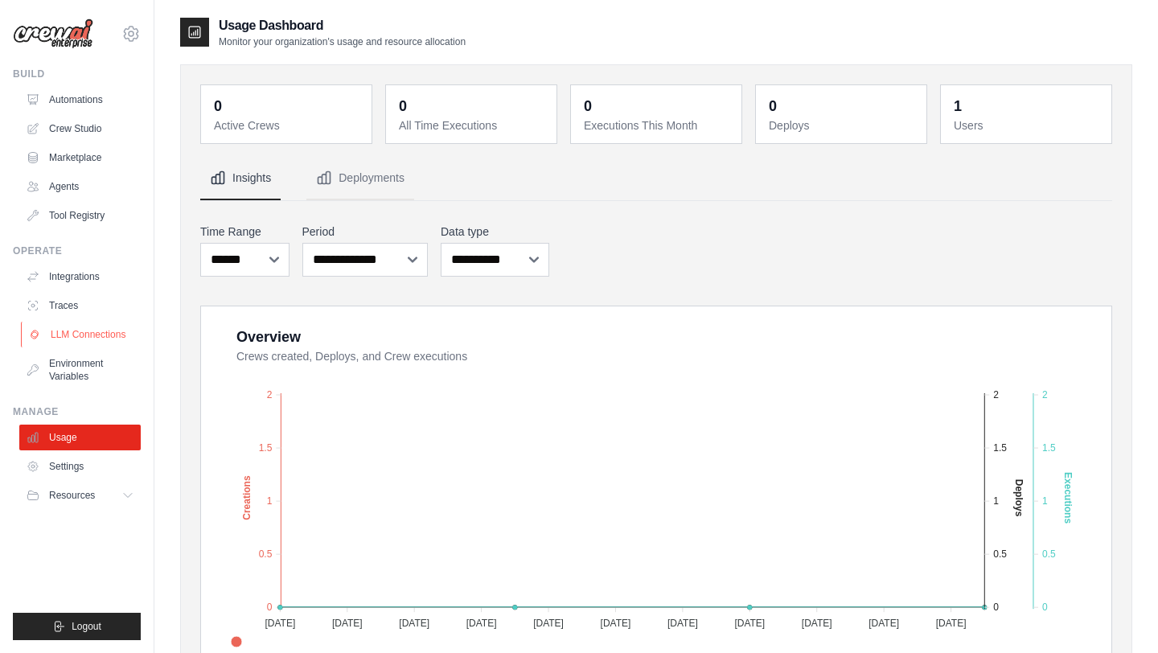
click at [104, 326] on link "LLM Connections" at bounding box center [81, 335] width 121 height 26
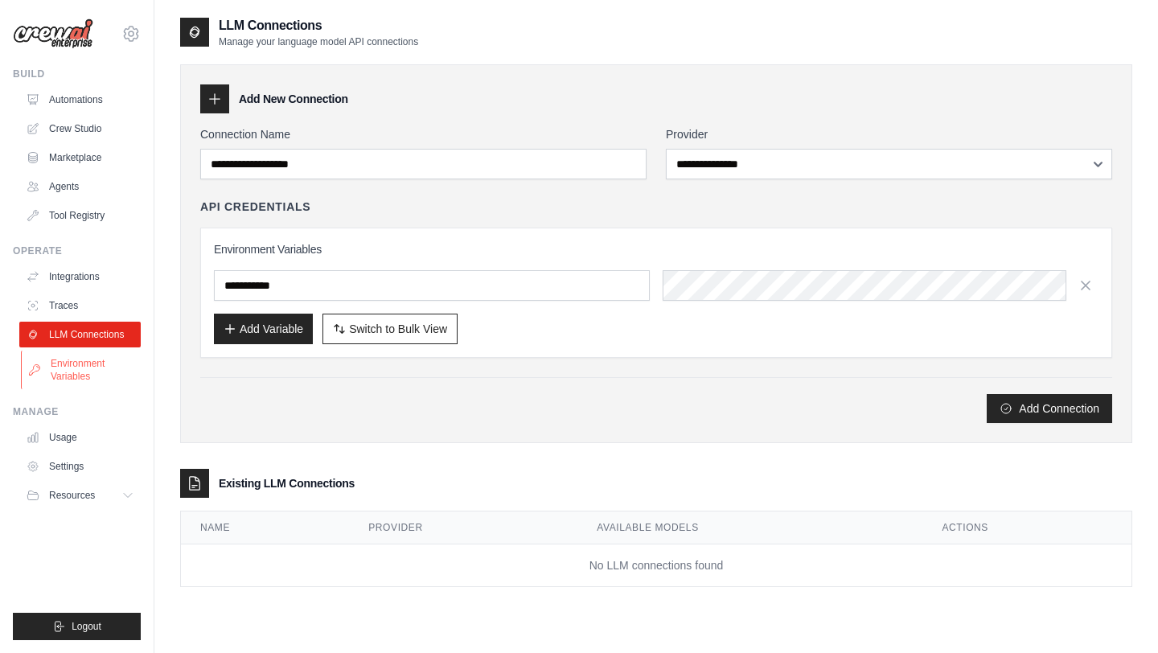
click at [100, 368] on link "Environment Variables" at bounding box center [81, 370] width 121 height 39
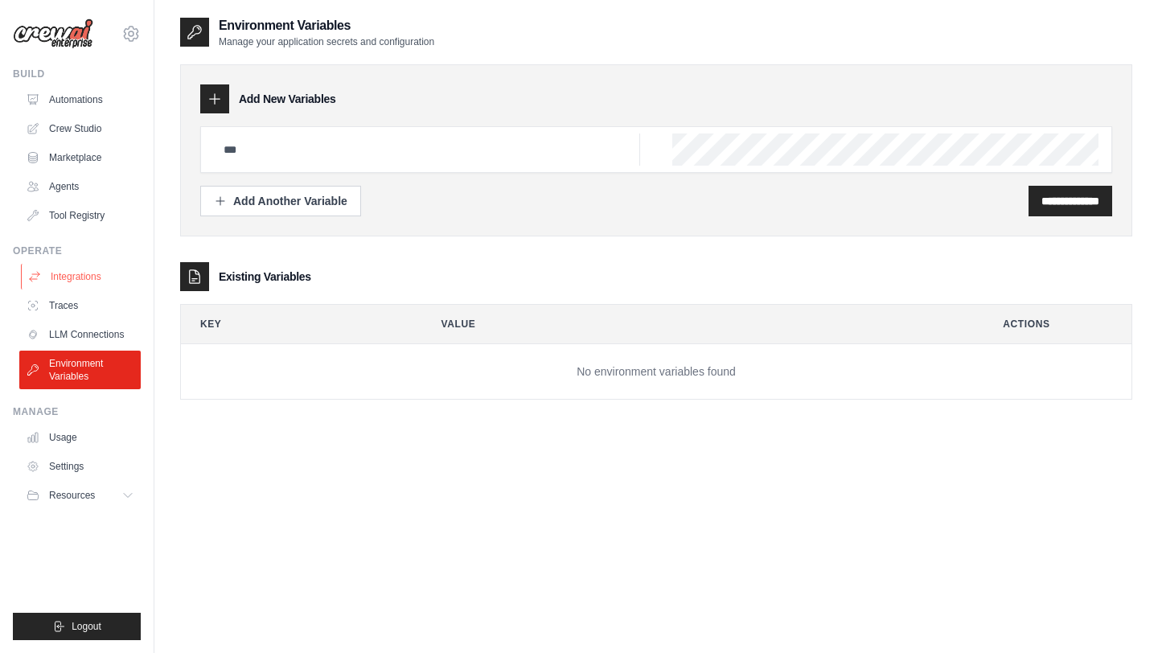
click at [95, 272] on link "Integrations" at bounding box center [81, 277] width 121 height 26
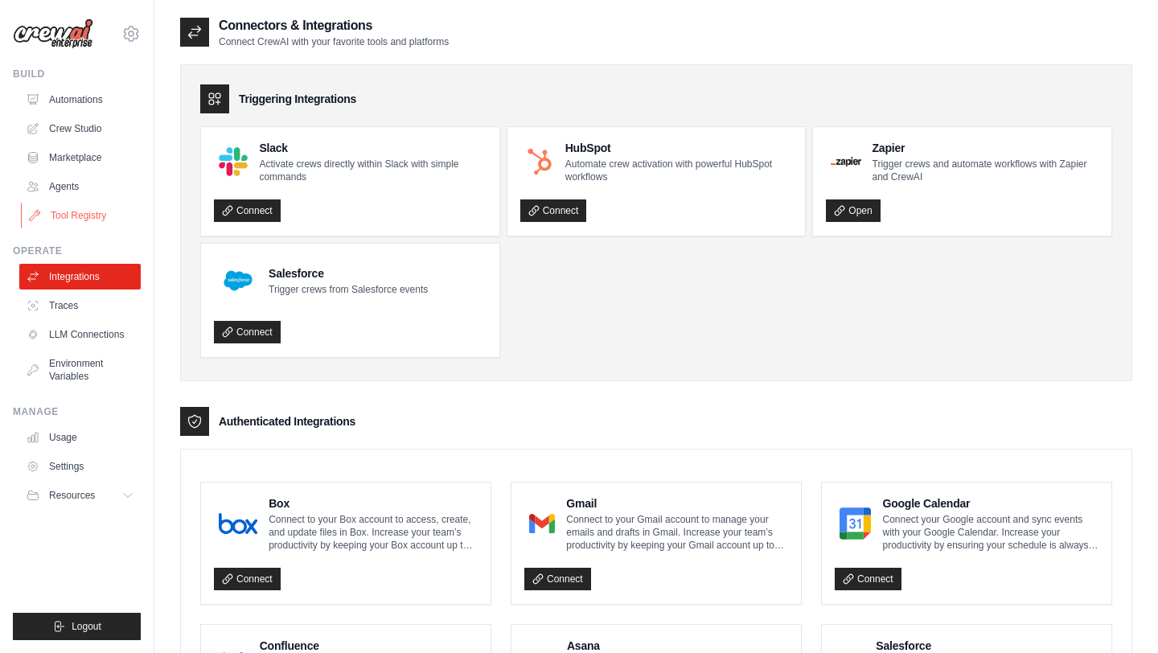
click at [87, 212] on link "Tool Registry" at bounding box center [81, 216] width 121 height 26
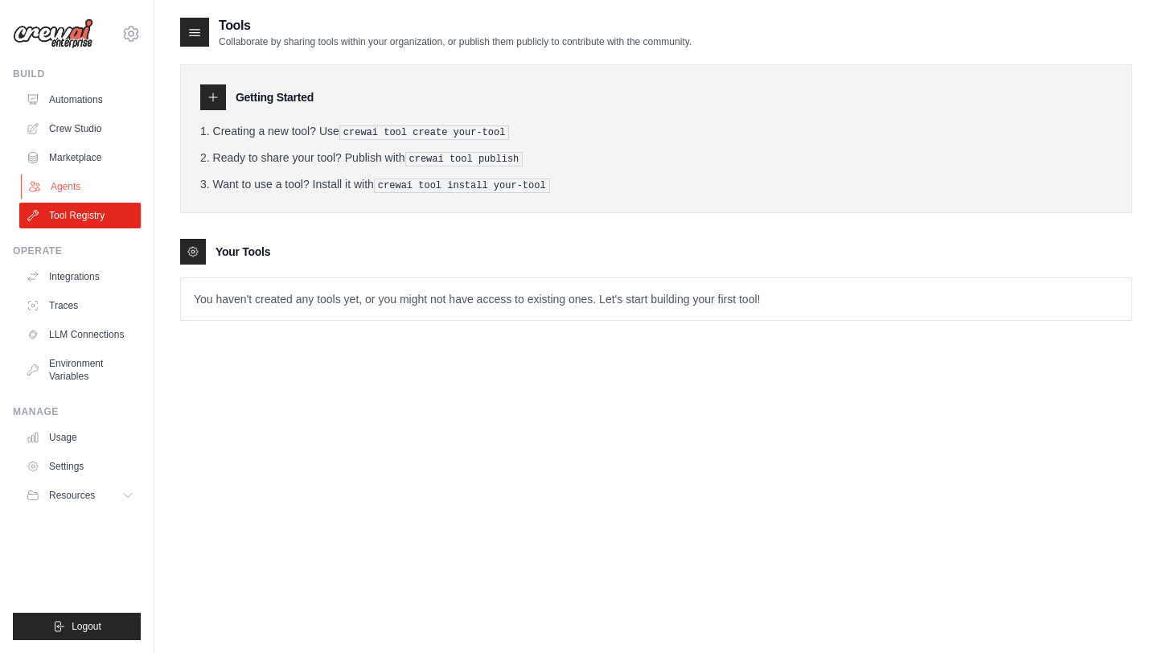
click at [80, 180] on link "Agents" at bounding box center [81, 187] width 121 height 26
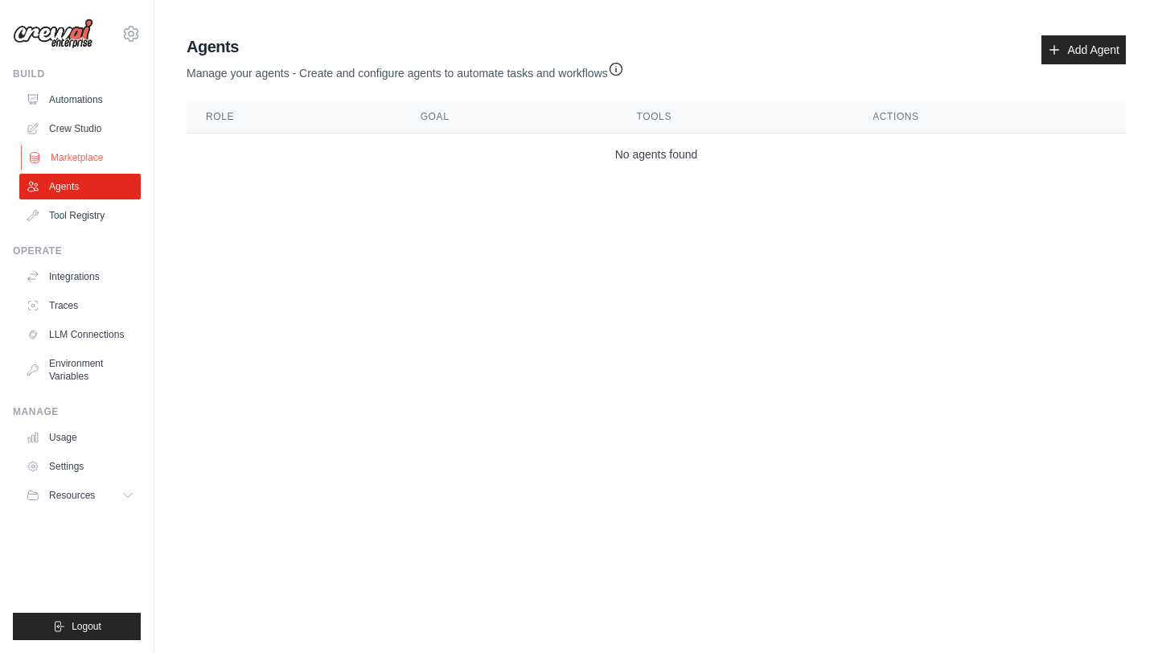
click at [93, 159] on link "Marketplace" at bounding box center [81, 158] width 121 height 26
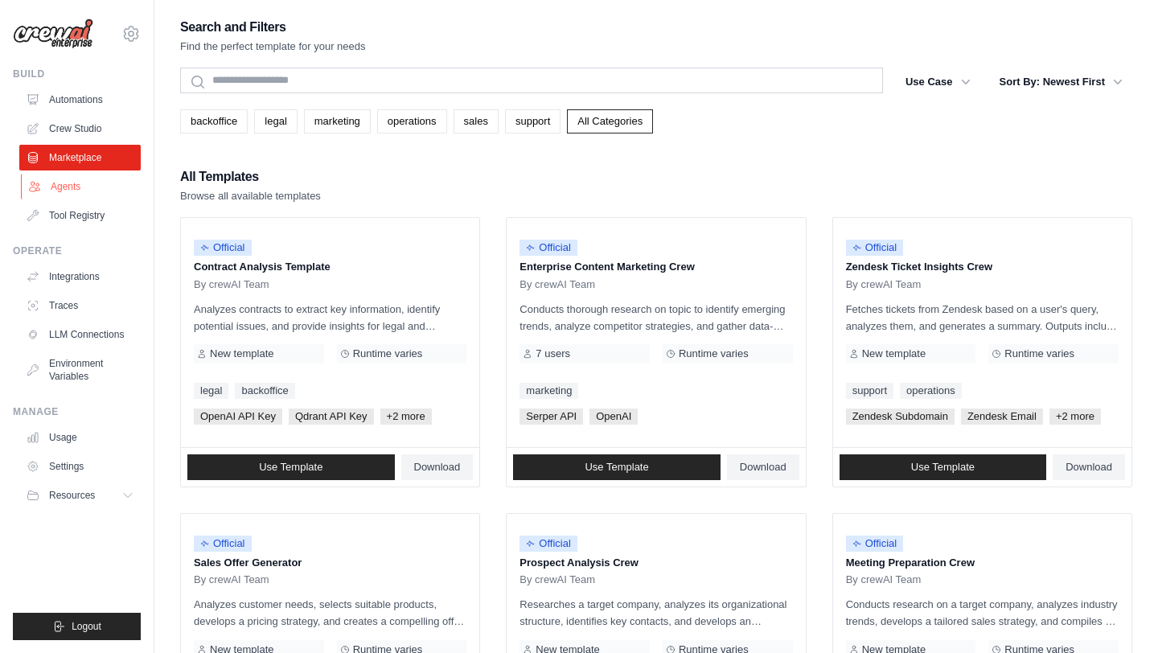
click at [70, 179] on link "Agents" at bounding box center [81, 187] width 121 height 26
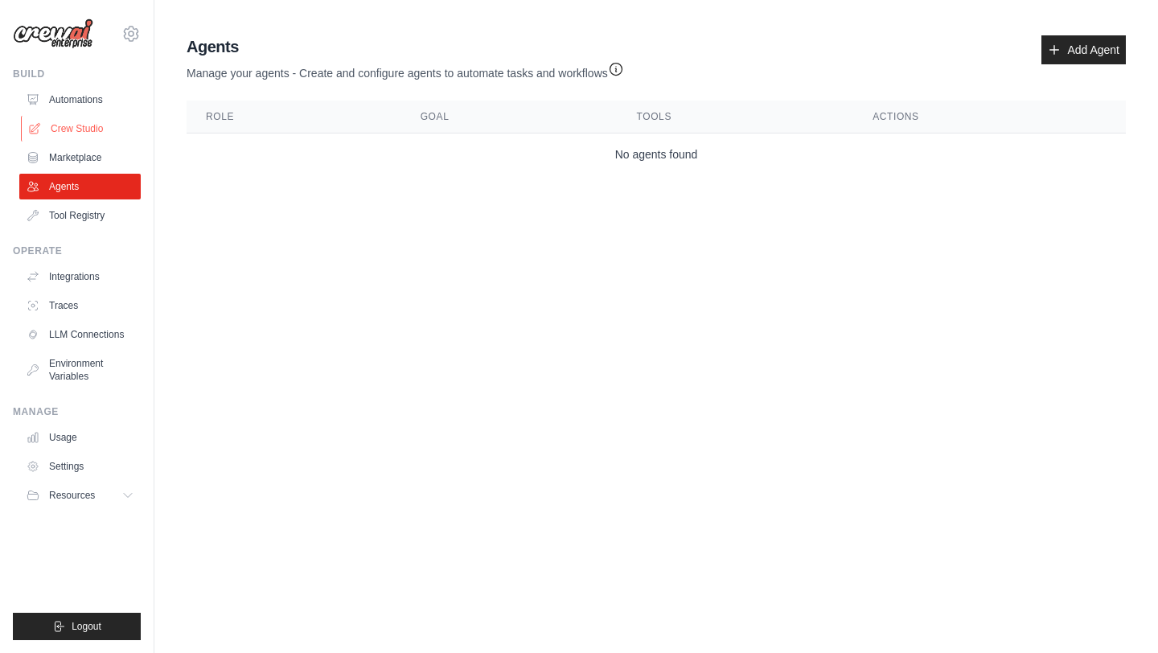
click at [76, 129] on link "Crew Studio" at bounding box center [81, 129] width 121 height 26
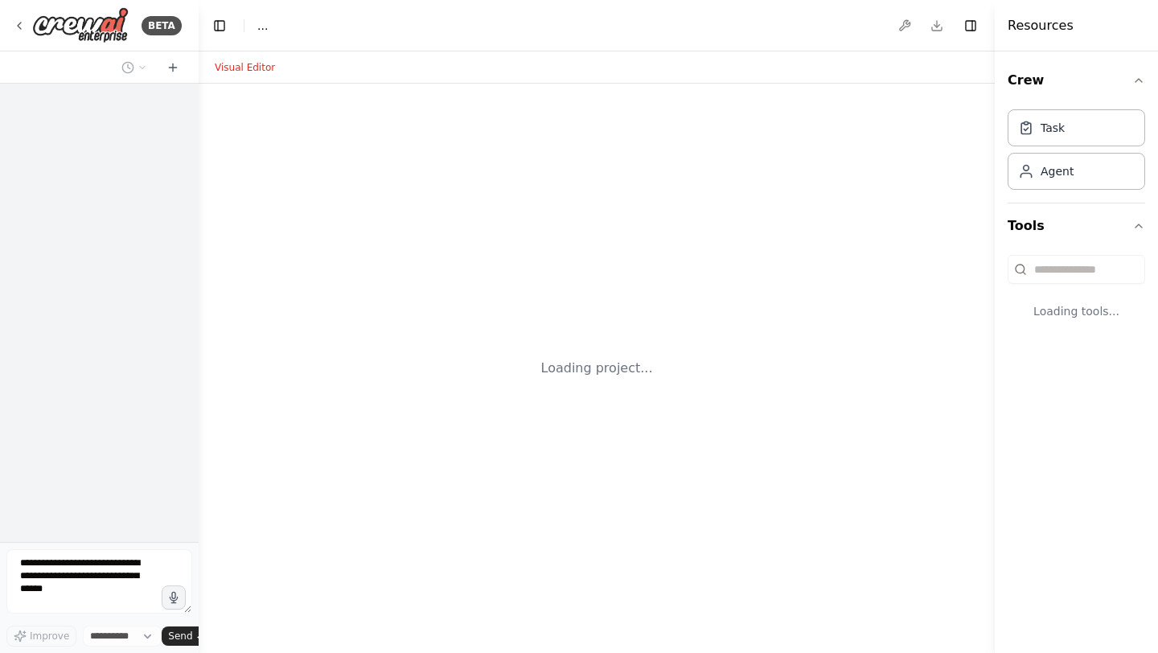
select select "****"
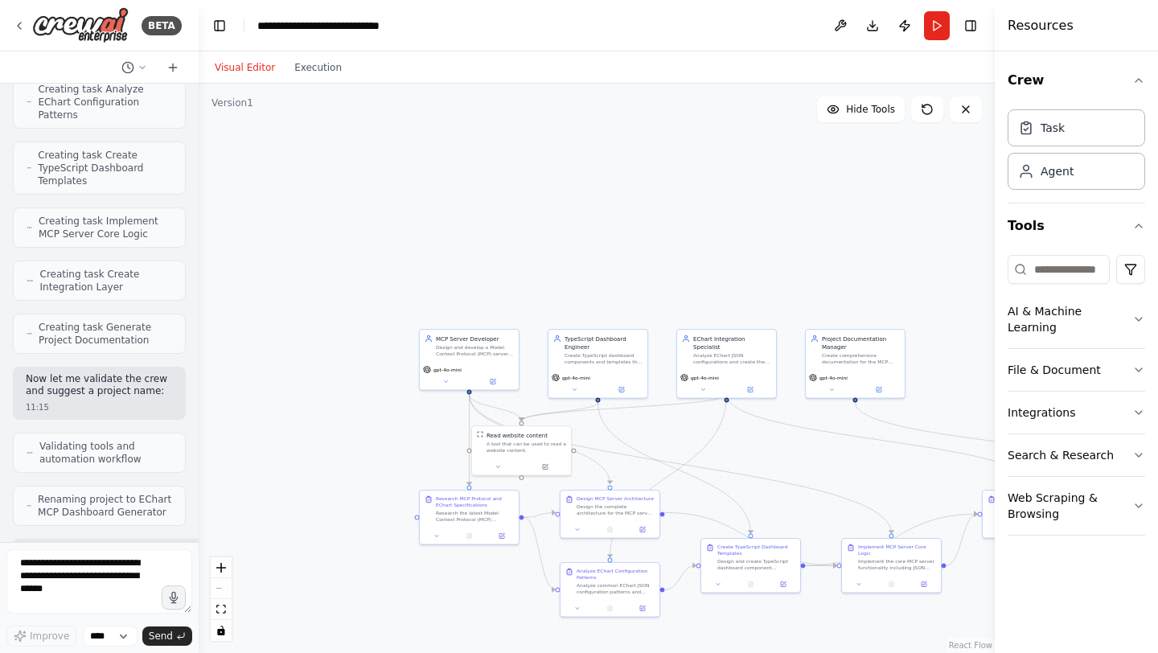
scroll to position [1202, 0]
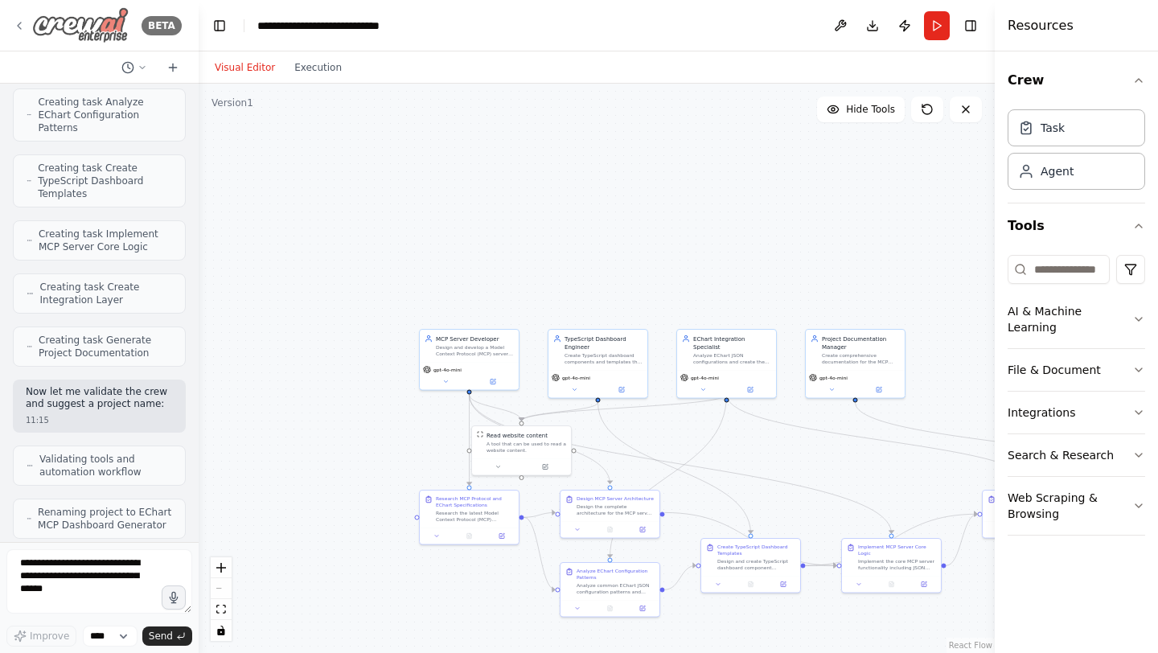
click at [18, 23] on icon at bounding box center [19, 25] width 13 height 13
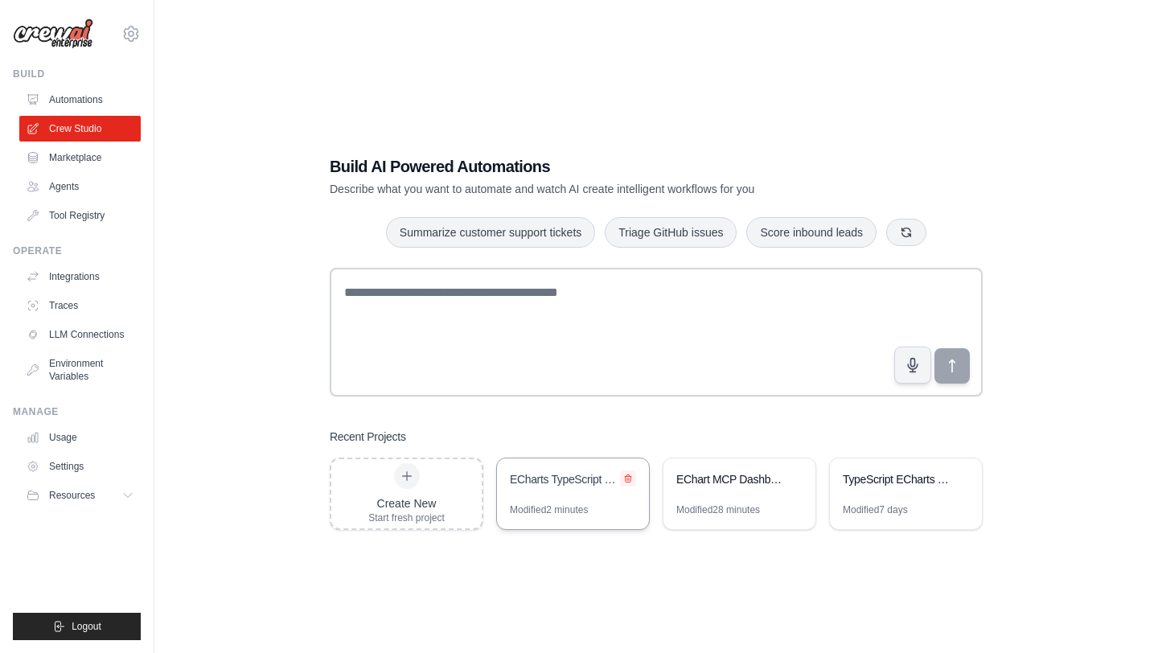
click at [628, 478] on icon at bounding box center [628, 479] width 10 height 10
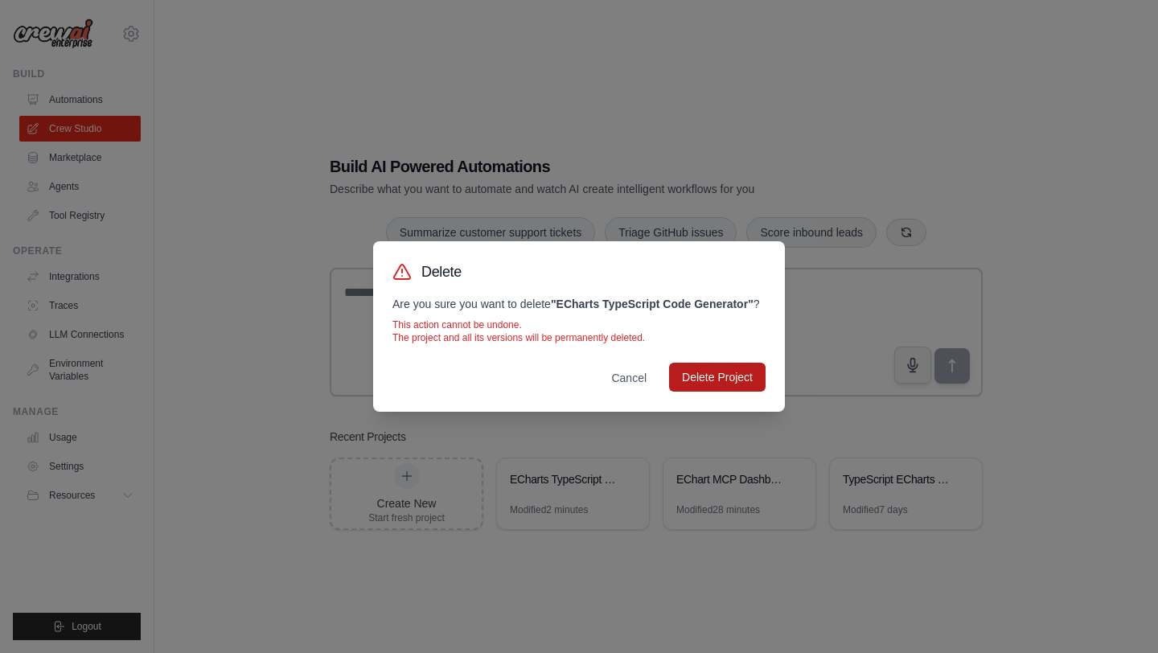
click at [736, 383] on button "Delete Project" at bounding box center [717, 377] width 97 height 29
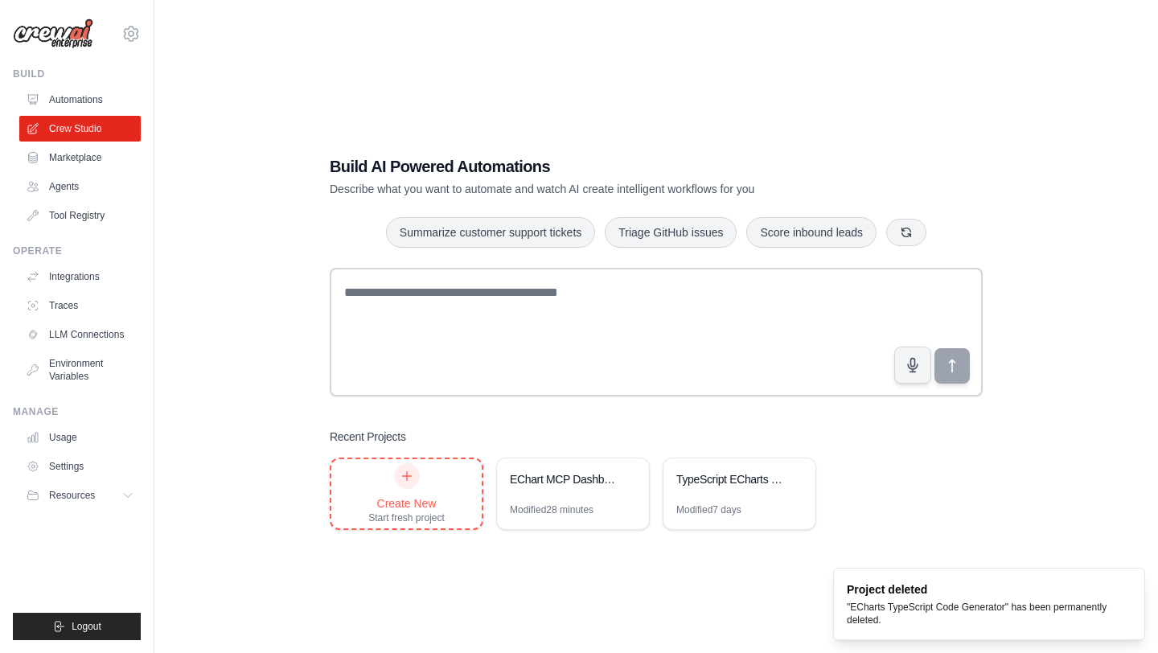
click at [406, 490] on div "Create New Start fresh project" at bounding box center [406, 493] width 76 height 61
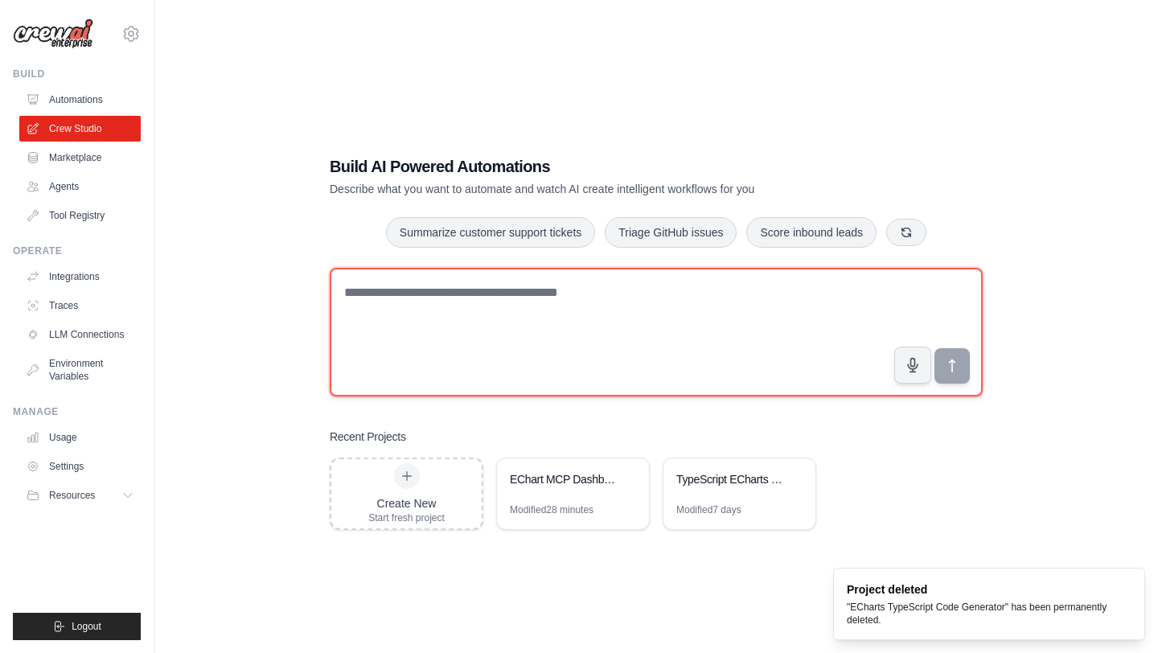
click at [442, 296] on textarea at bounding box center [656, 332] width 653 height 129
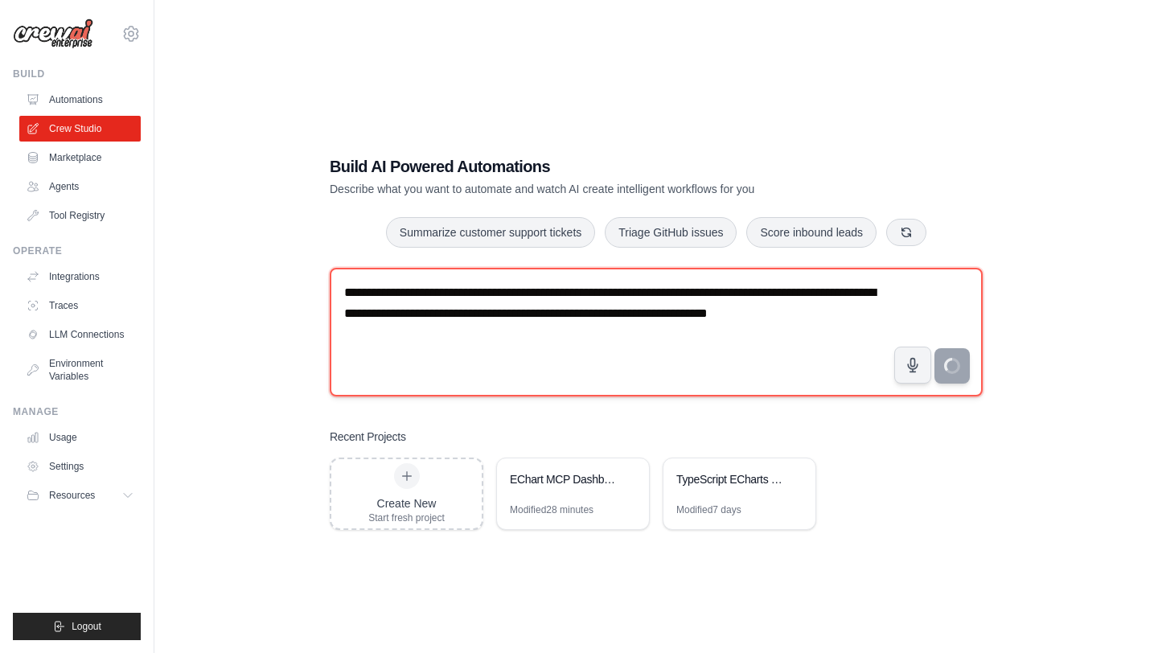
type textarea "**********"
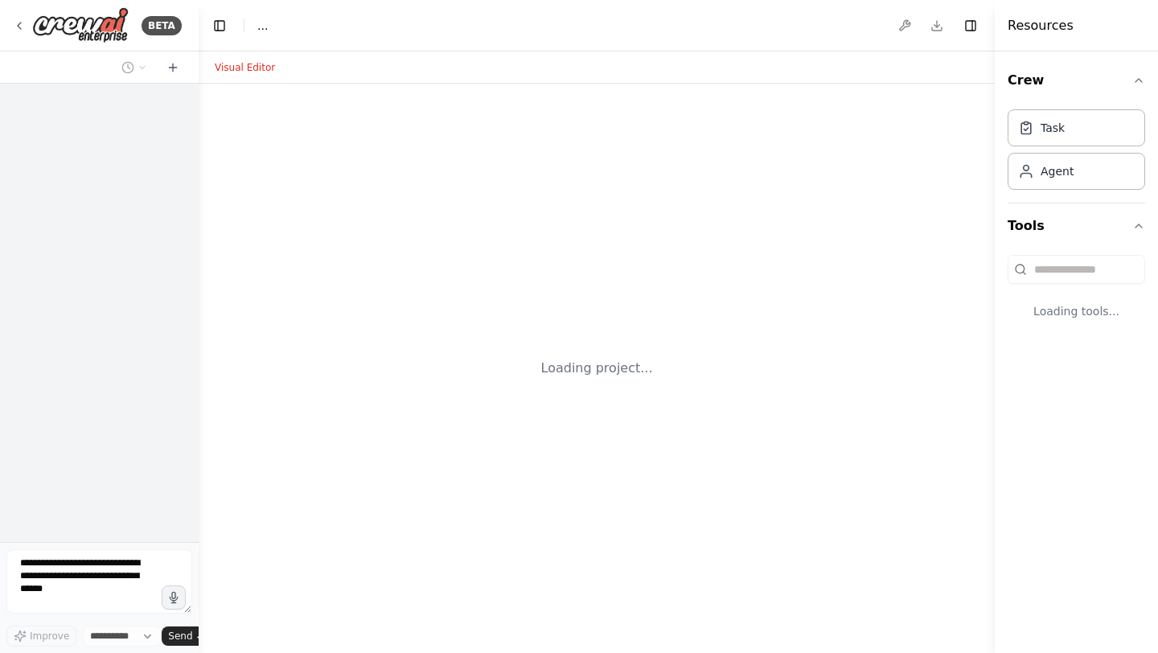
select select "****"
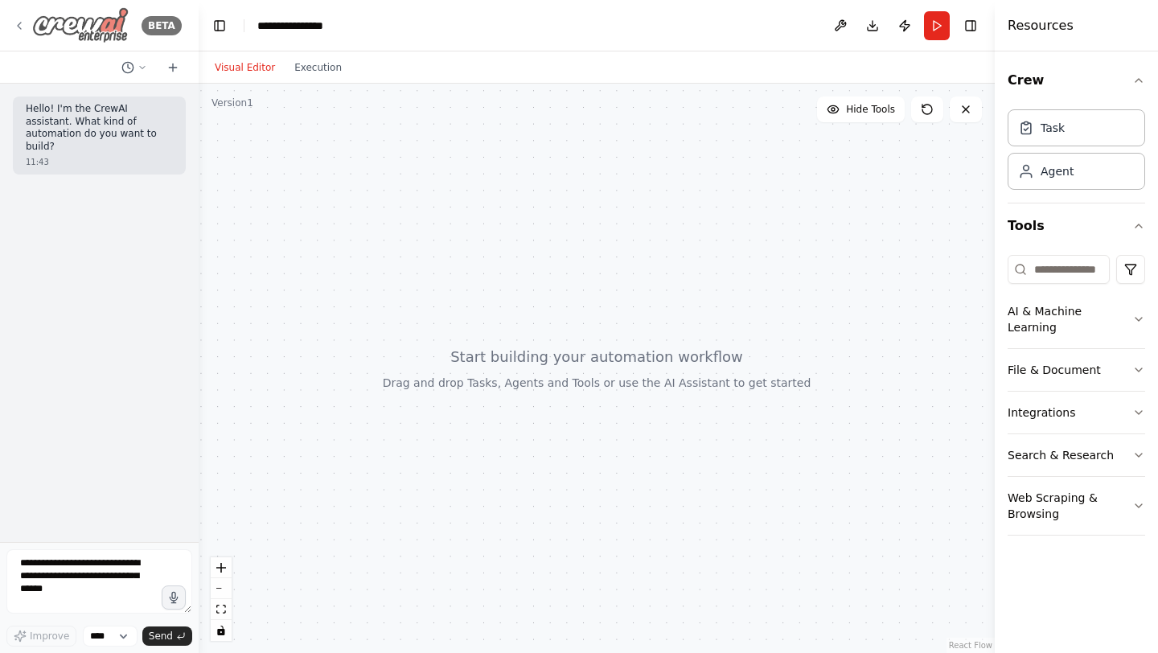
click at [18, 32] on div "BETA" at bounding box center [97, 25] width 169 height 36
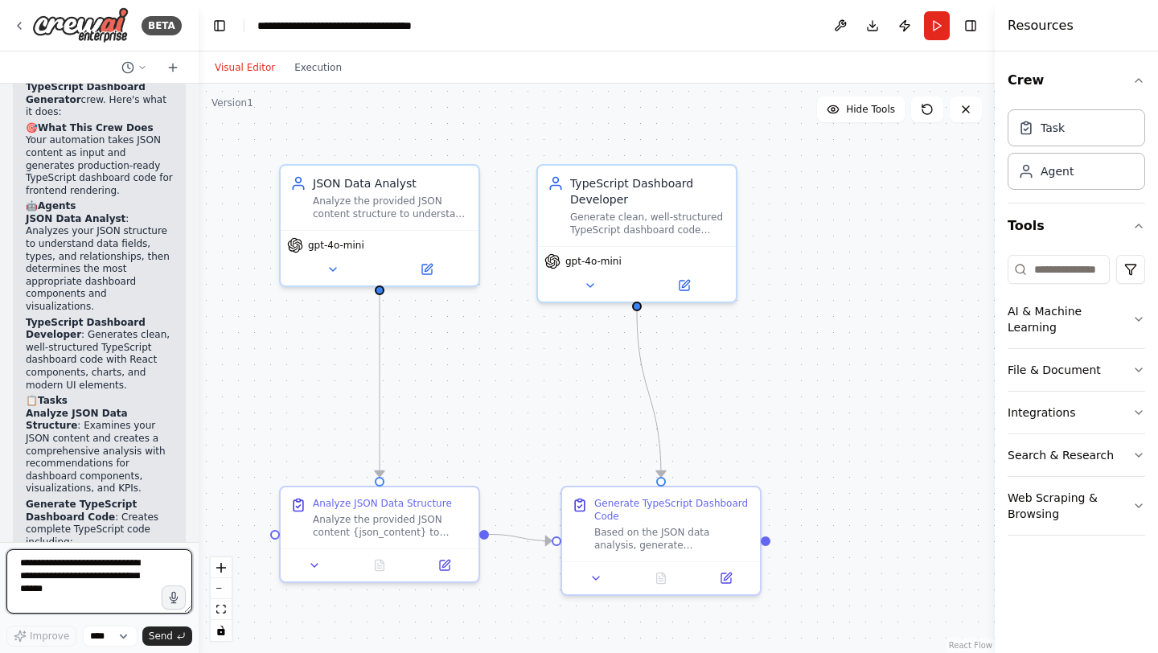
scroll to position [1811, 0]
click at [868, 31] on button "Download" at bounding box center [873, 25] width 26 height 29
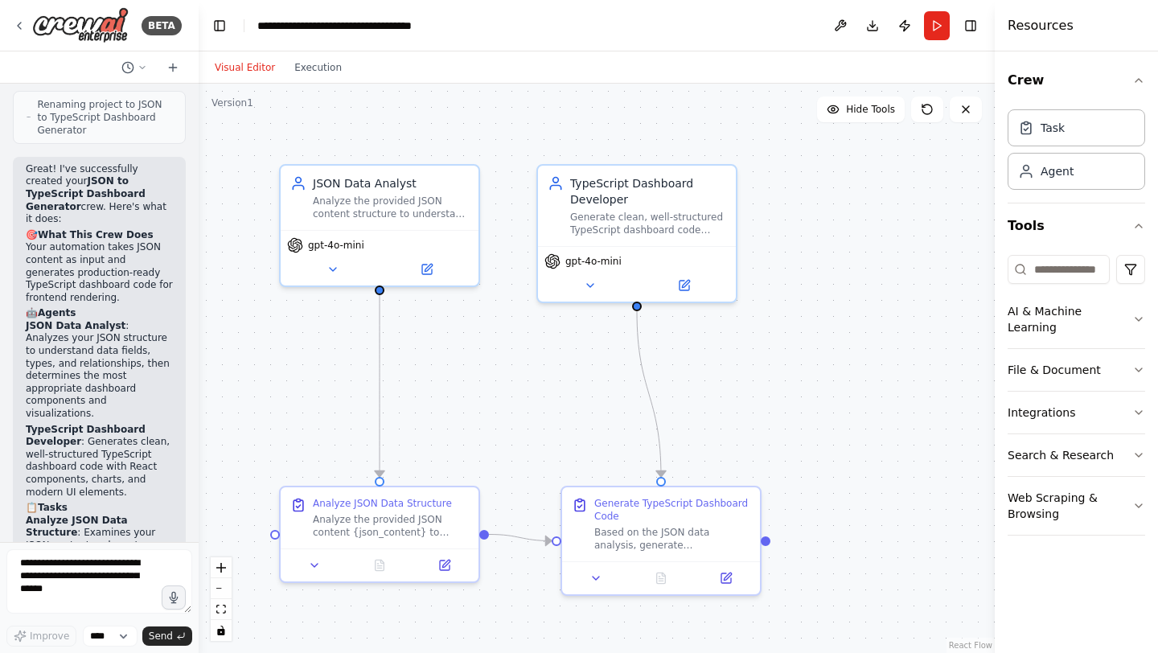
scroll to position [1702, 0]
